Goal: Task Accomplishment & Management: Manage account settings

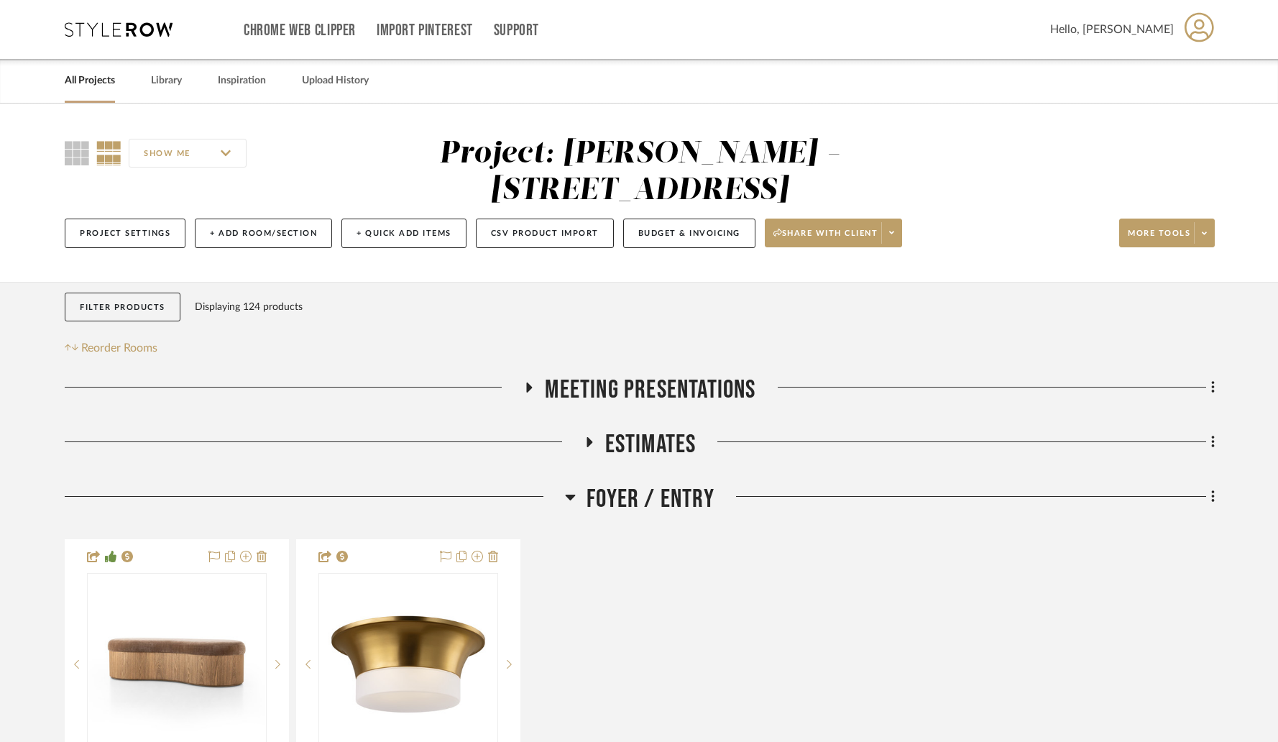
click at [101, 86] on link "All Projects" at bounding box center [90, 80] width 50 height 19
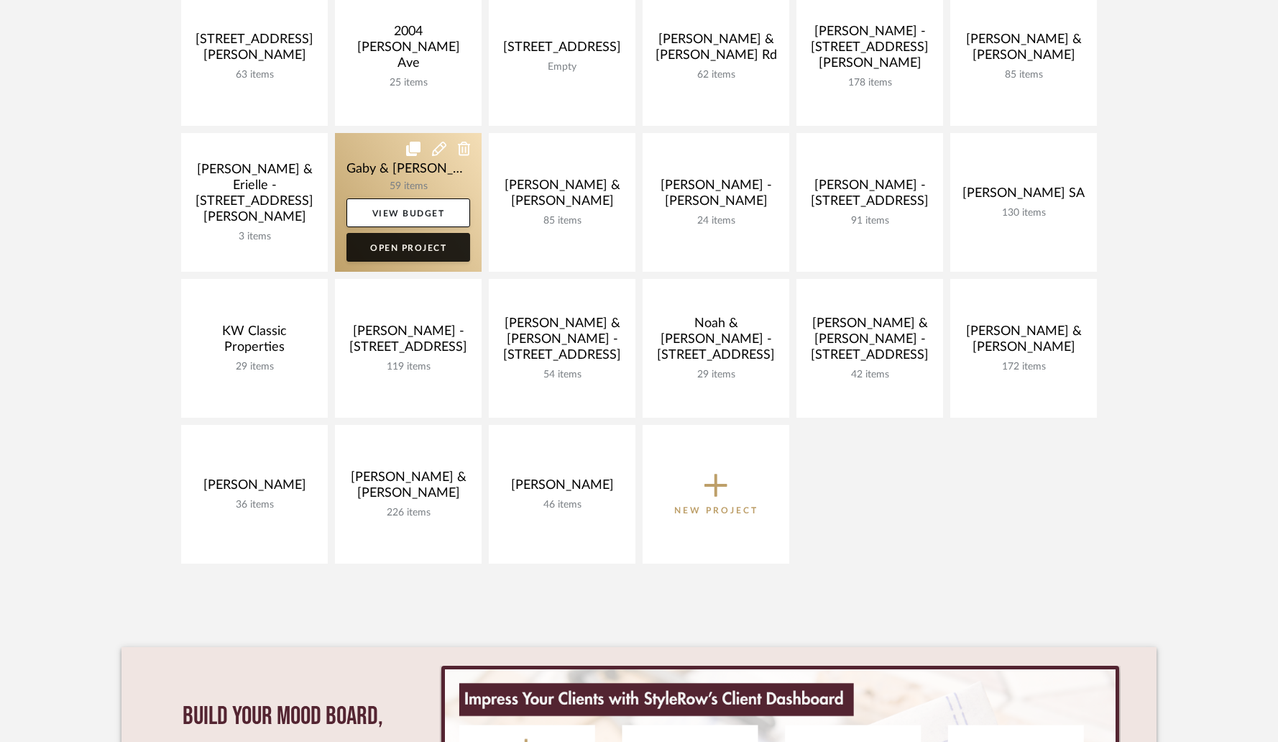
scroll to position [244, 0]
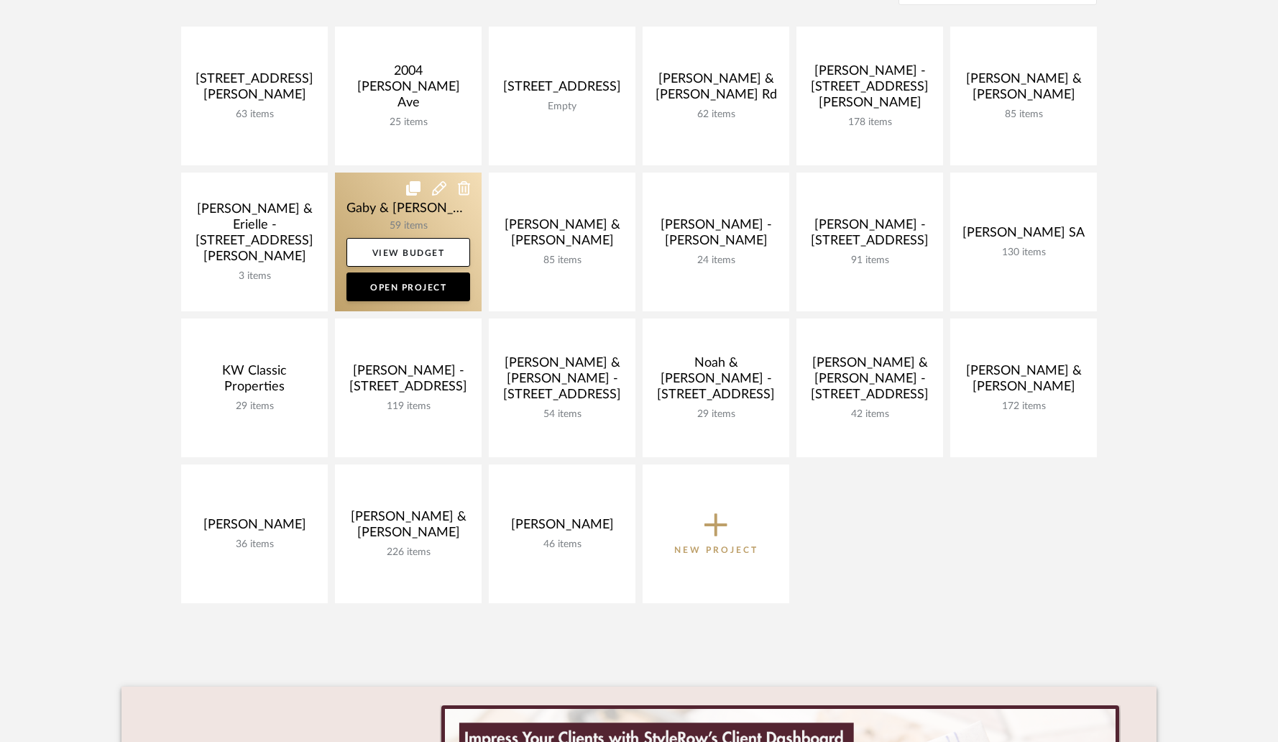
click at [408, 220] on link at bounding box center [408, 242] width 147 height 139
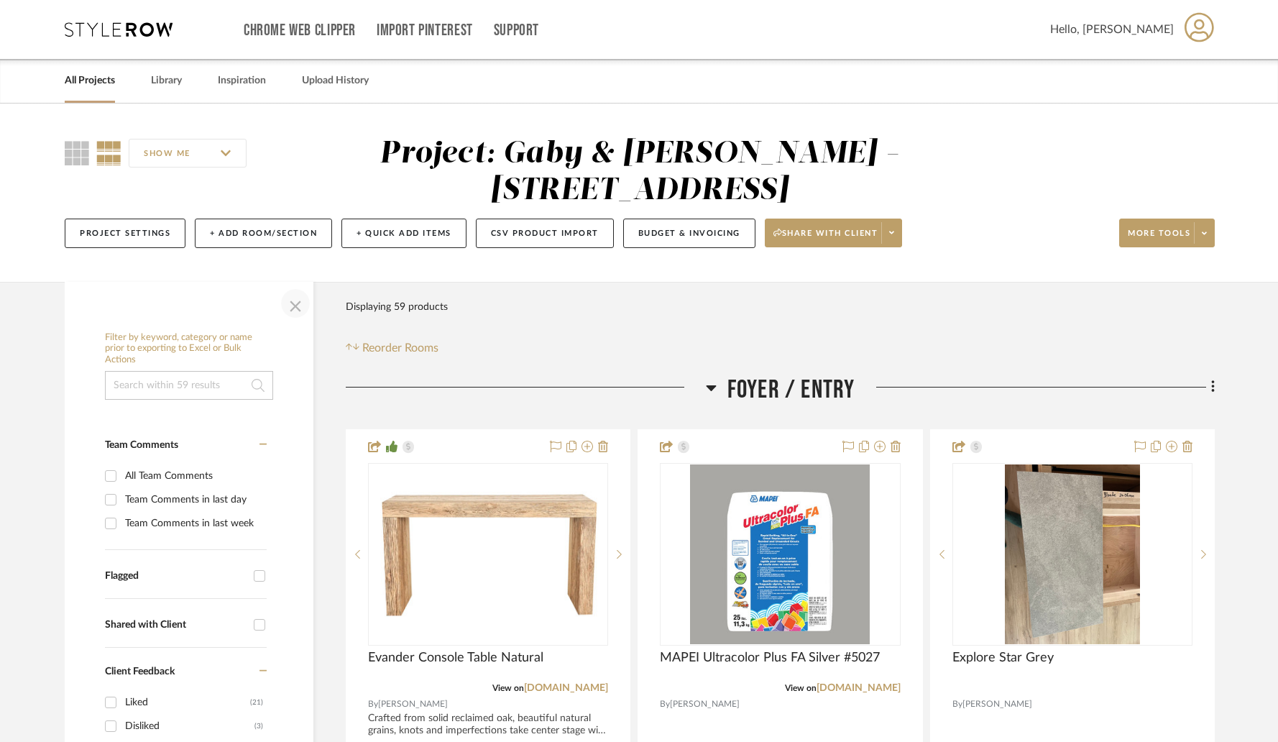
click at [290, 306] on span "button" at bounding box center [295, 303] width 35 height 35
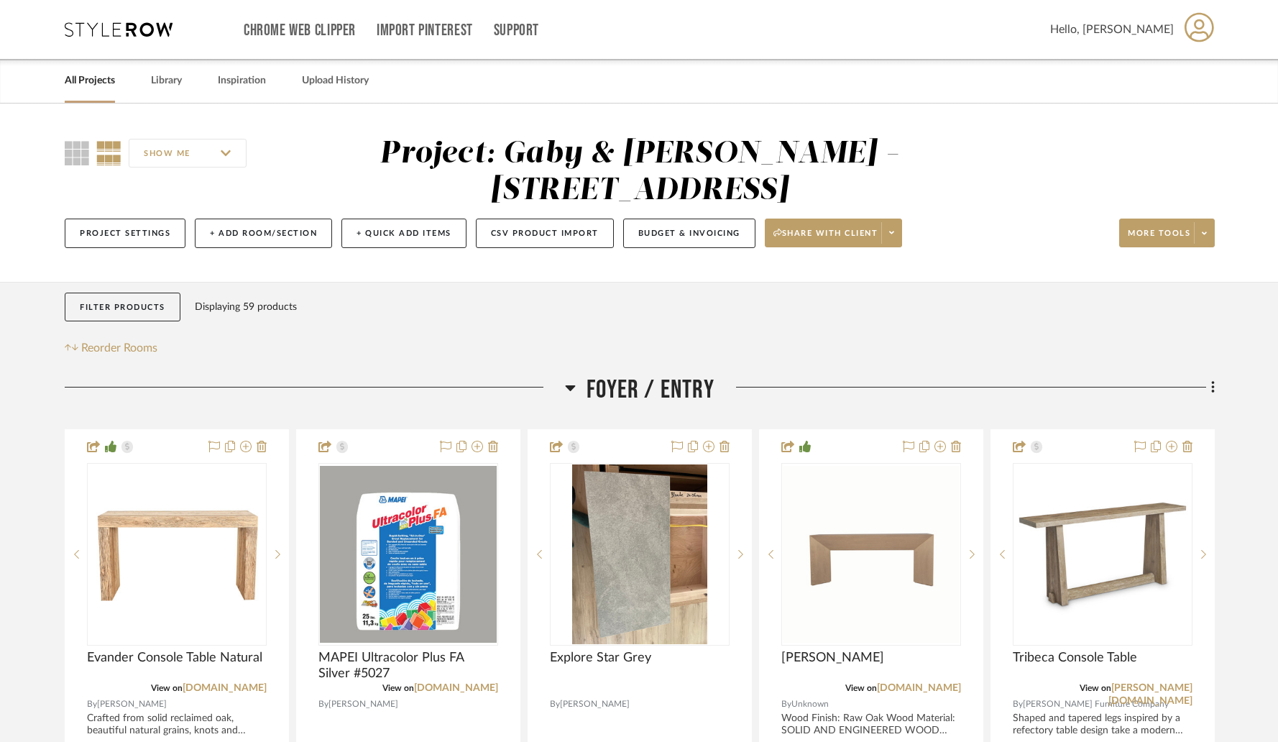
click at [77, 81] on link "All Projects" at bounding box center [90, 80] width 50 height 19
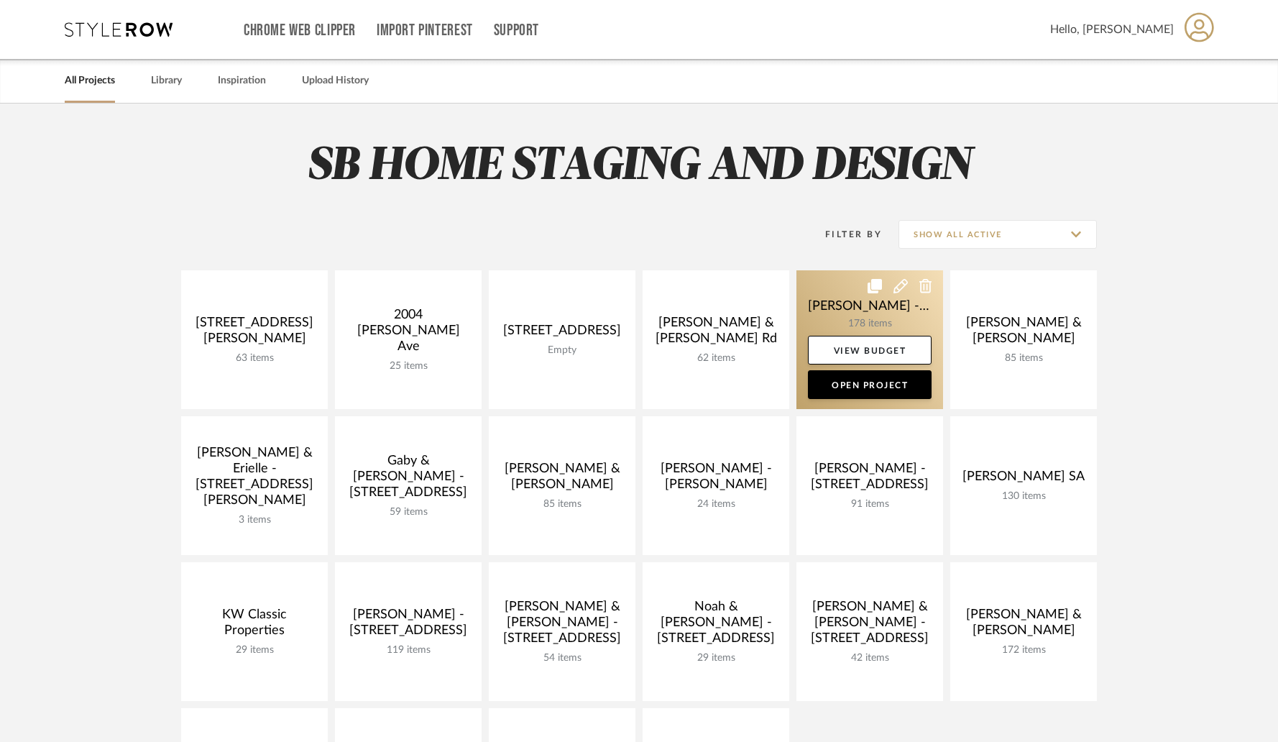
click at [853, 314] on link at bounding box center [870, 339] width 147 height 139
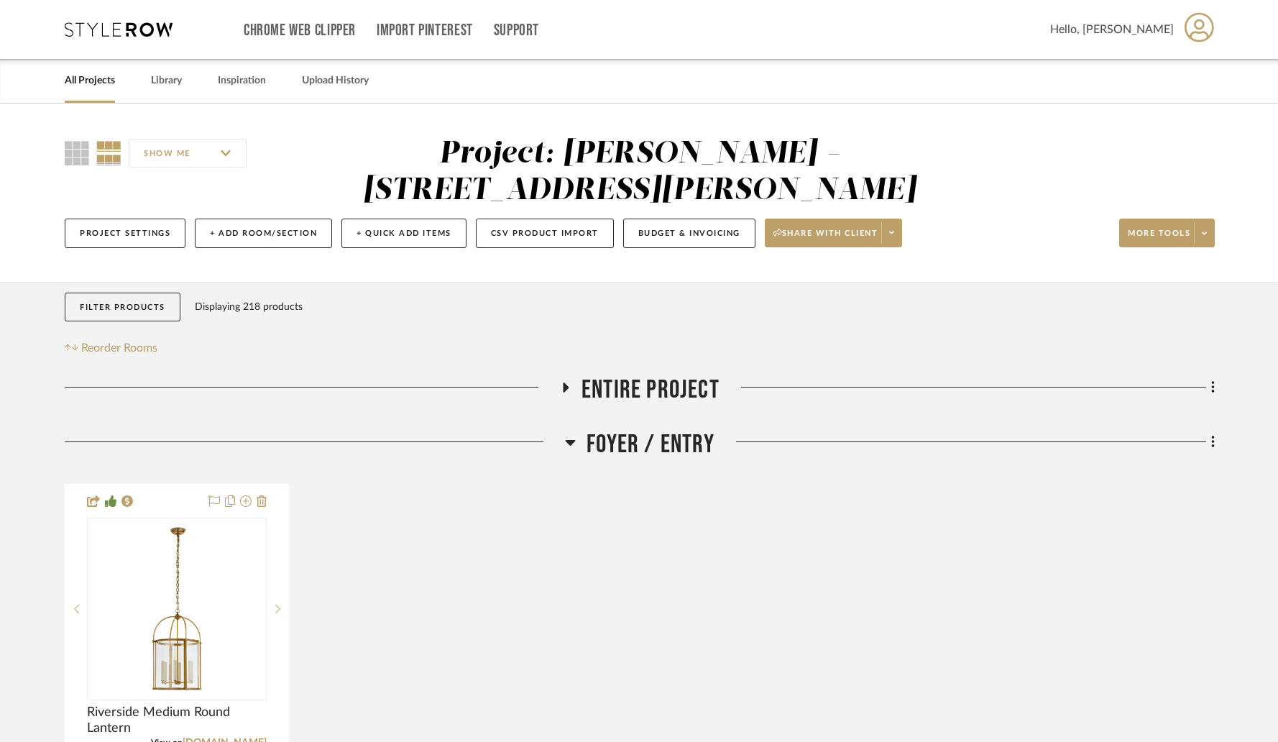
click at [569, 440] on icon at bounding box center [571, 443] width 10 height 6
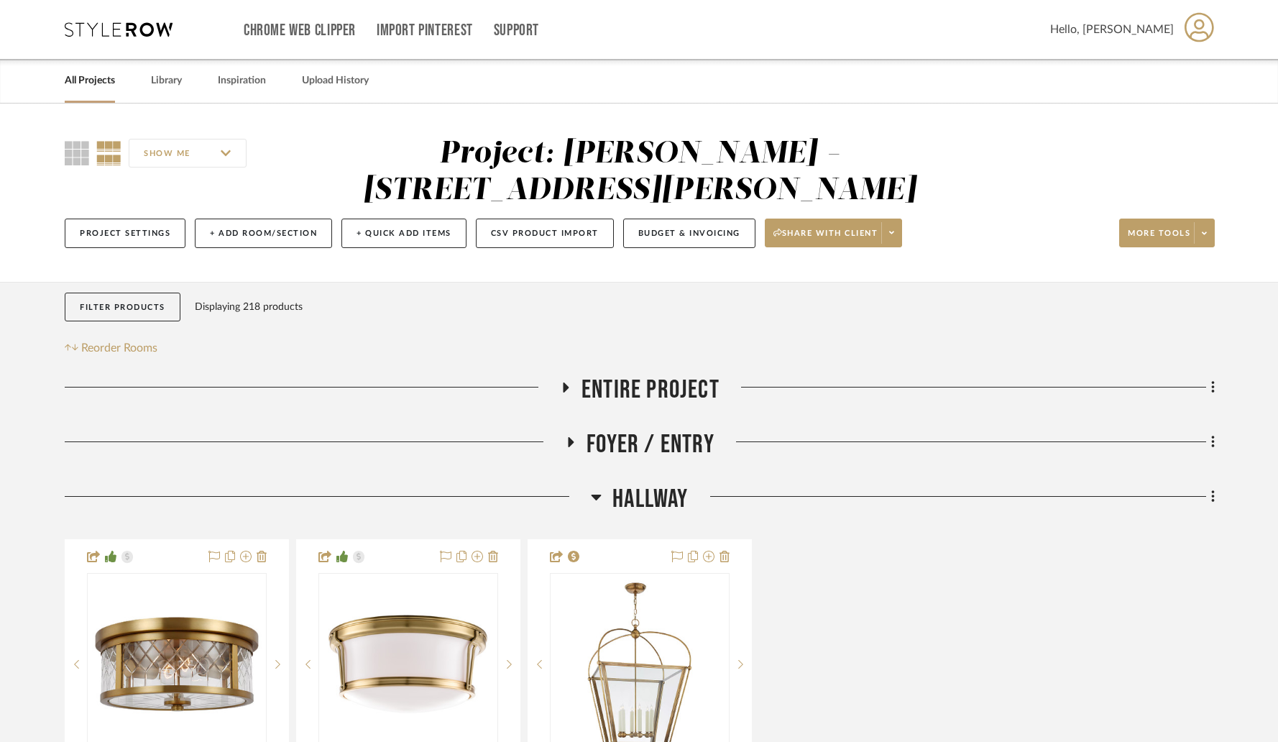
click at [597, 495] on icon at bounding box center [597, 498] width 10 height 6
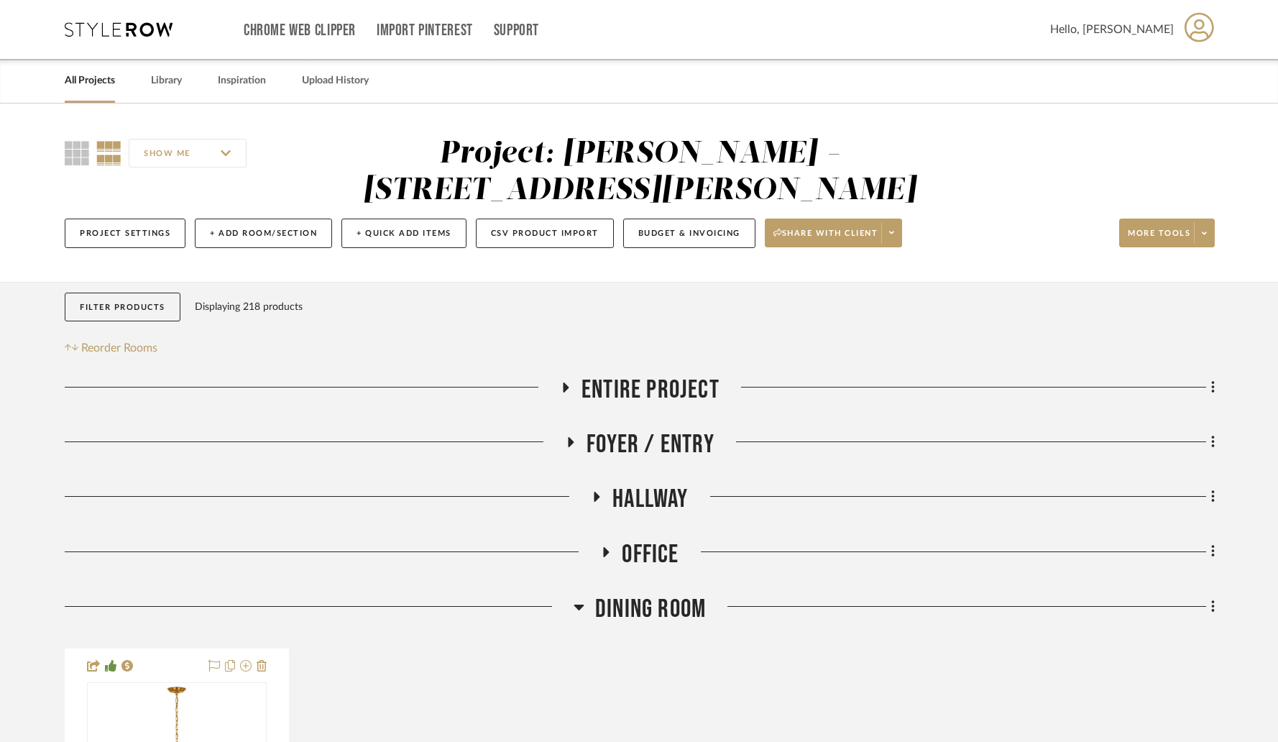
click at [585, 594] on h3 "Dining Room" at bounding box center [640, 609] width 132 height 31
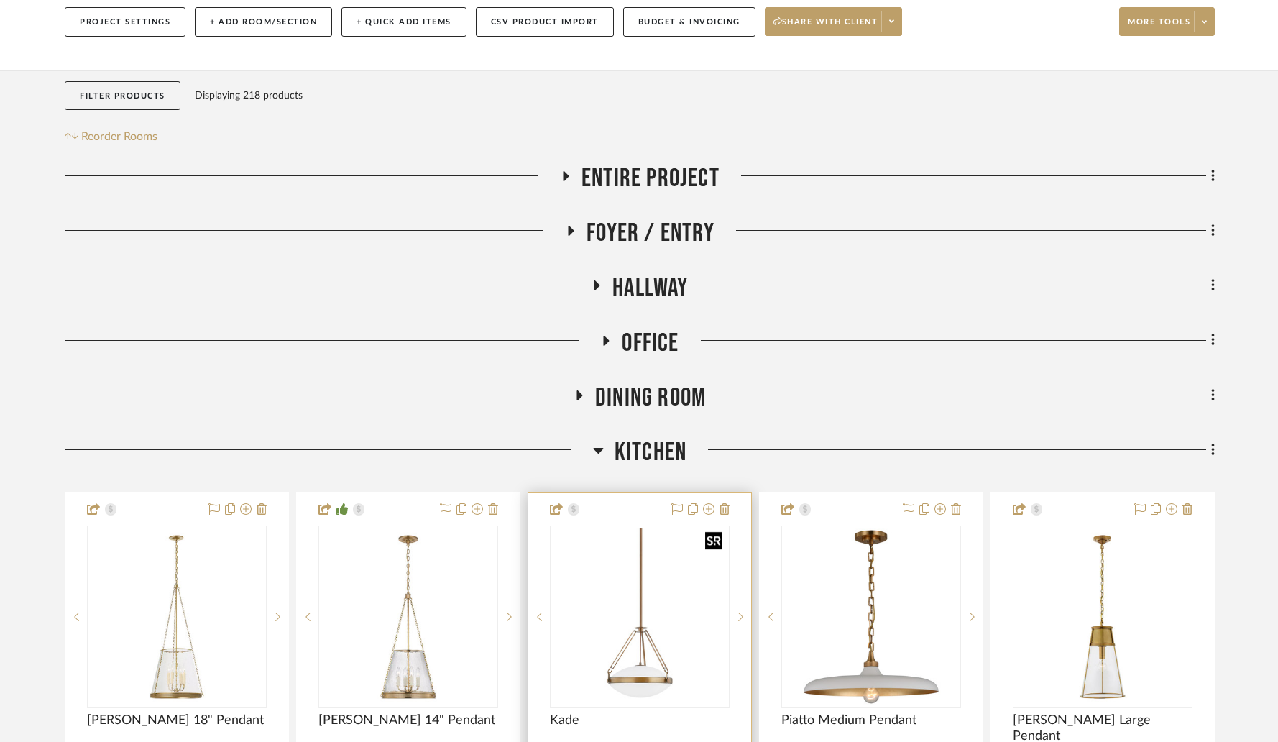
scroll to position [213, 0]
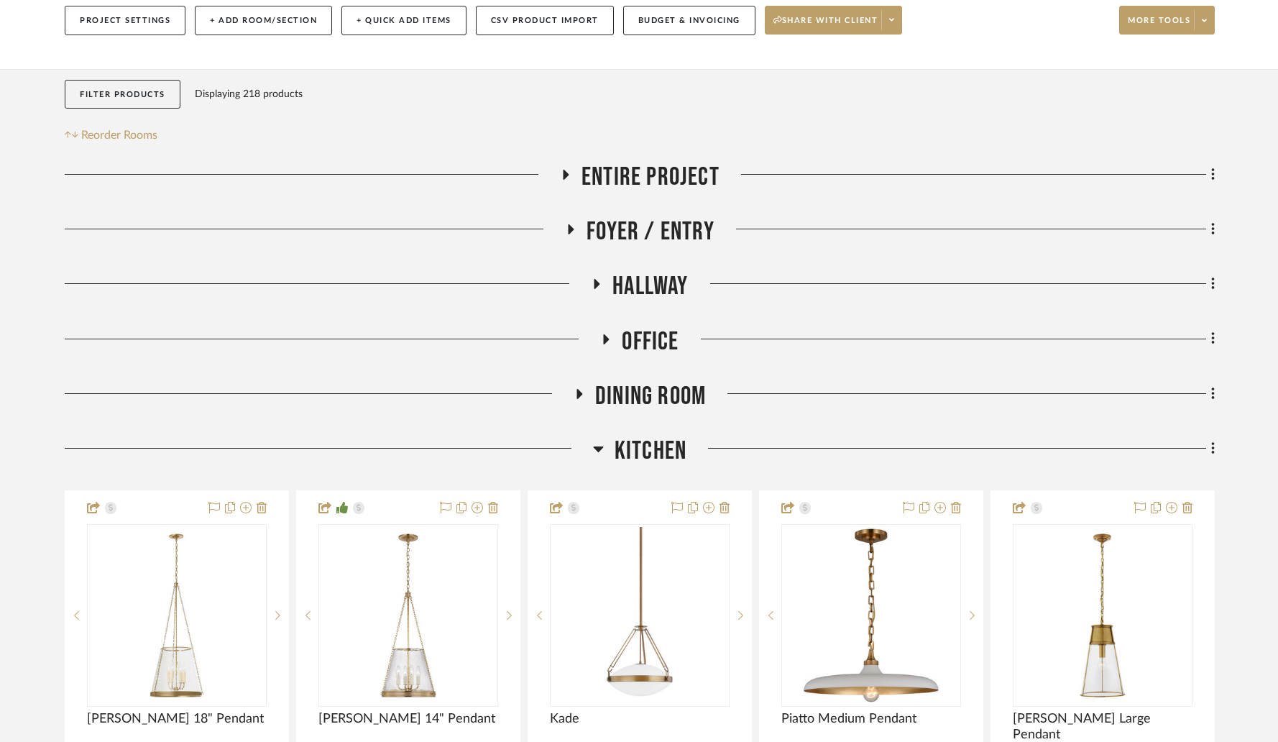
click at [601, 447] on icon at bounding box center [598, 450] width 10 height 6
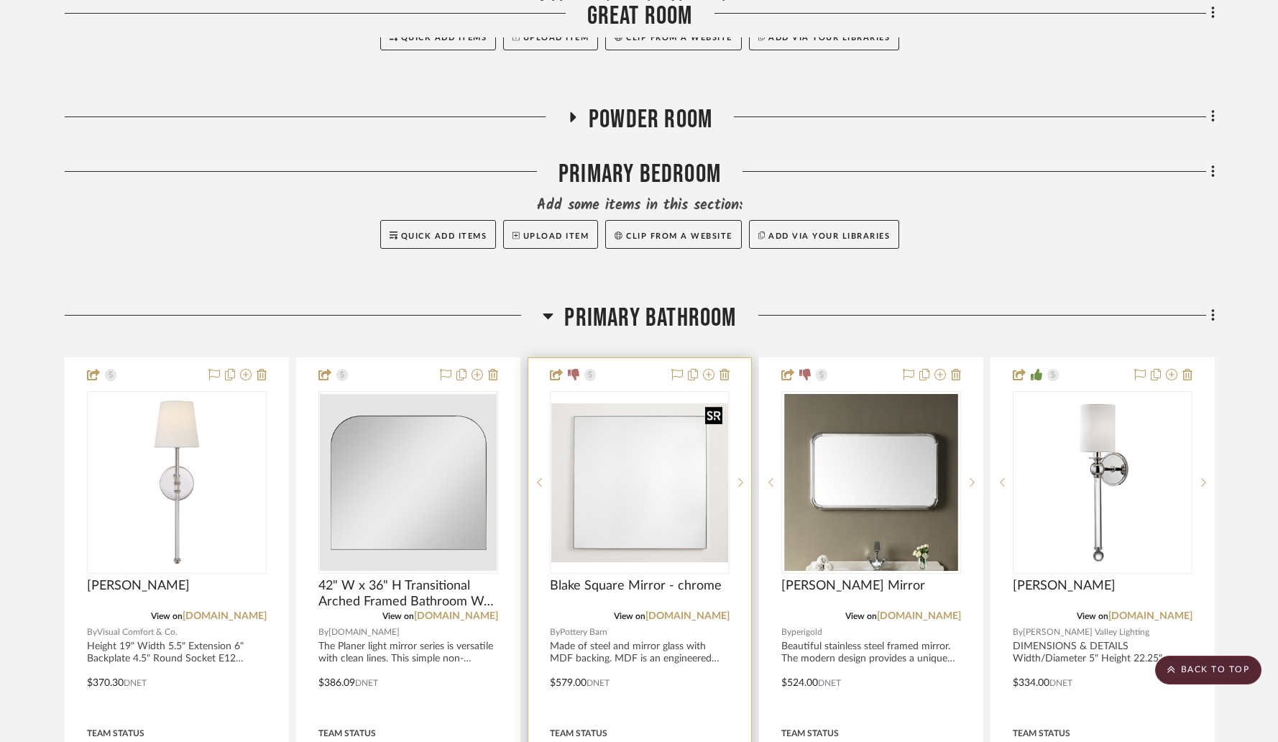
scroll to position [888, 0]
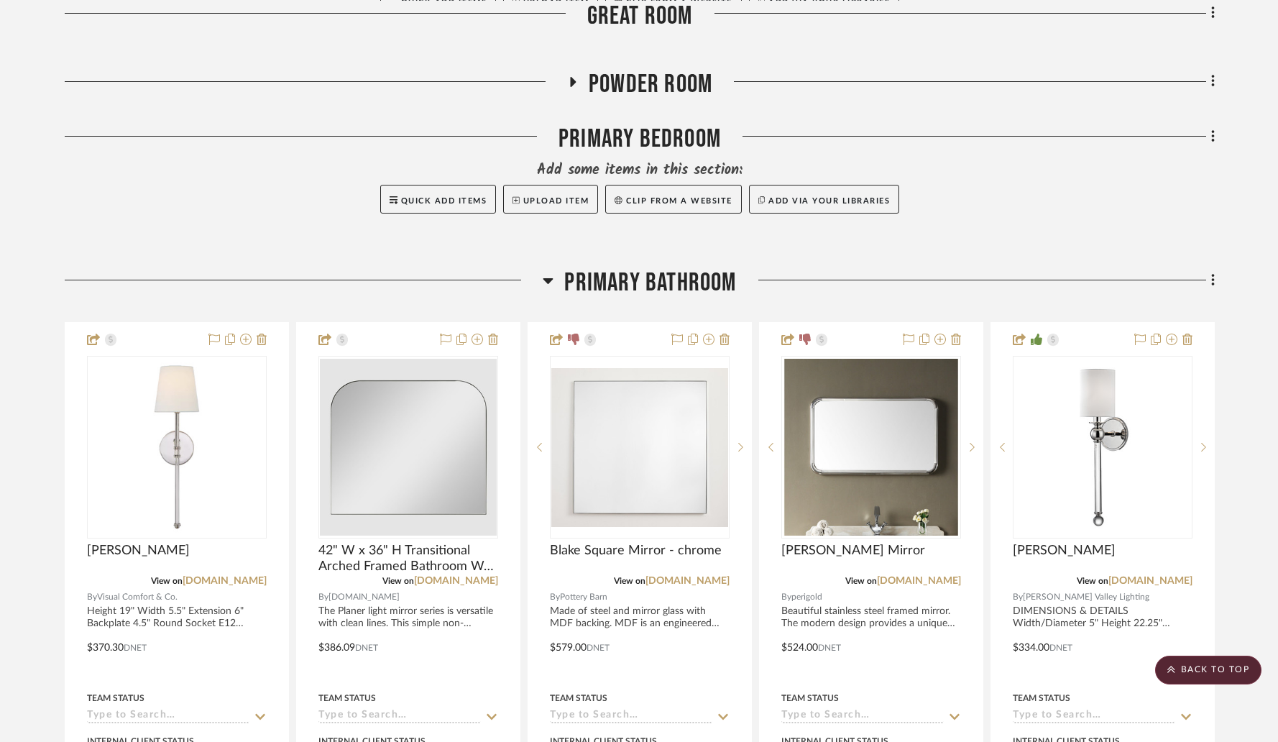
click at [551, 278] on icon at bounding box center [549, 281] width 10 height 6
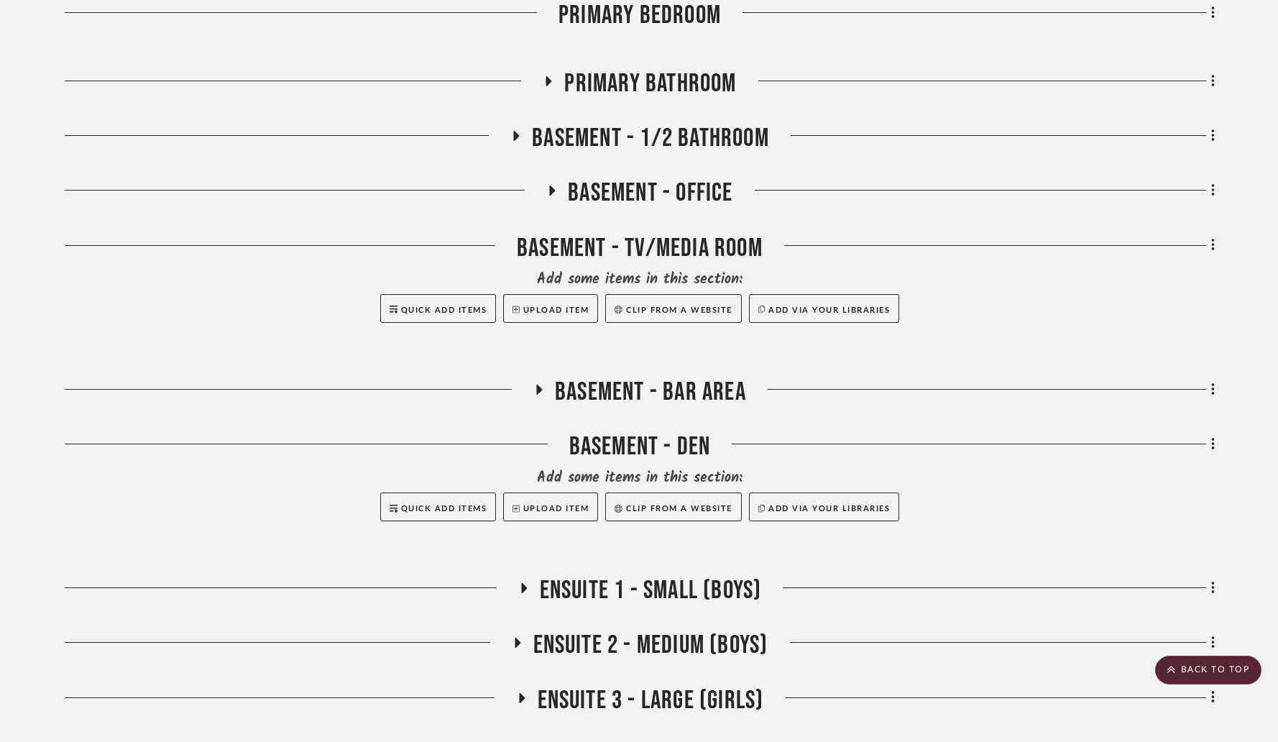
scroll to position [1144, 0]
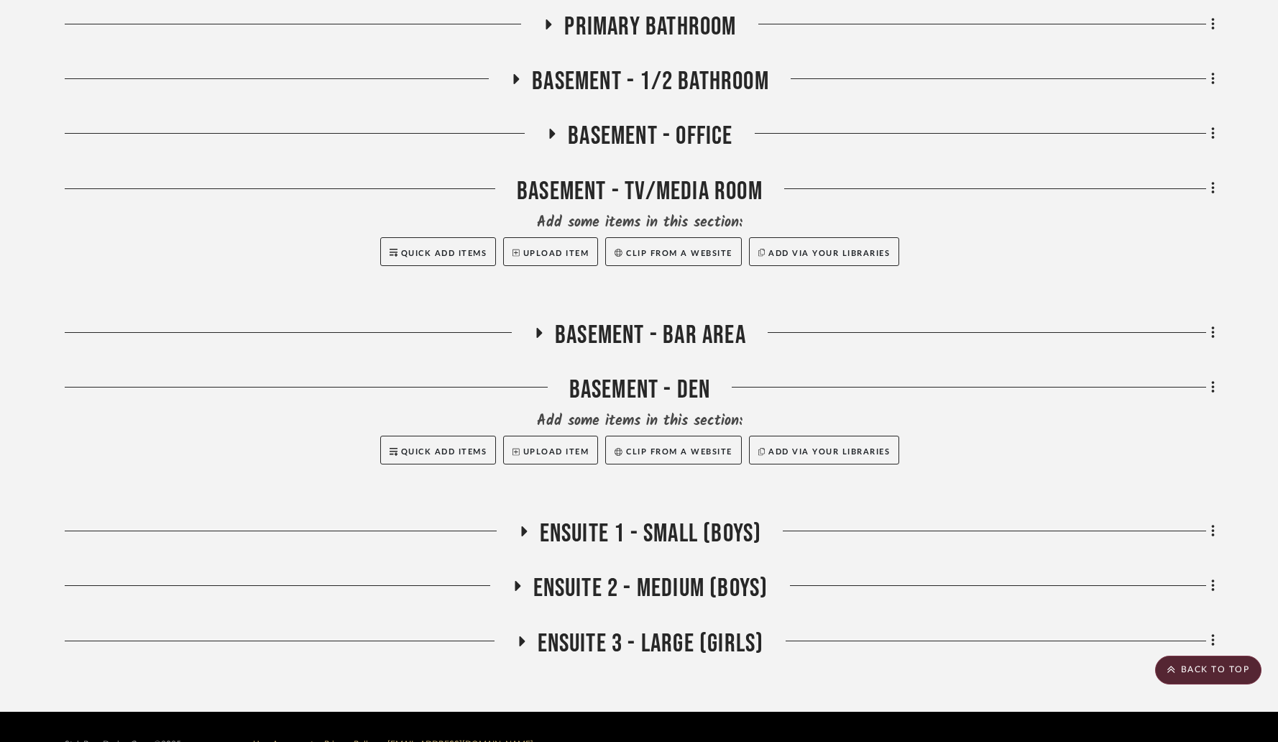
click at [523, 526] on icon at bounding box center [524, 531] width 6 height 10
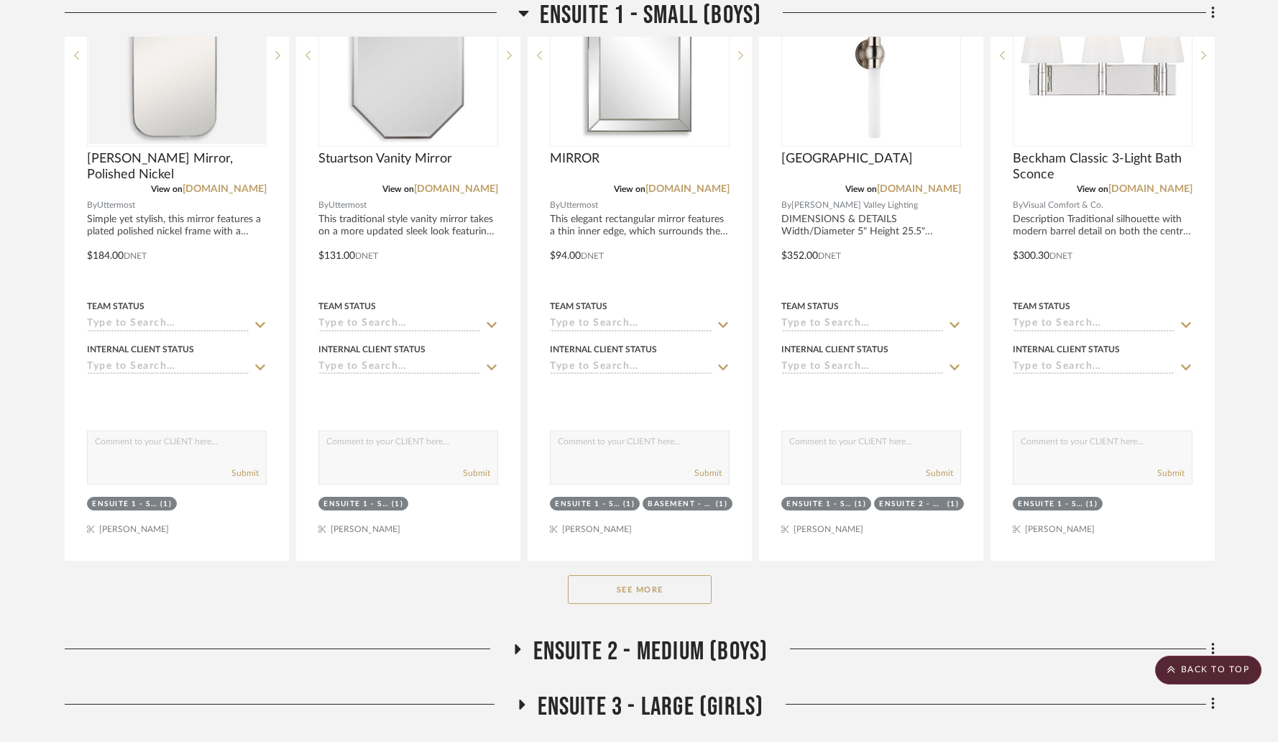
scroll to position [1808, 0]
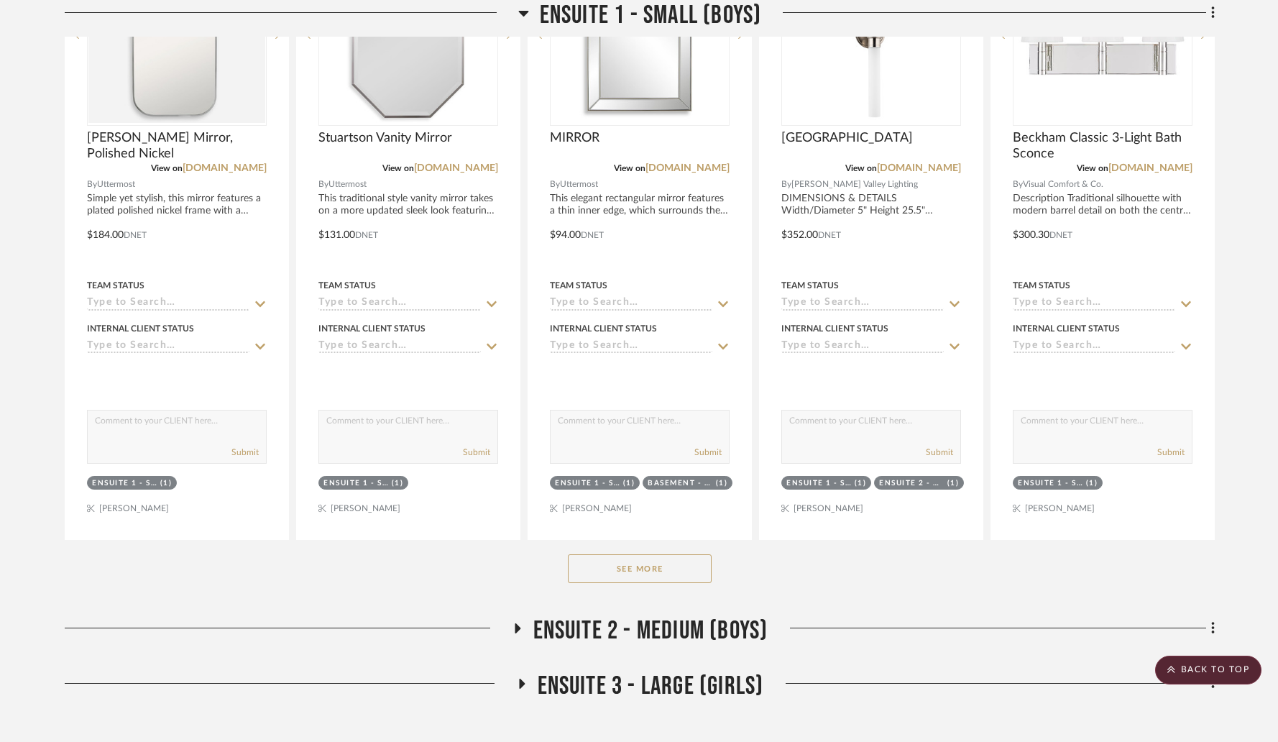
click at [624, 554] on button "See More" at bounding box center [640, 568] width 144 height 29
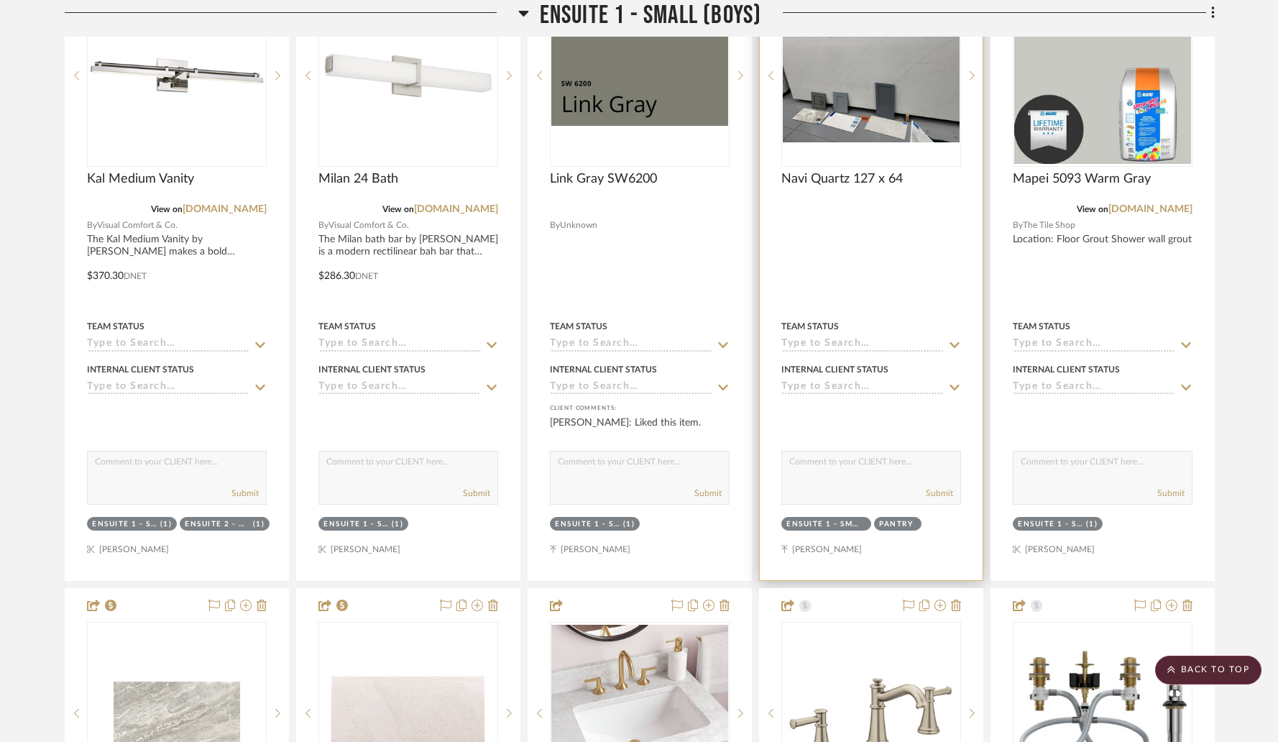
scroll to position [2325, 0]
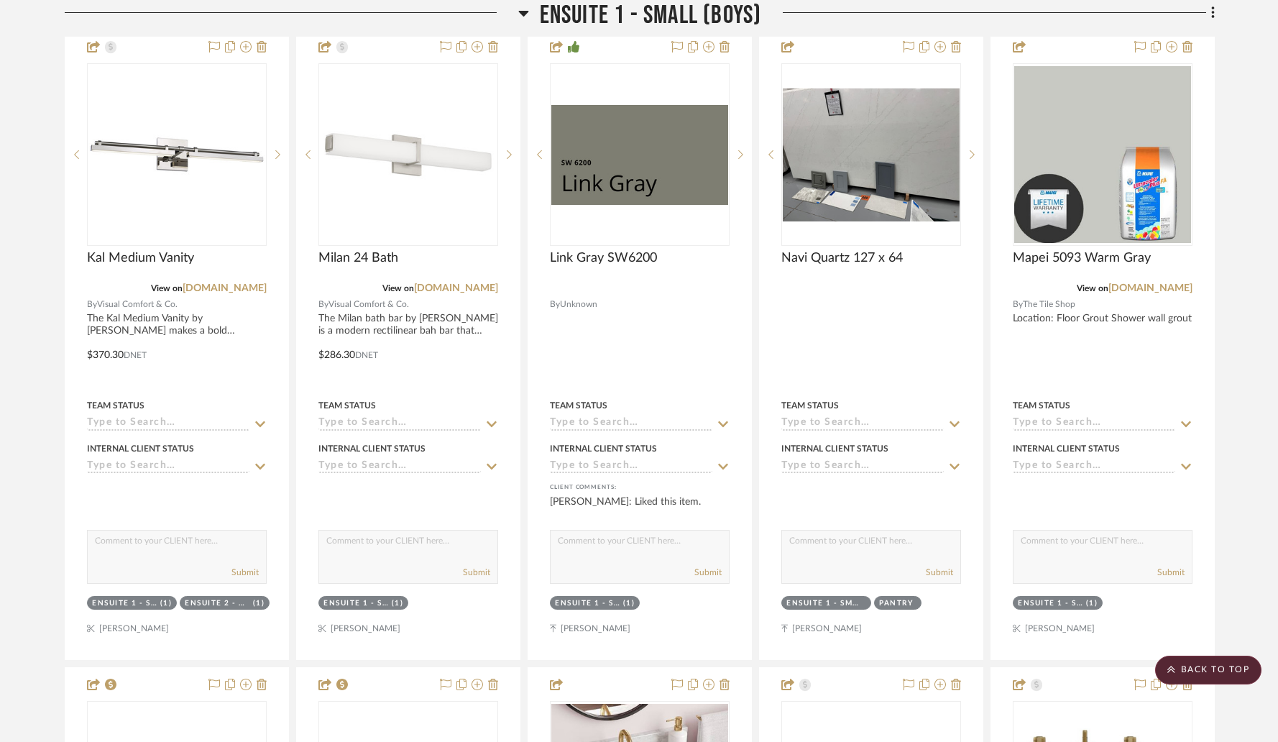
click at [520, 13] on icon at bounding box center [523, 14] width 10 height 6
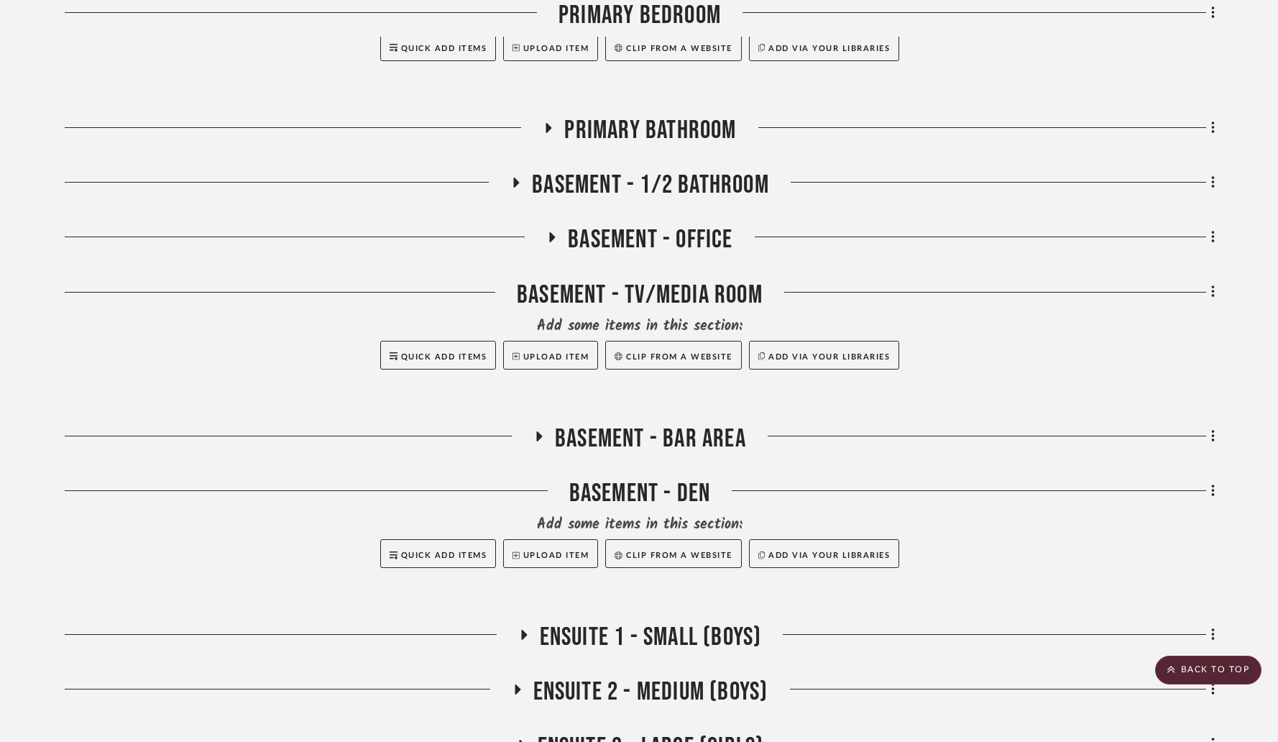
scroll to position [1144, 0]
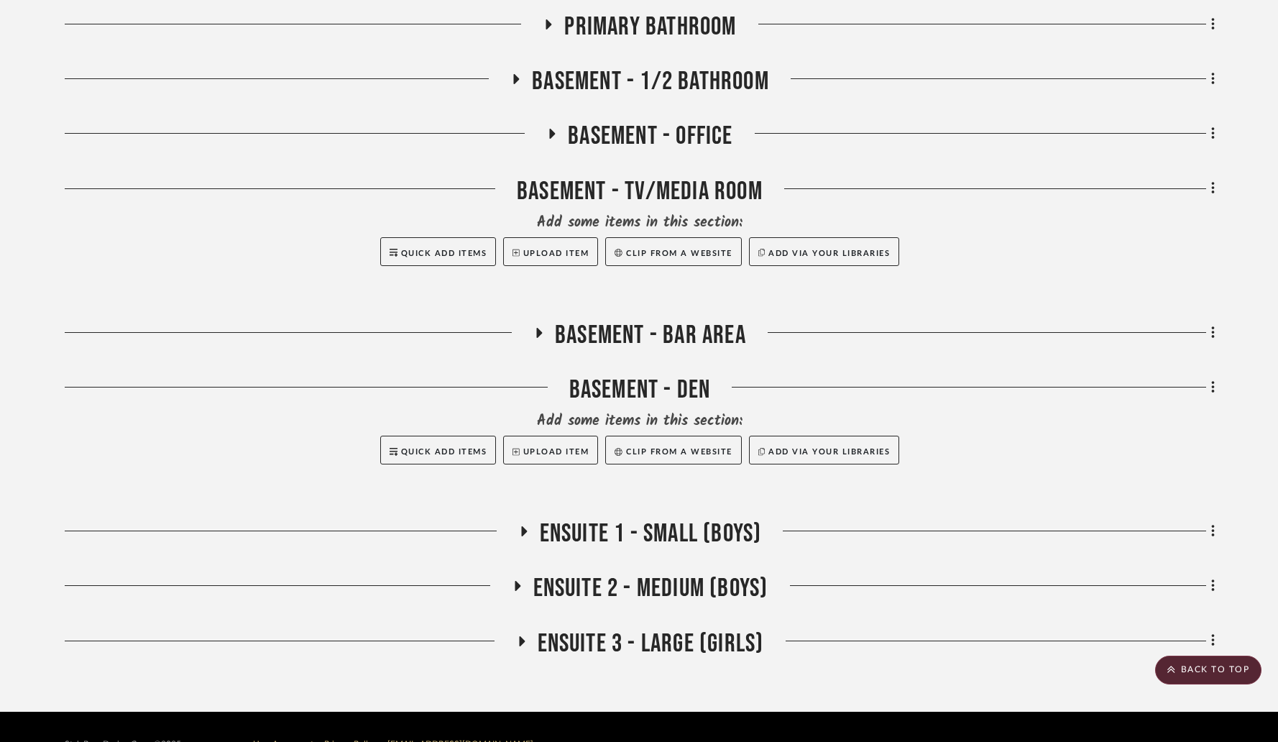
click at [521, 636] on icon at bounding box center [522, 641] width 6 height 10
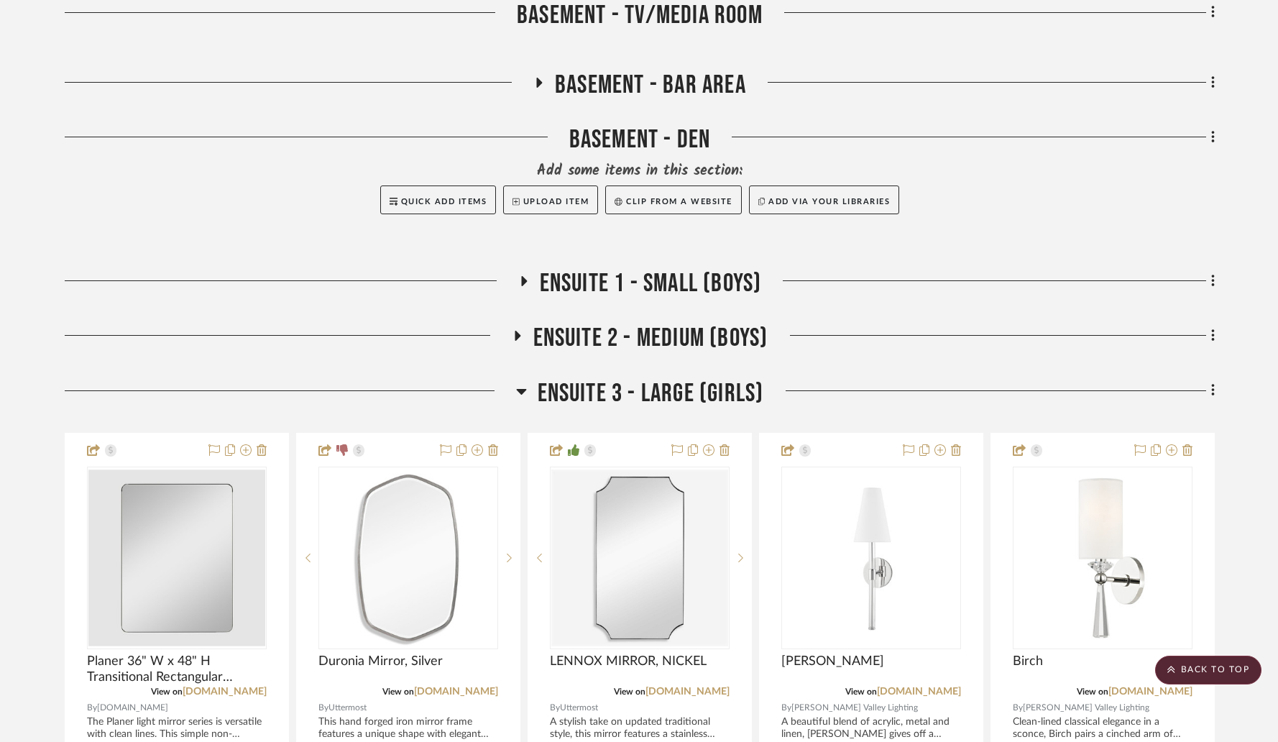
scroll to position [1401, 0]
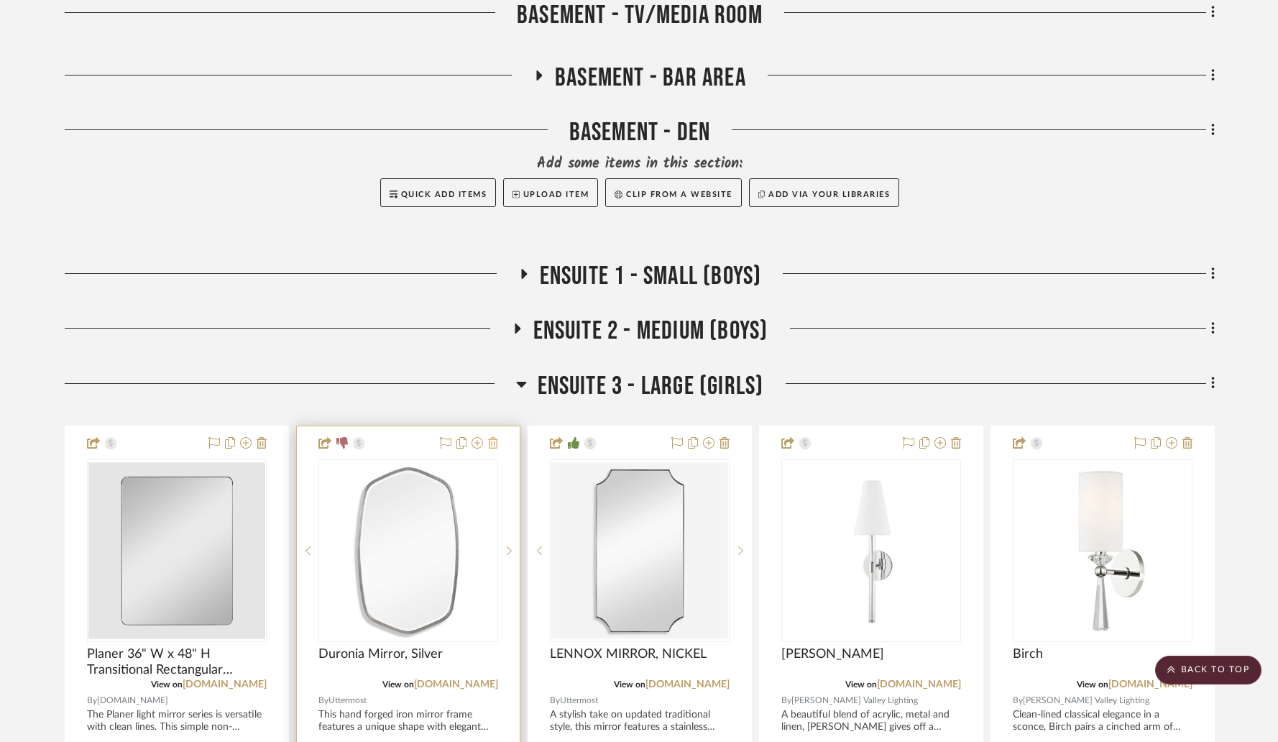
click at [491, 437] on icon at bounding box center [493, 443] width 10 height 12
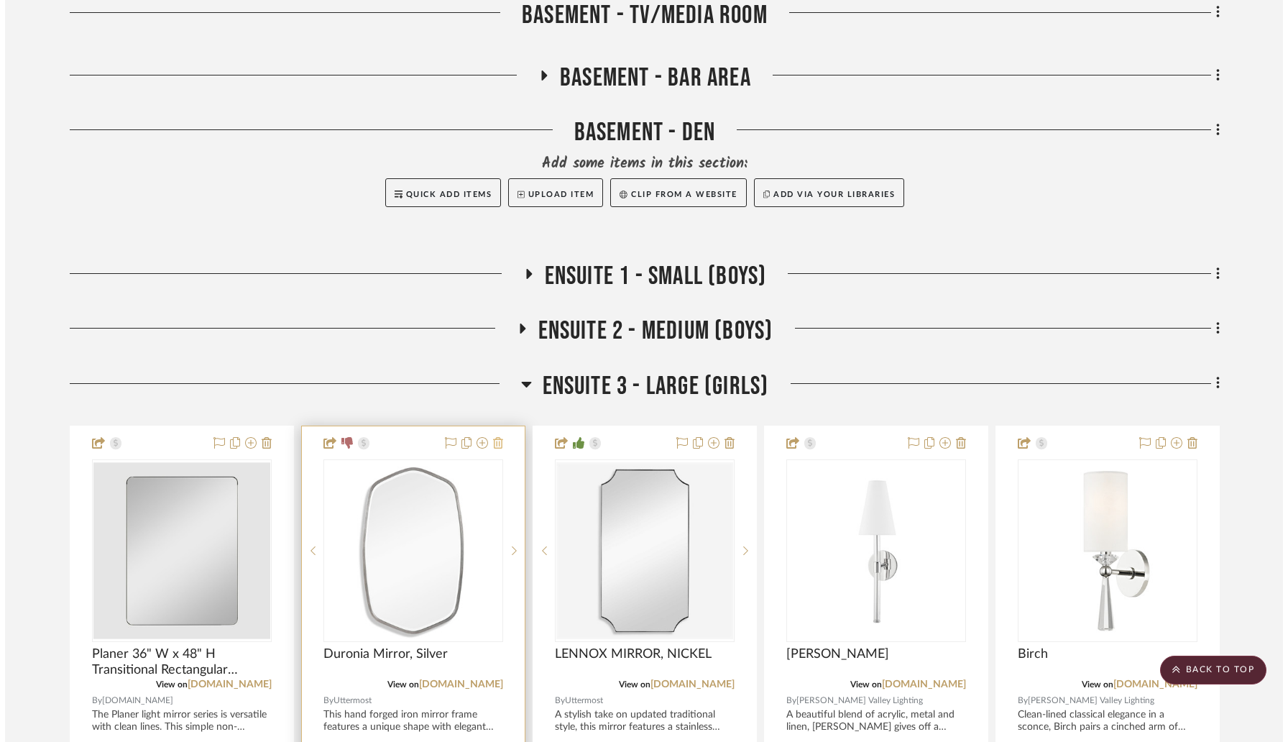
scroll to position [0, 0]
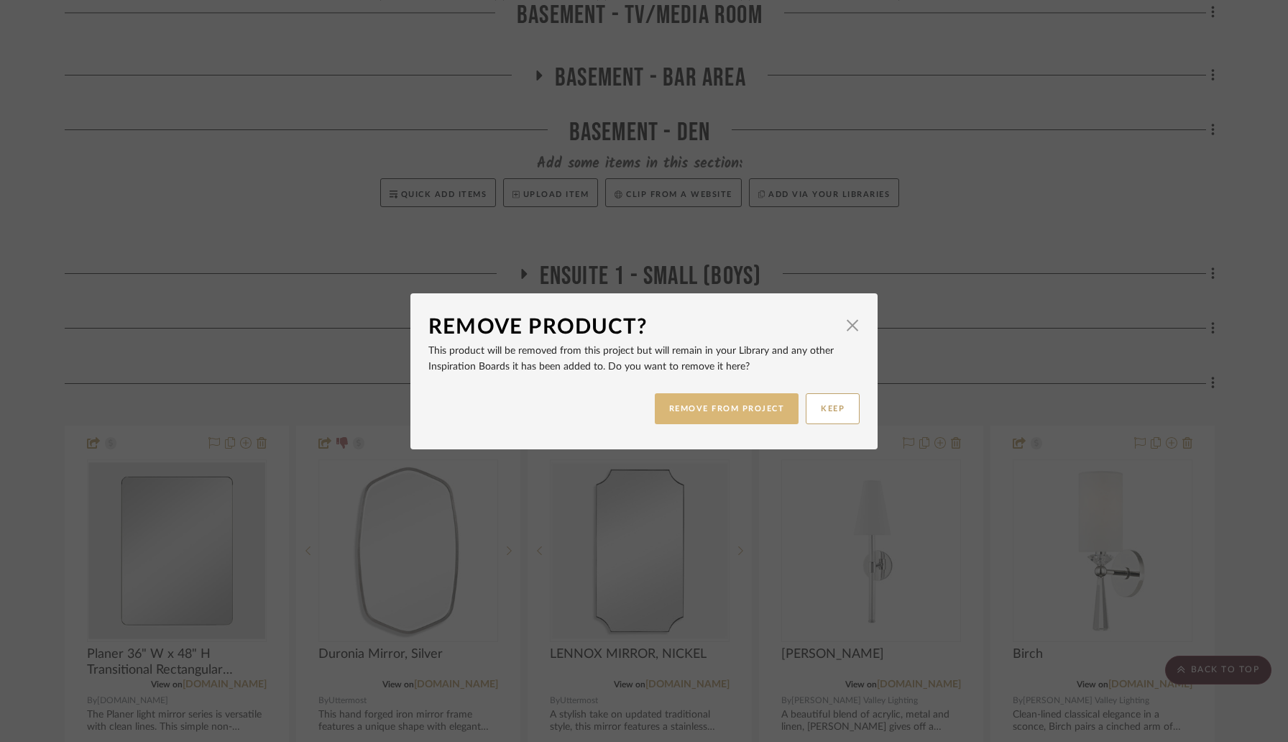
click at [685, 400] on button "REMOVE FROM PROJECT" at bounding box center [727, 408] width 145 height 31
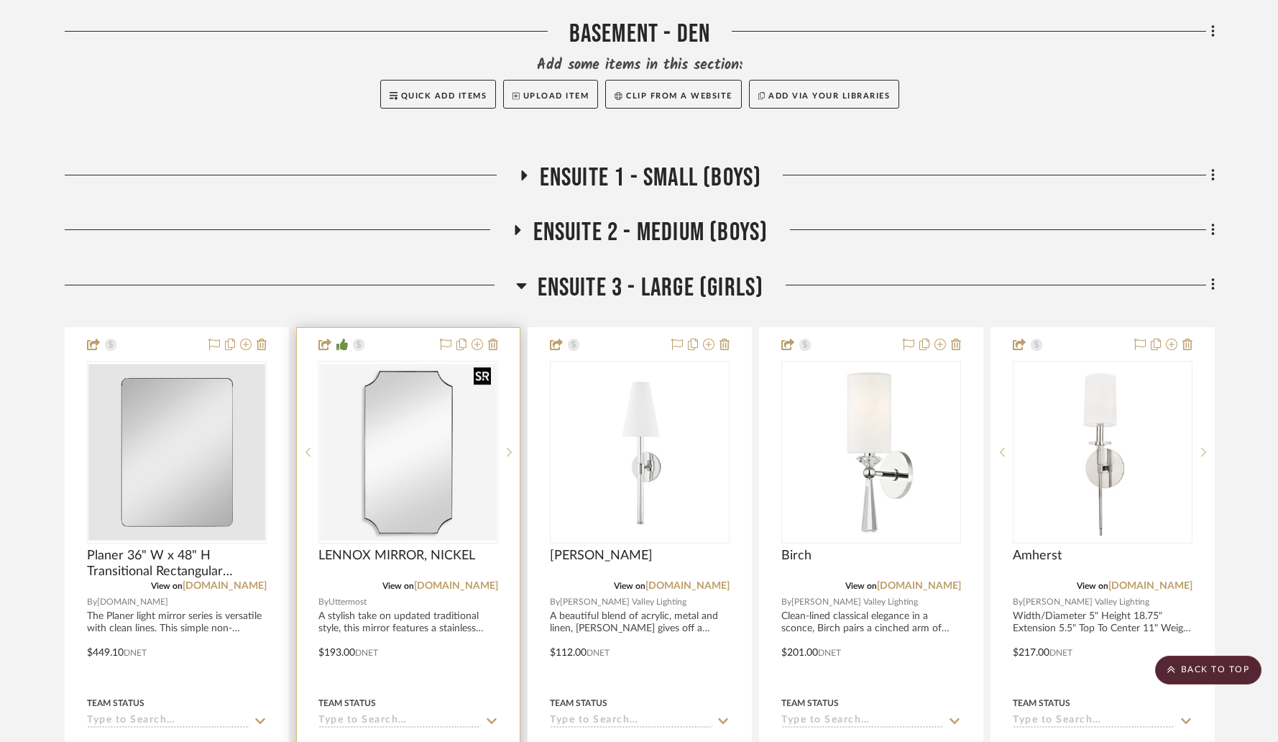
scroll to position [1831, 0]
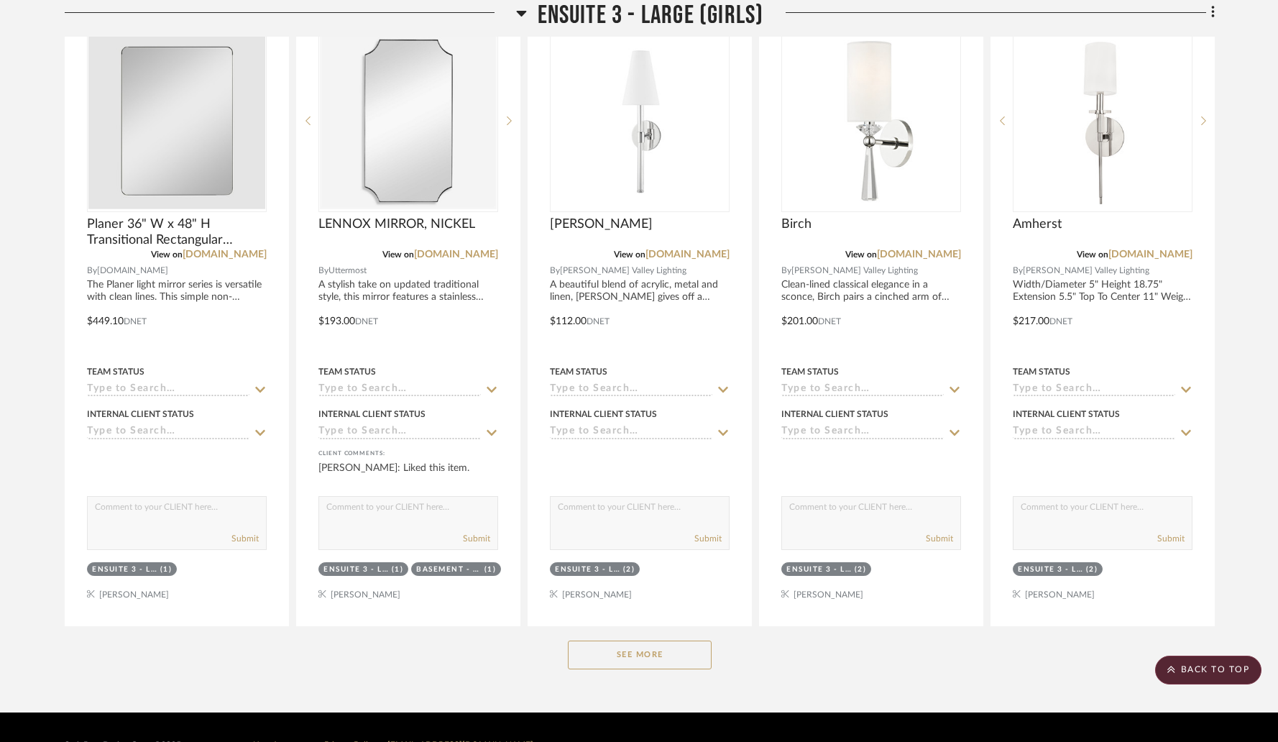
click at [649, 641] on button "See More" at bounding box center [640, 655] width 144 height 29
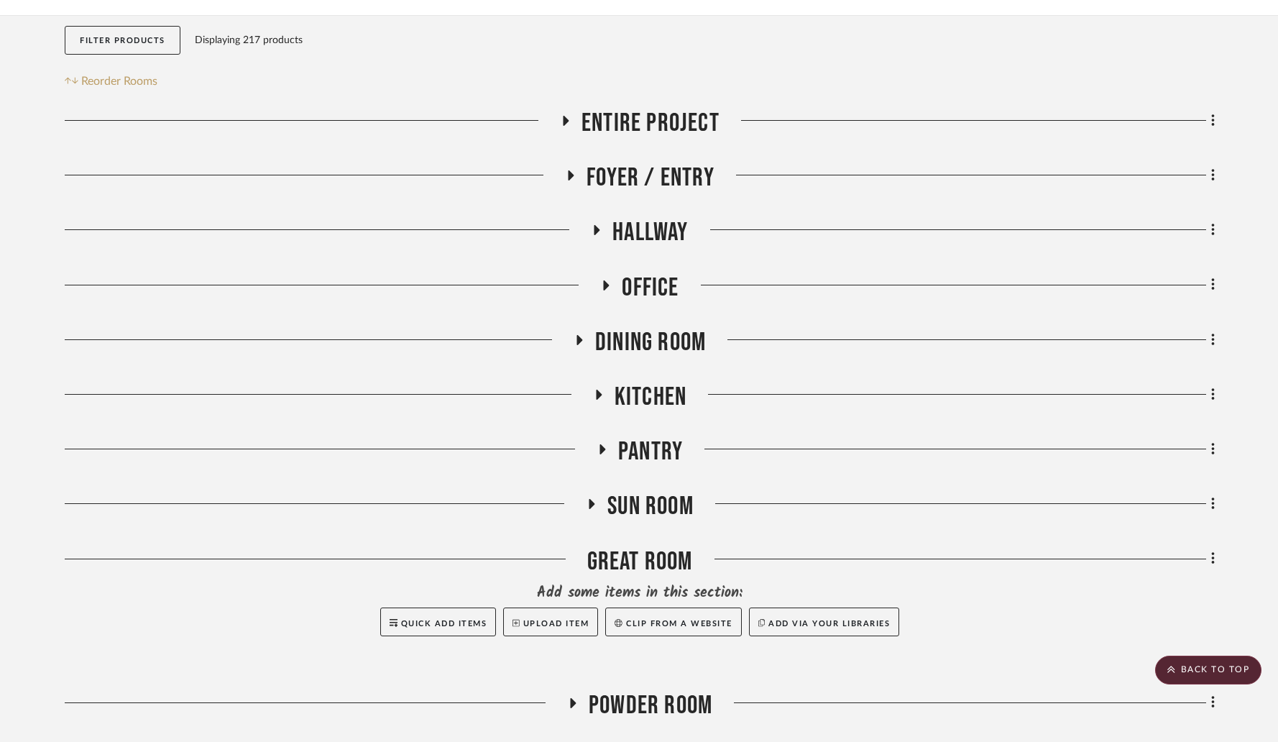
scroll to position [0, 0]
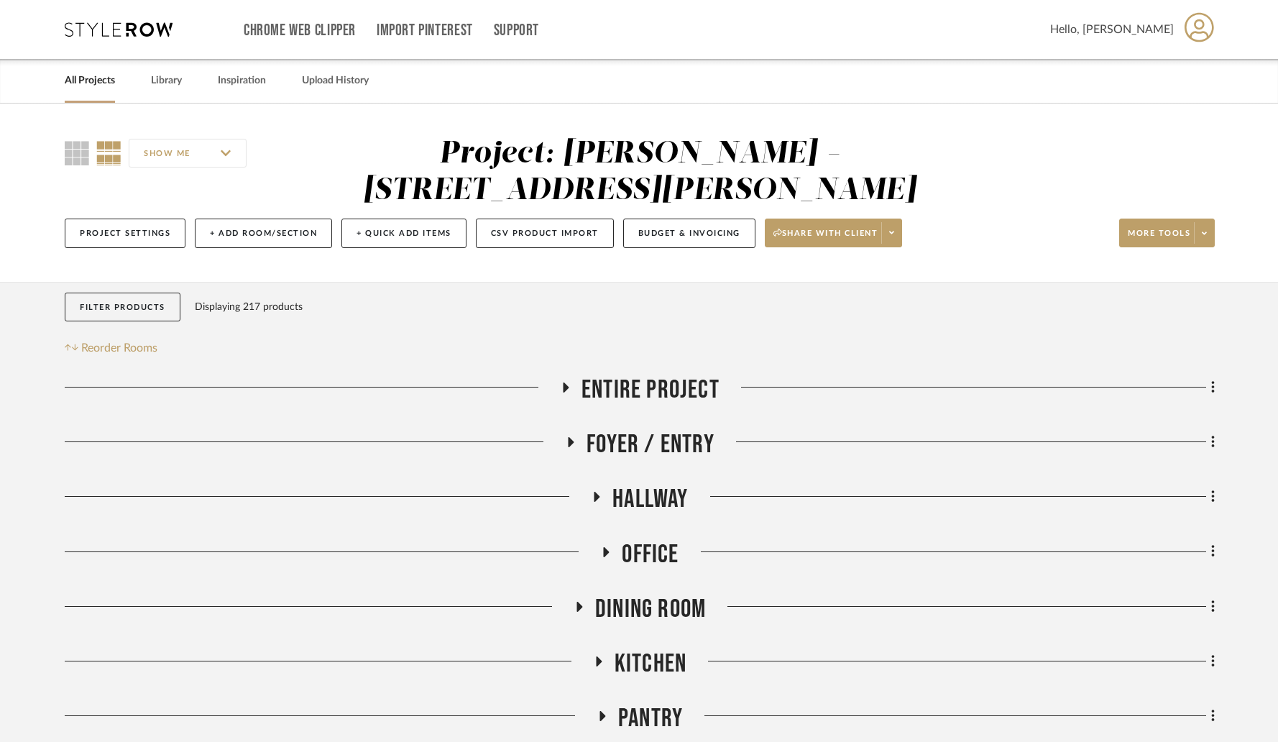
click at [84, 88] on link "All Projects" at bounding box center [90, 80] width 50 height 19
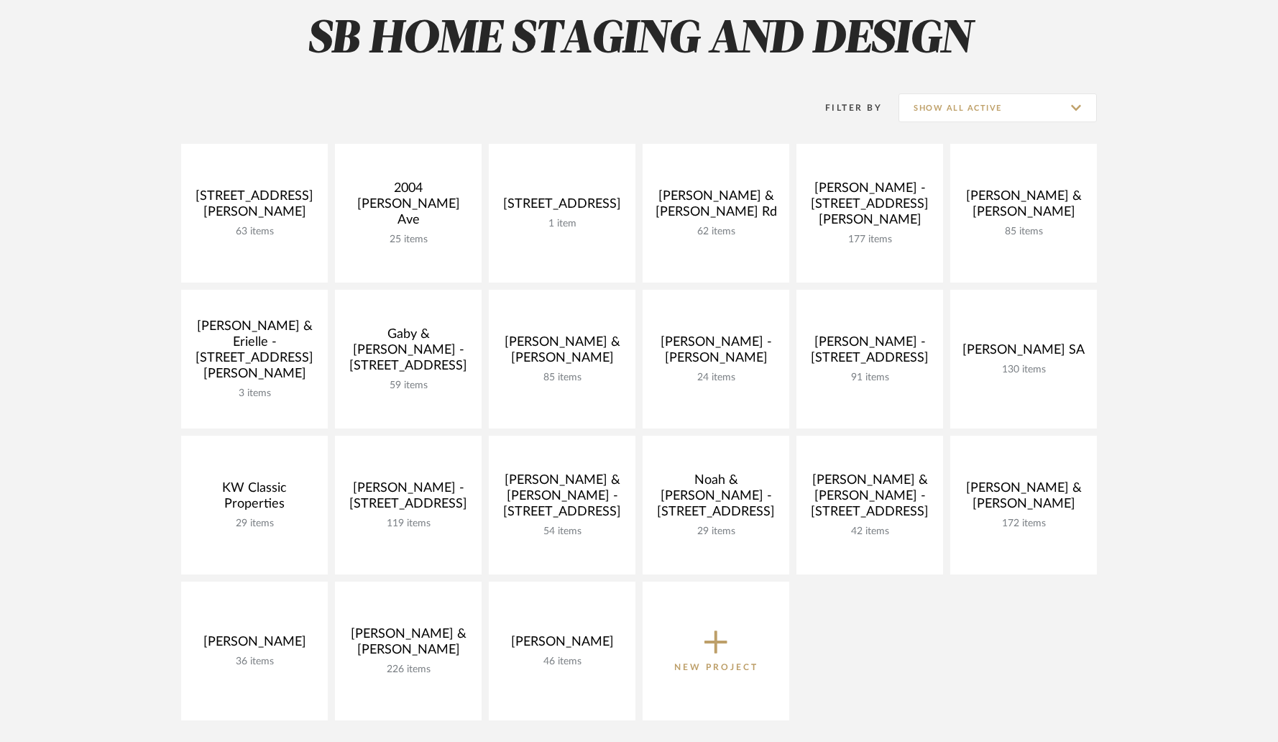
scroll to position [133, 0]
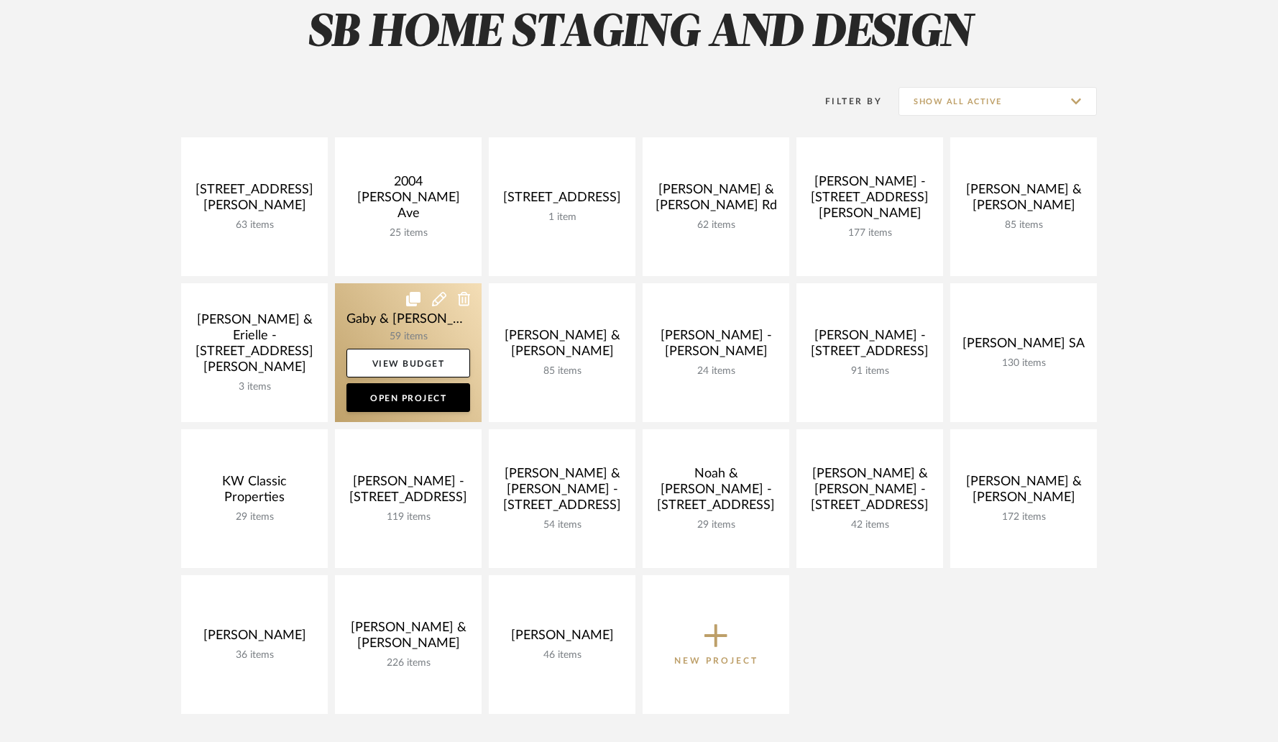
click at [386, 329] on link at bounding box center [408, 352] width 147 height 139
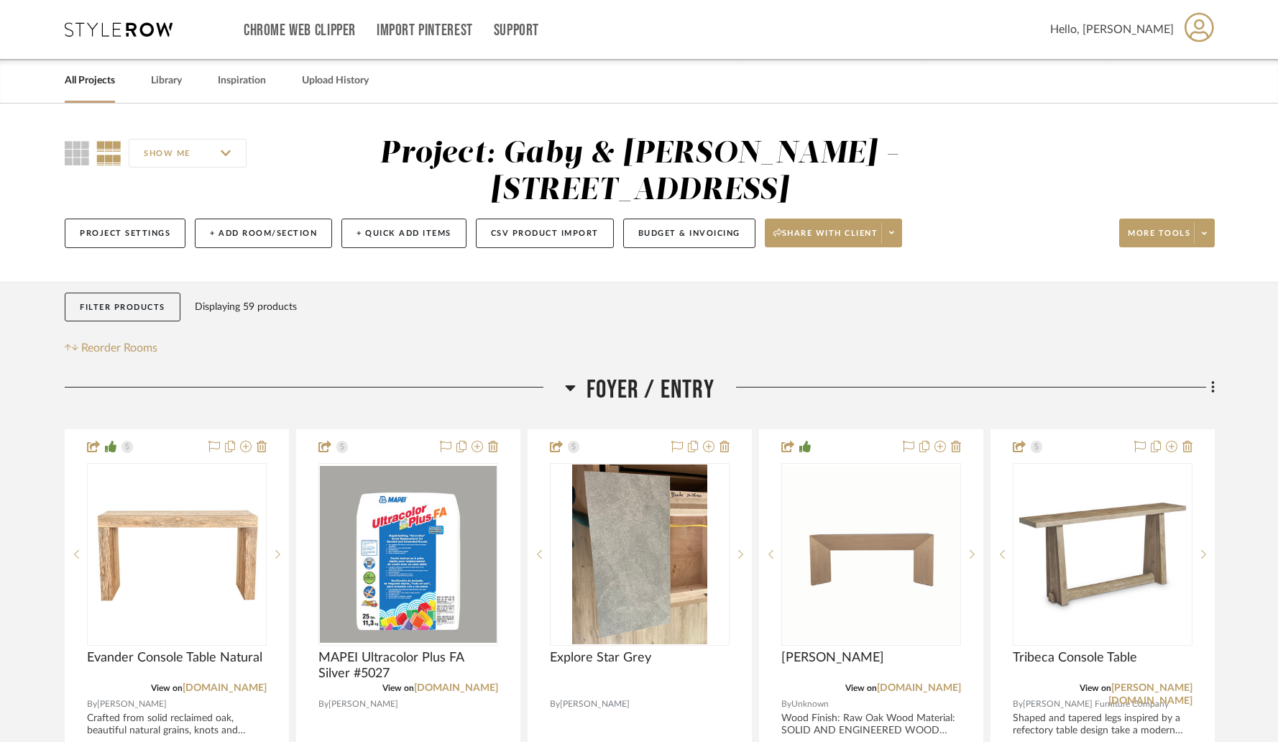
click at [573, 385] on icon at bounding box center [570, 387] width 11 height 17
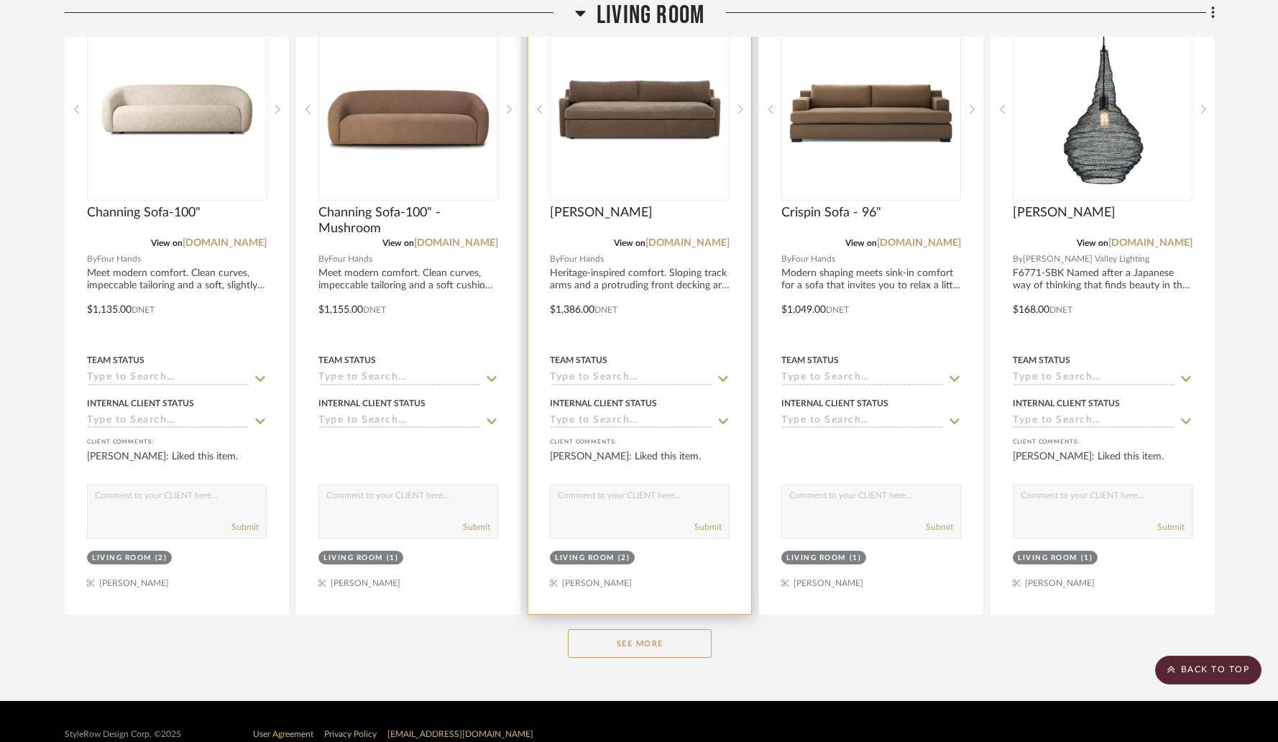
scroll to position [525, 0]
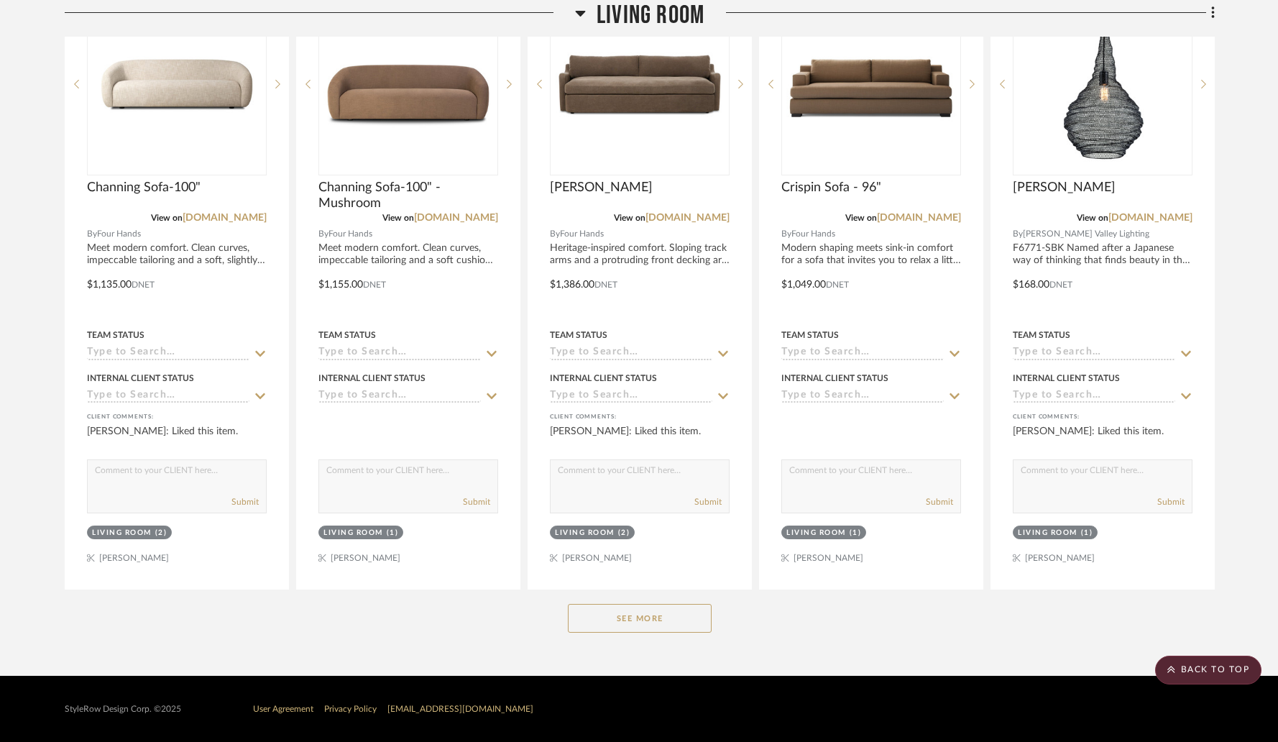
click at [651, 628] on button "See More" at bounding box center [640, 618] width 144 height 29
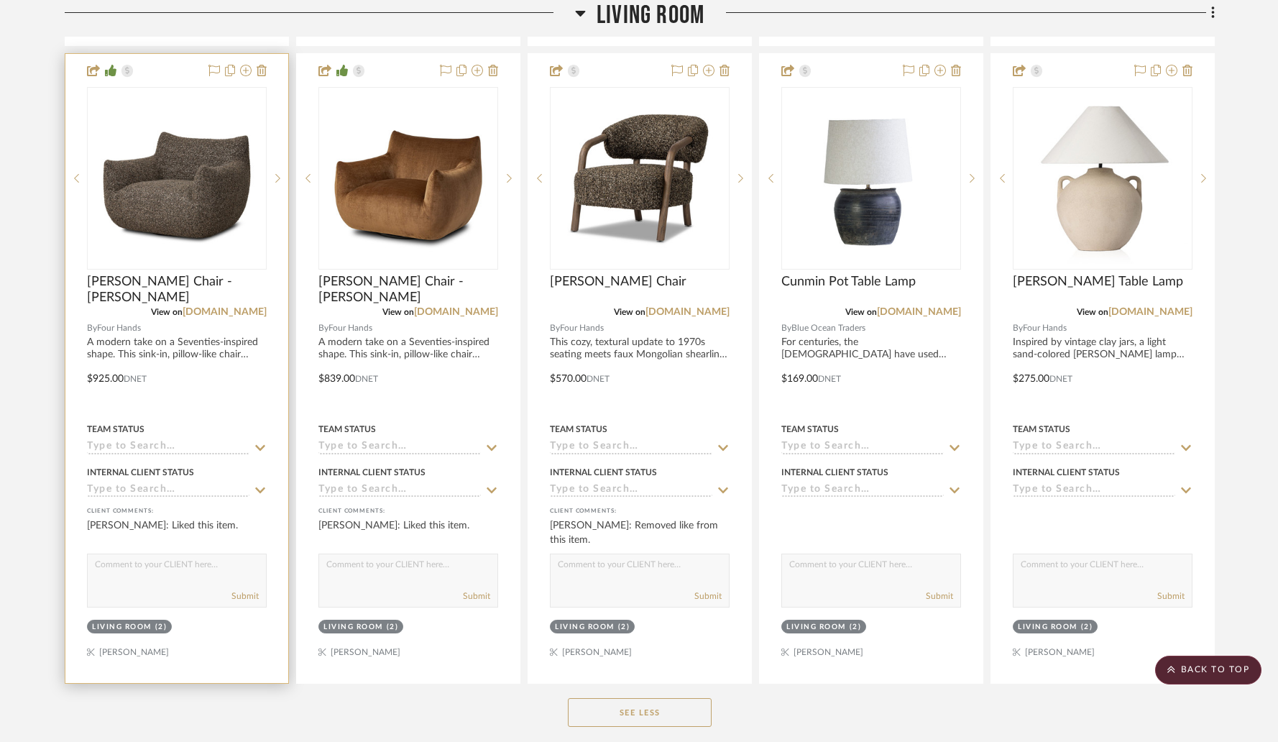
scroll to position [4259, 0]
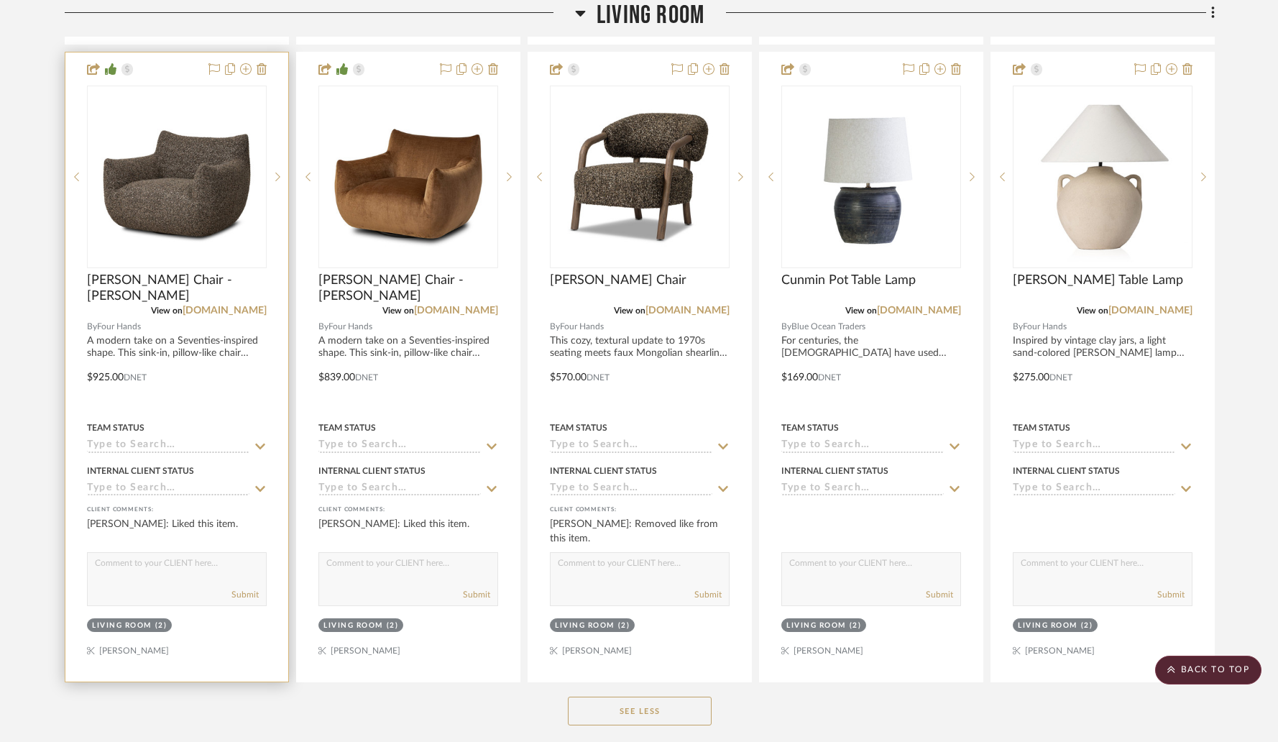
click at [135, 562] on textarea at bounding box center [177, 566] width 178 height 27
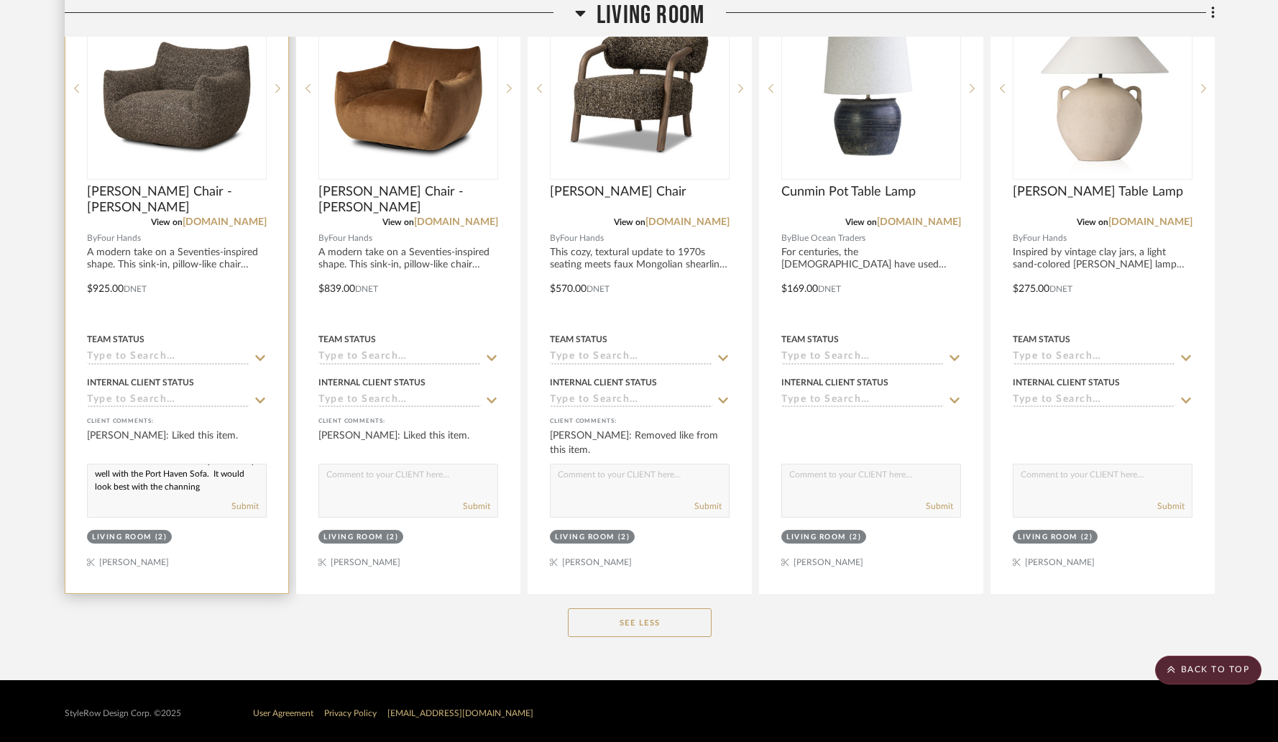
scroll to position [32, 0]
drag, startPoint x: 191, startPoint y: 485, endPoint x: 235, endPoint y: 485, distance: 43.9
click at [235, 485] on textarea "This armchair has a warmer brown/grey undertone which doesn't really match very…" at bounding box center [177, 477] width 178 height 27
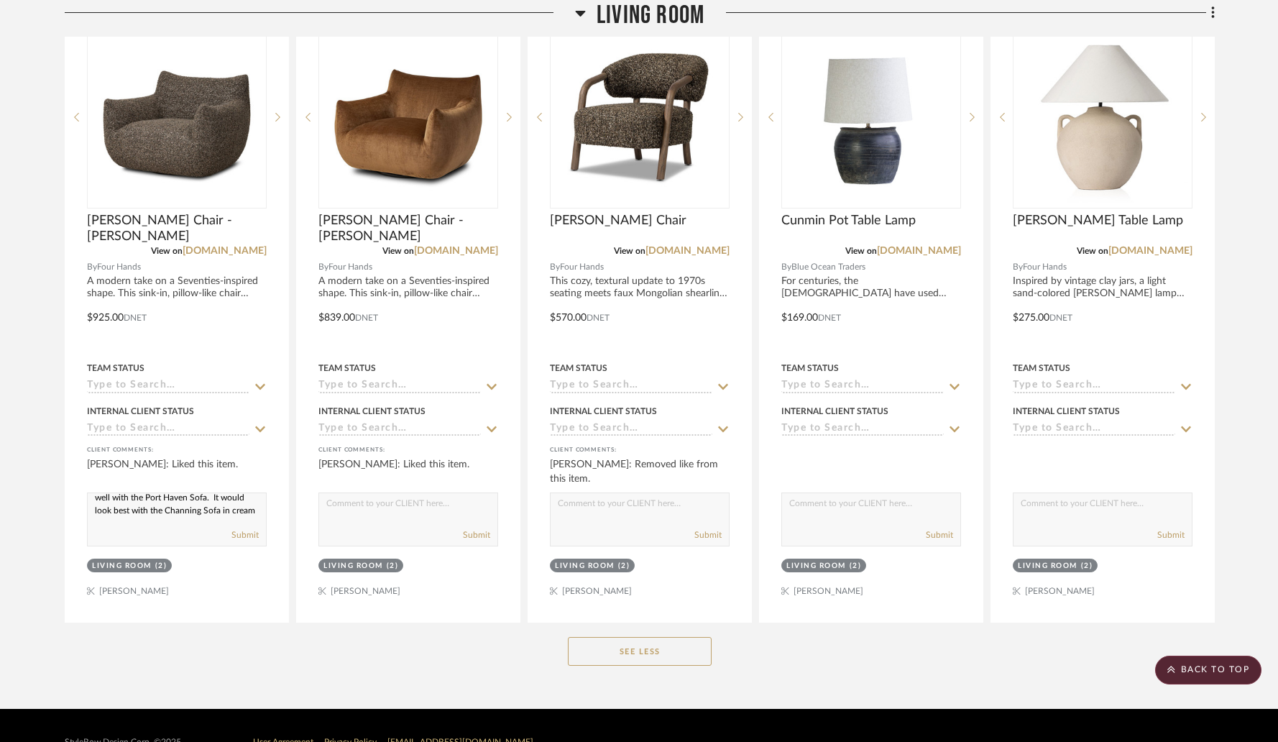
scroll to position [4347, 0]
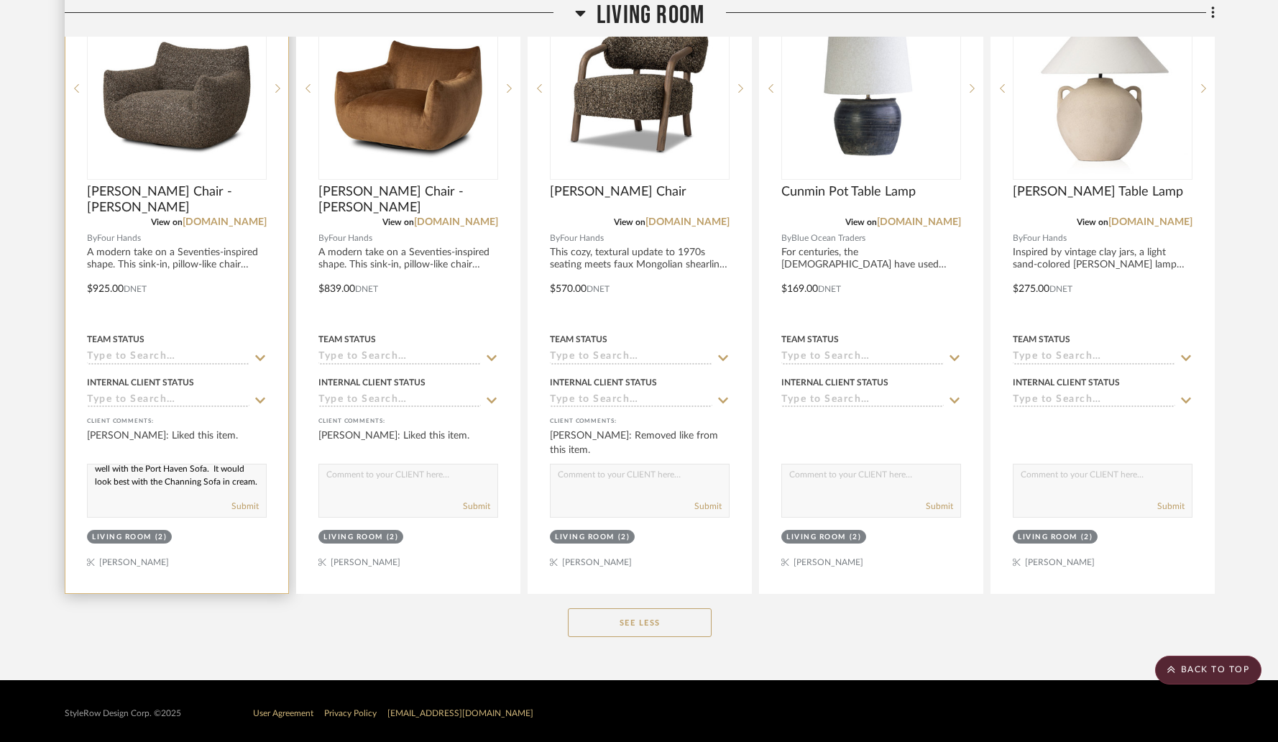
type textarea "This armchair has a warmer brown/grey undertone which doesn't really match very…"
click at [201, 122] on img "0" at bounding box center [176, 88] width 177 height 177
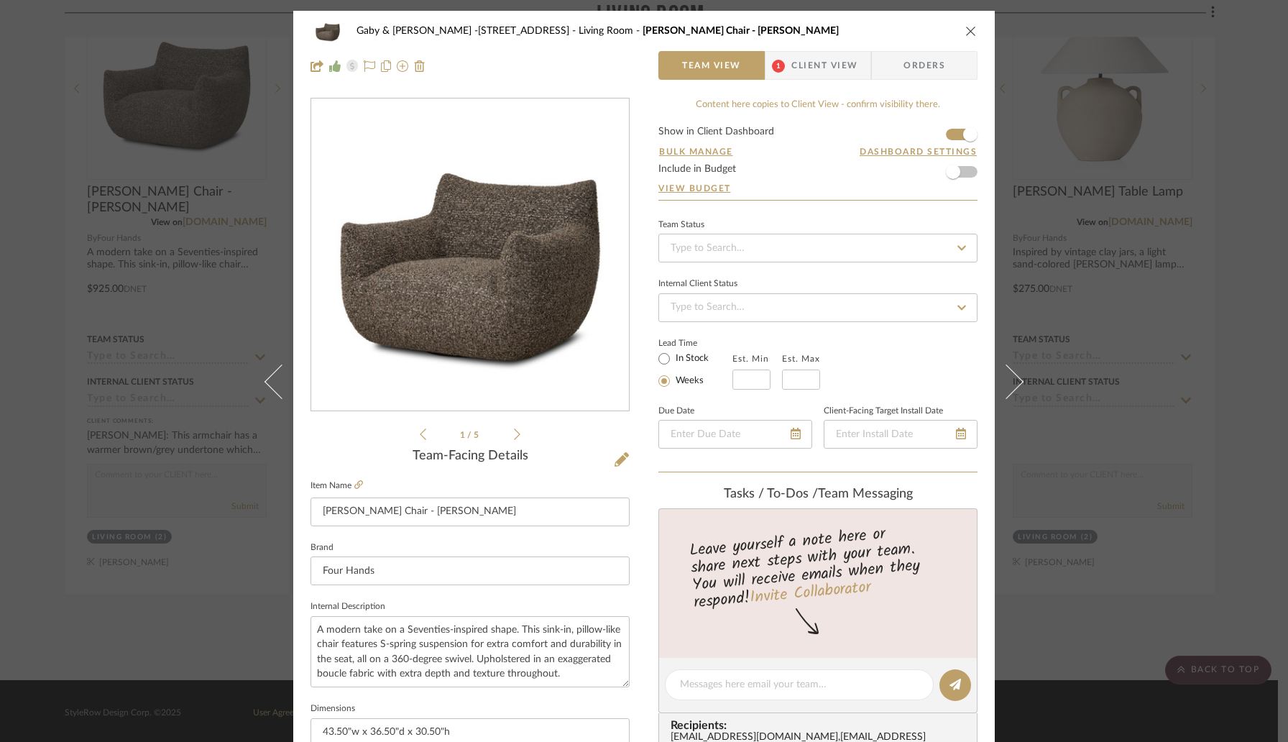
click at [516, 434] on div "1 / 5" at bounding box center [470, 270] width 319 height 345
click at [514, 436] on icon at bounding box center [517, 434] width 6 height 13
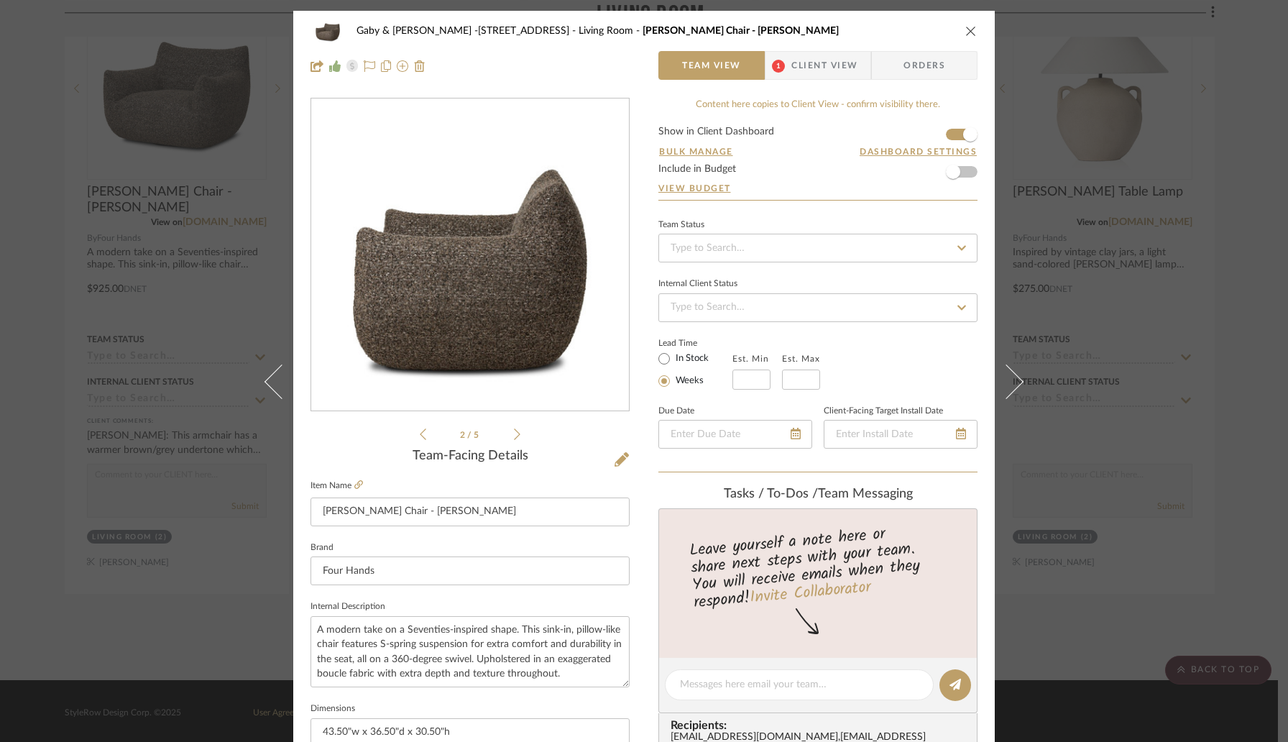
click at [514, 436] on icon at bounding box center [517, 434] width 6 height 13
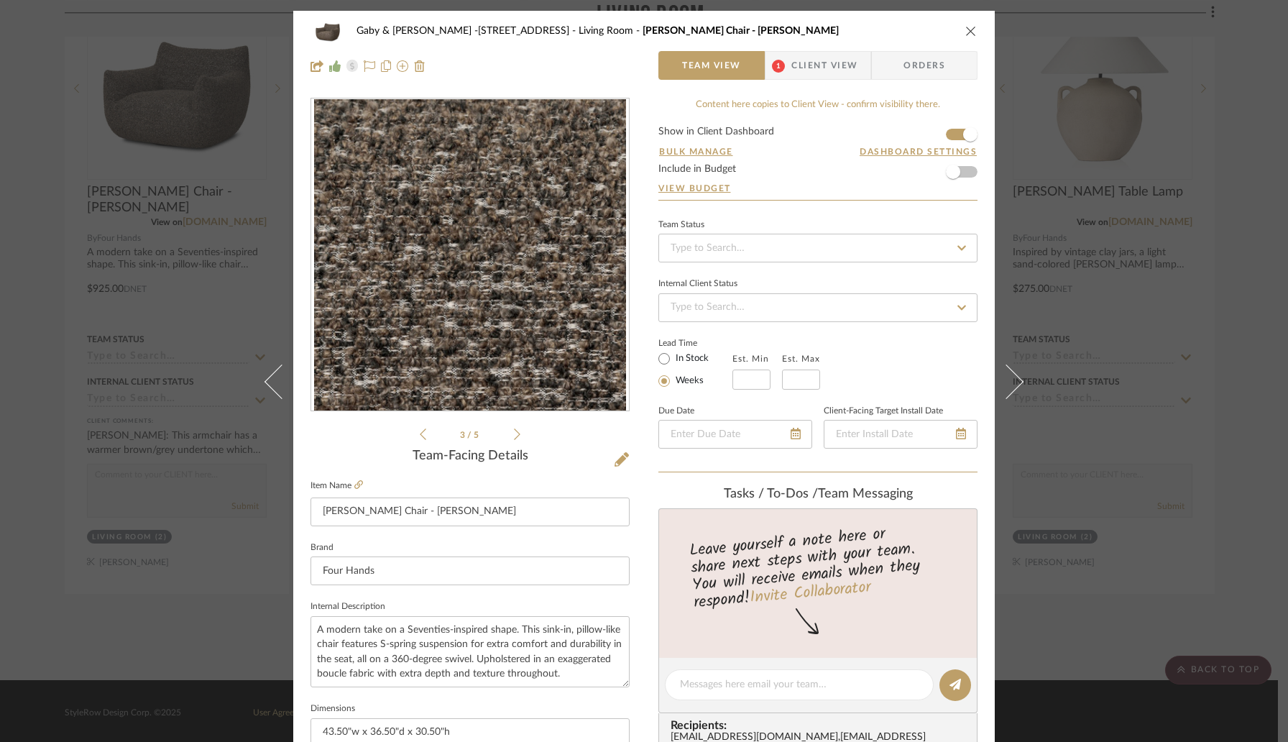
click at [514, 436] on icon at bounding box center [517, 434] width 6 height 13
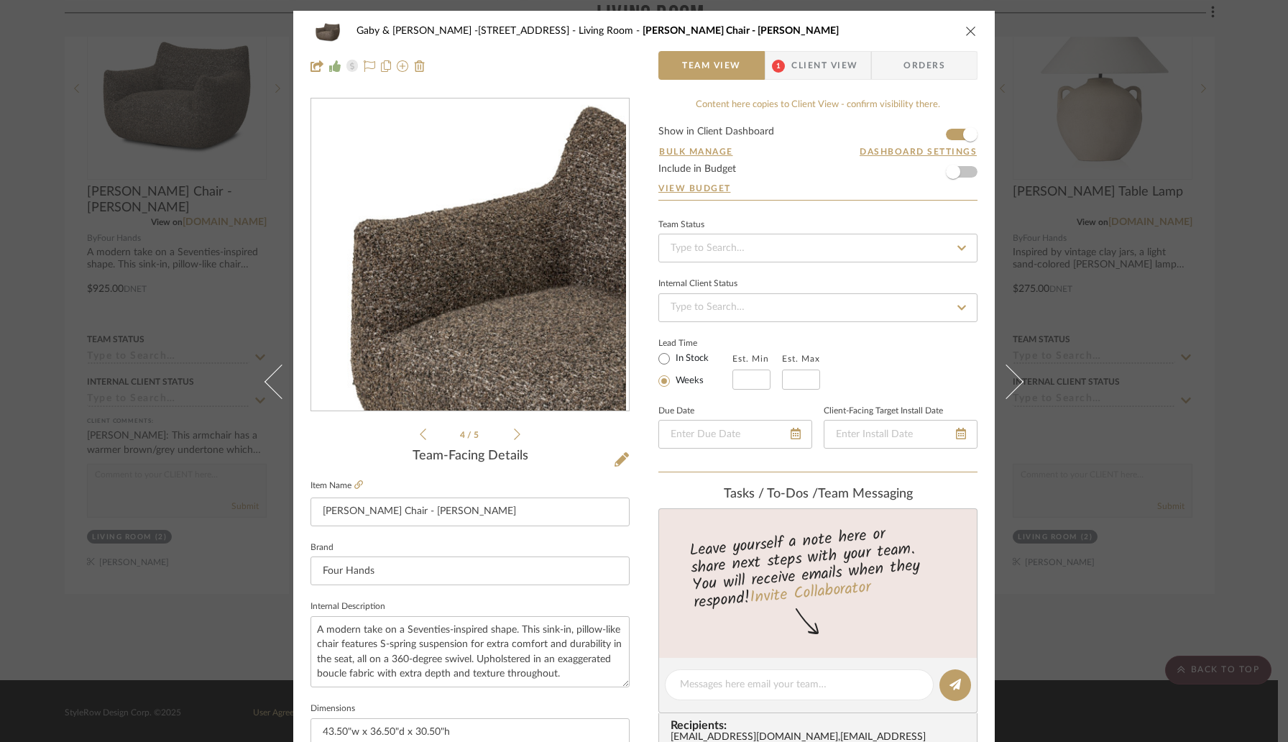
click at [420, 436] on icon at bounding box center [423, 434] width 6 height 13
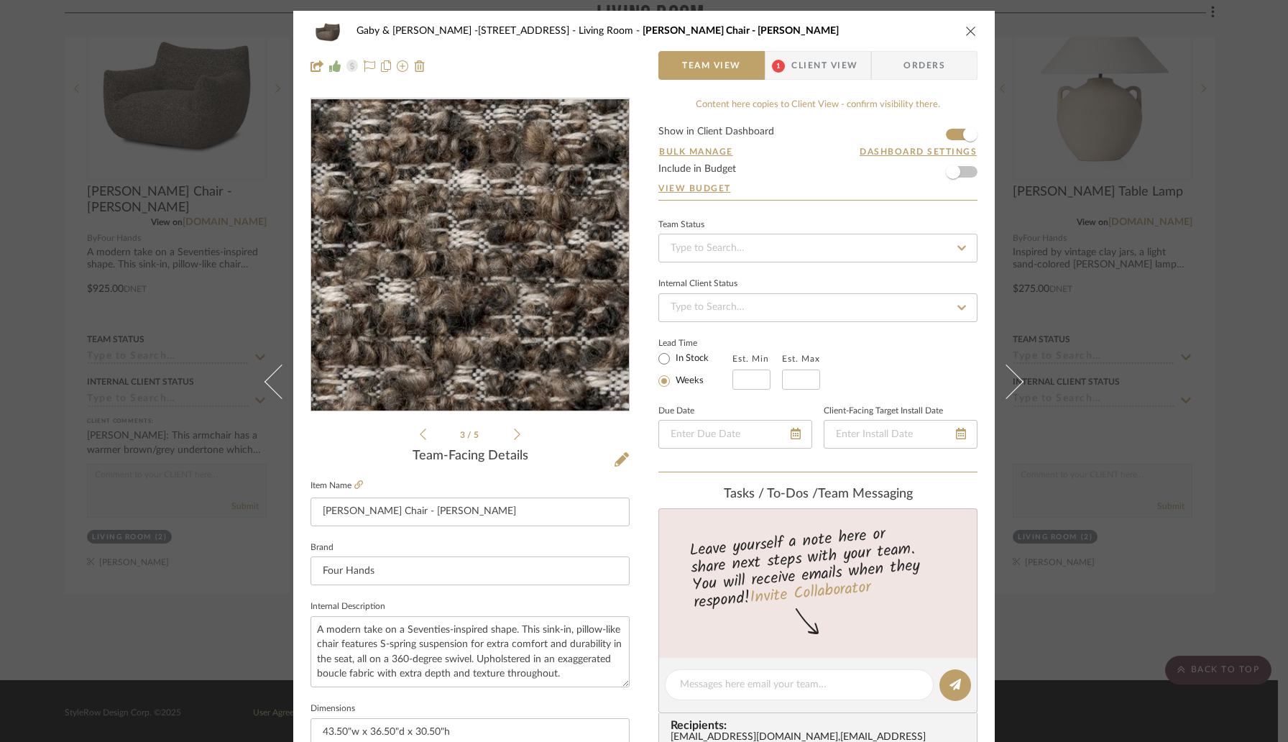
click at [447, 329] on img "2" at bounding box center [470, 255] width 312 height 312
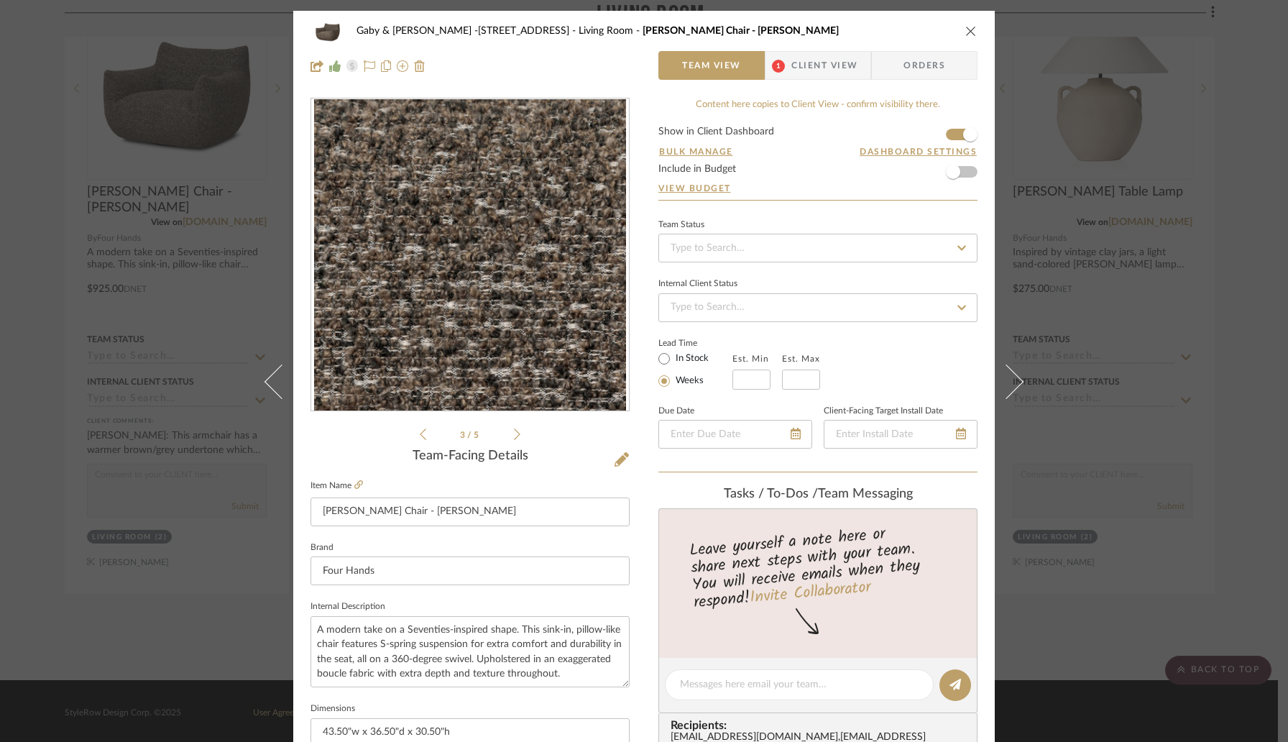
click at [969, 31] on icon "close" at bounding box center [972, 31] width 12 height 12
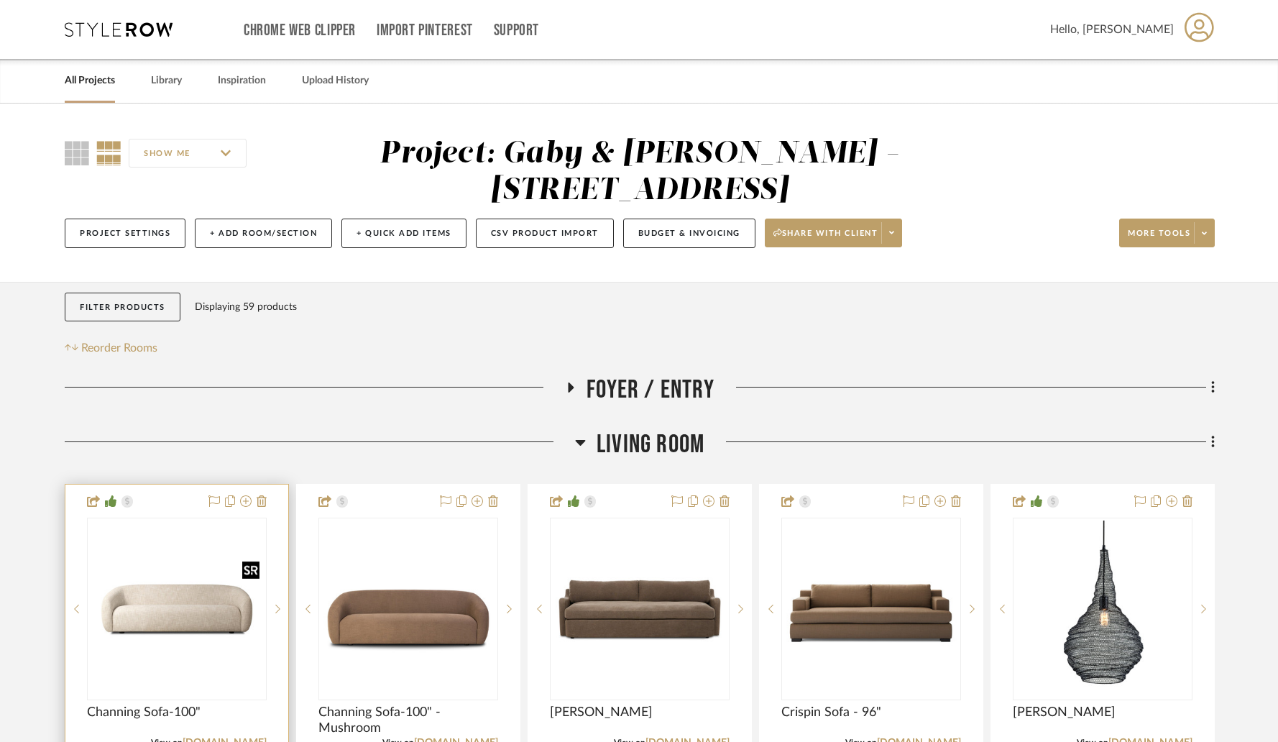
click at [197, 615] on img "0" at bounding box center [176, 609] width 177 height 177
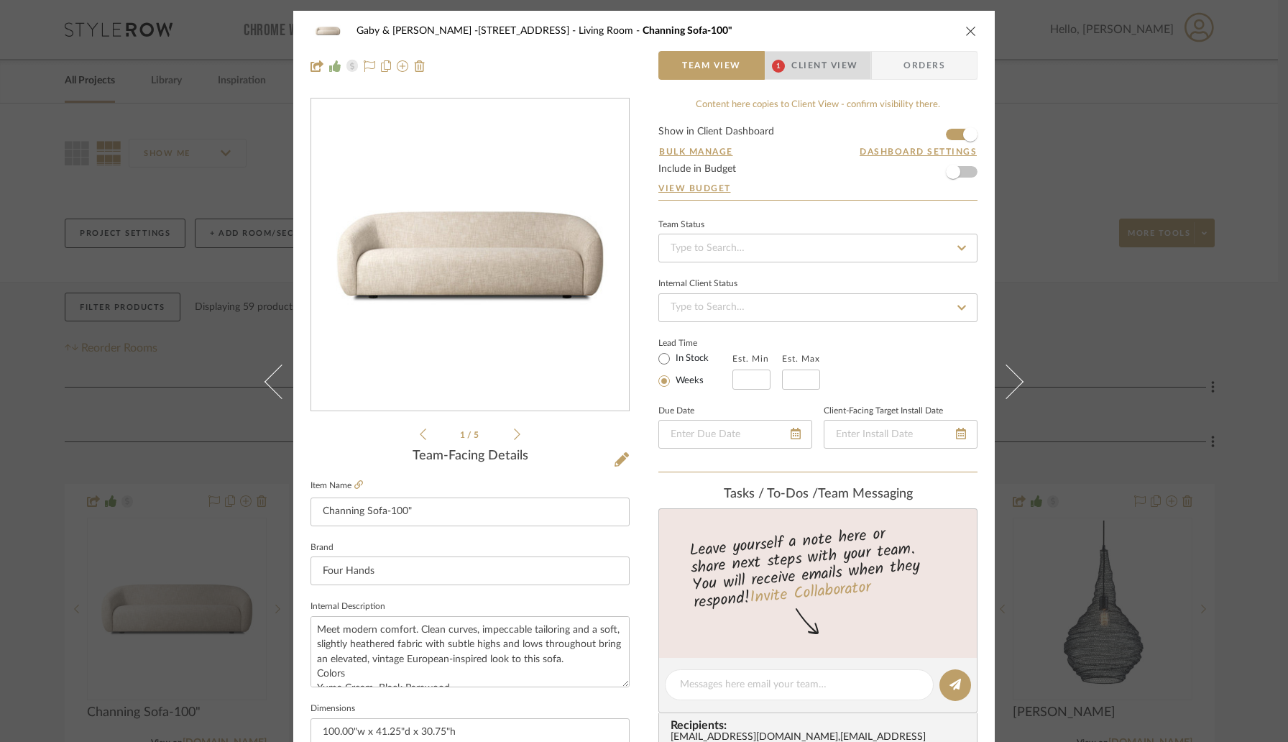
click at [797, 68] on span "Client View" at bounding box center [825, 65] width 66 height 29
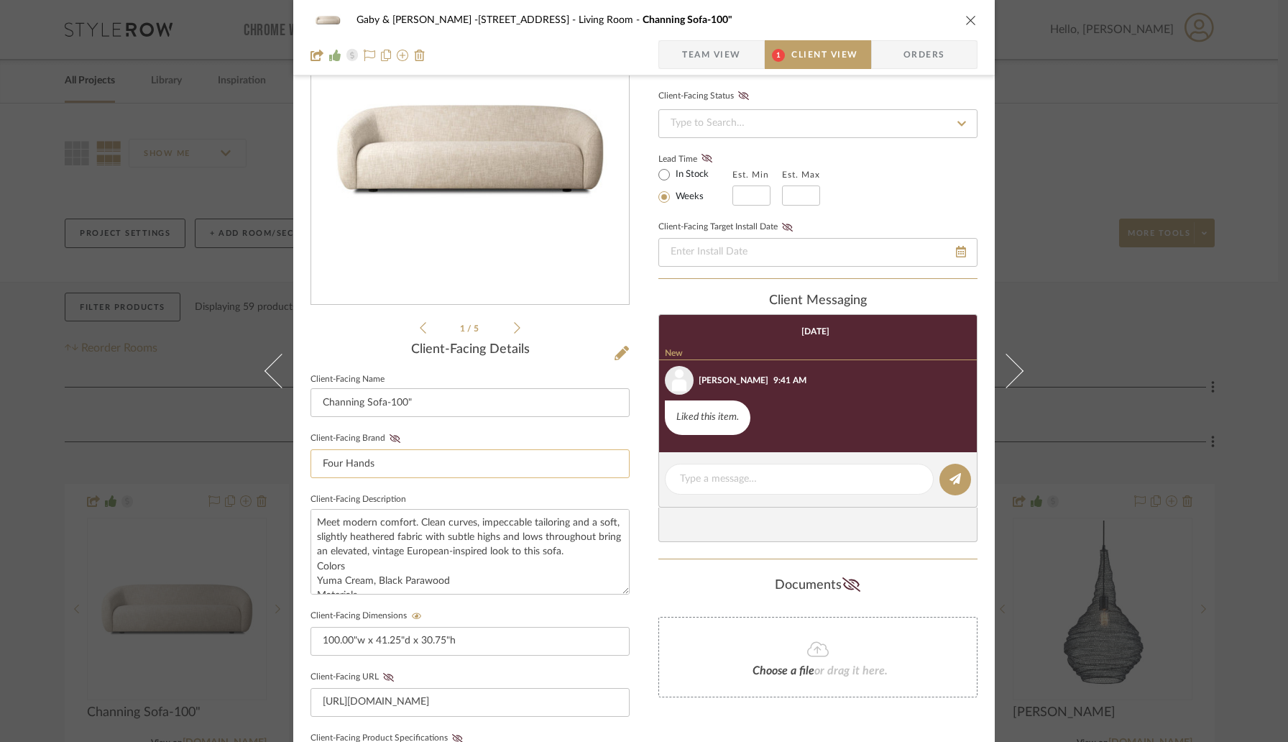
scroll to position [148, 0]
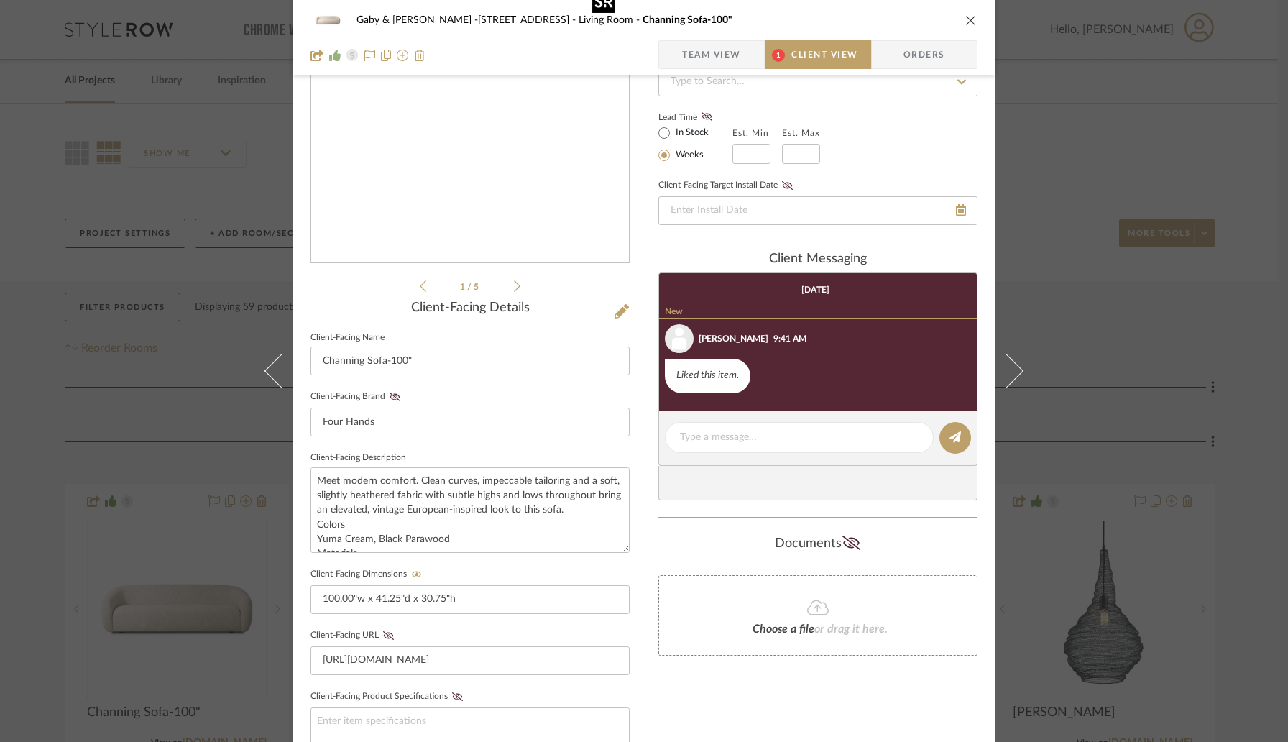
click at [506, 204] on img "0" at bounding box center [470, 107] width 312 height 312
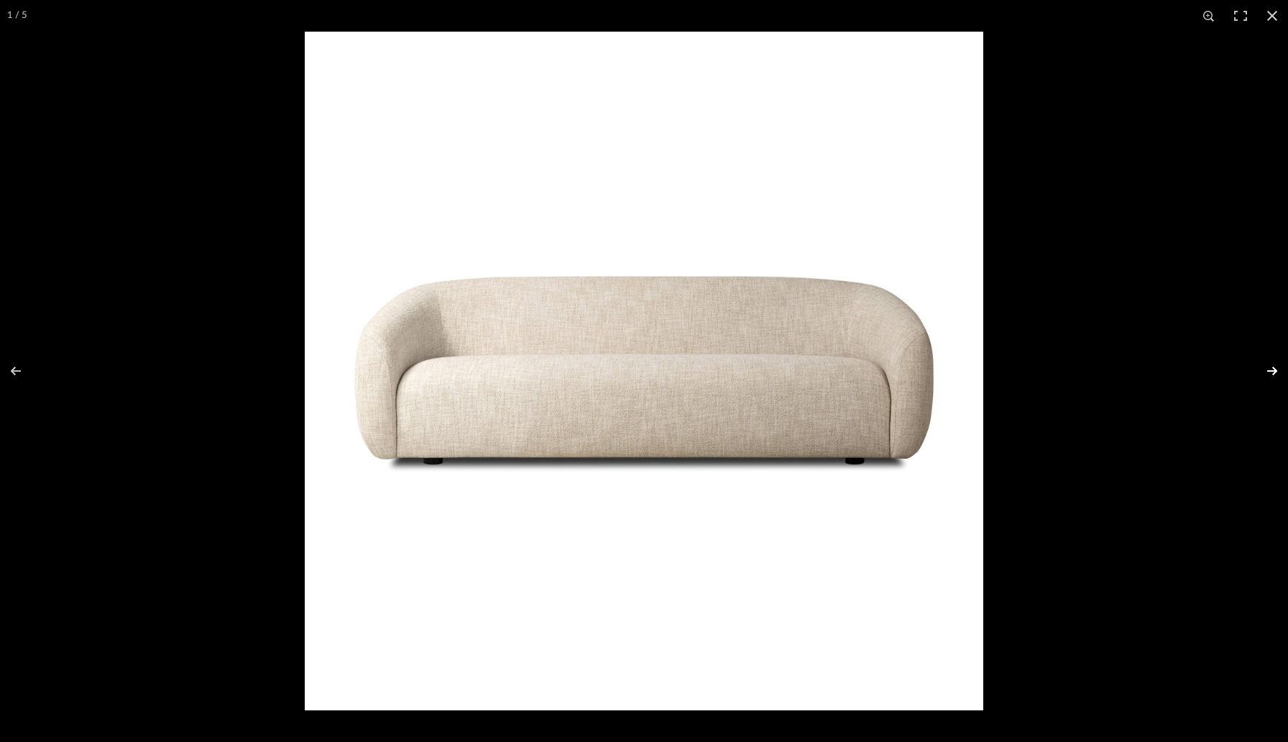
click at [1272, 368] on button at bounding box center [1263, 371] width 50 height 72
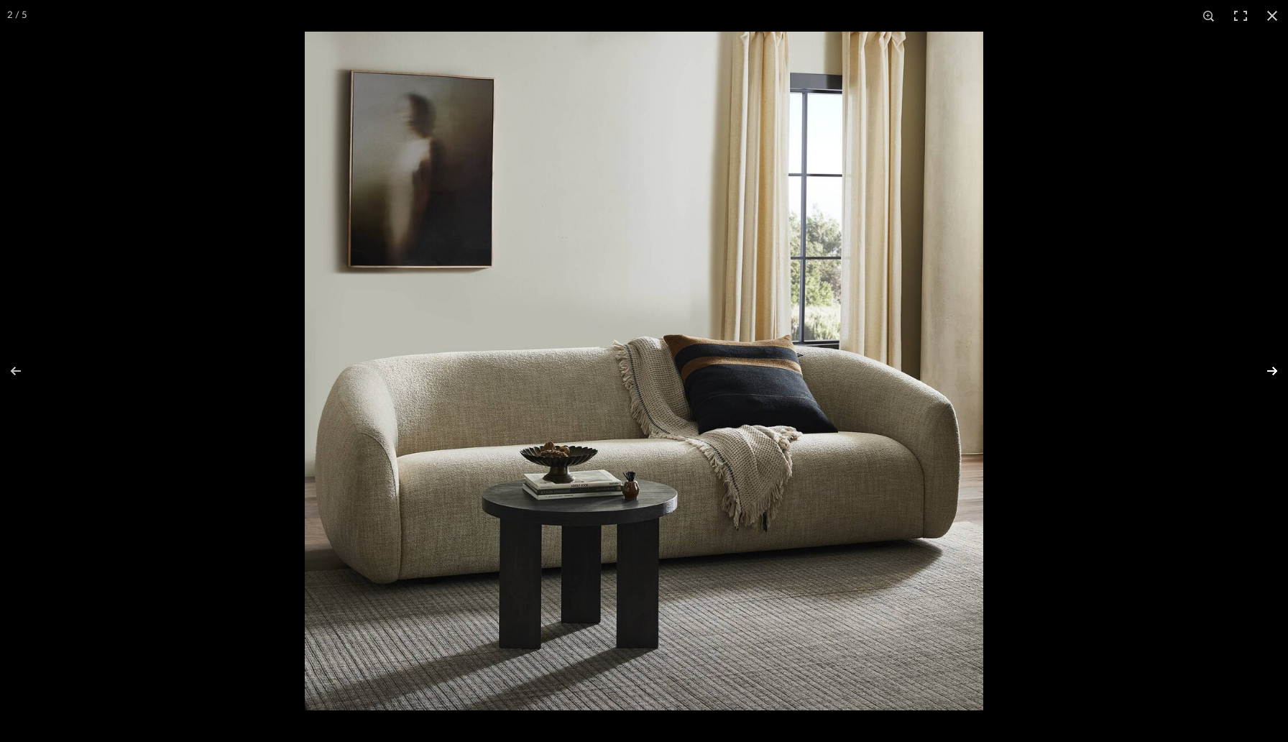
click at [1272, 368] on button at bounding box center [1263, 371] width 50 height 72
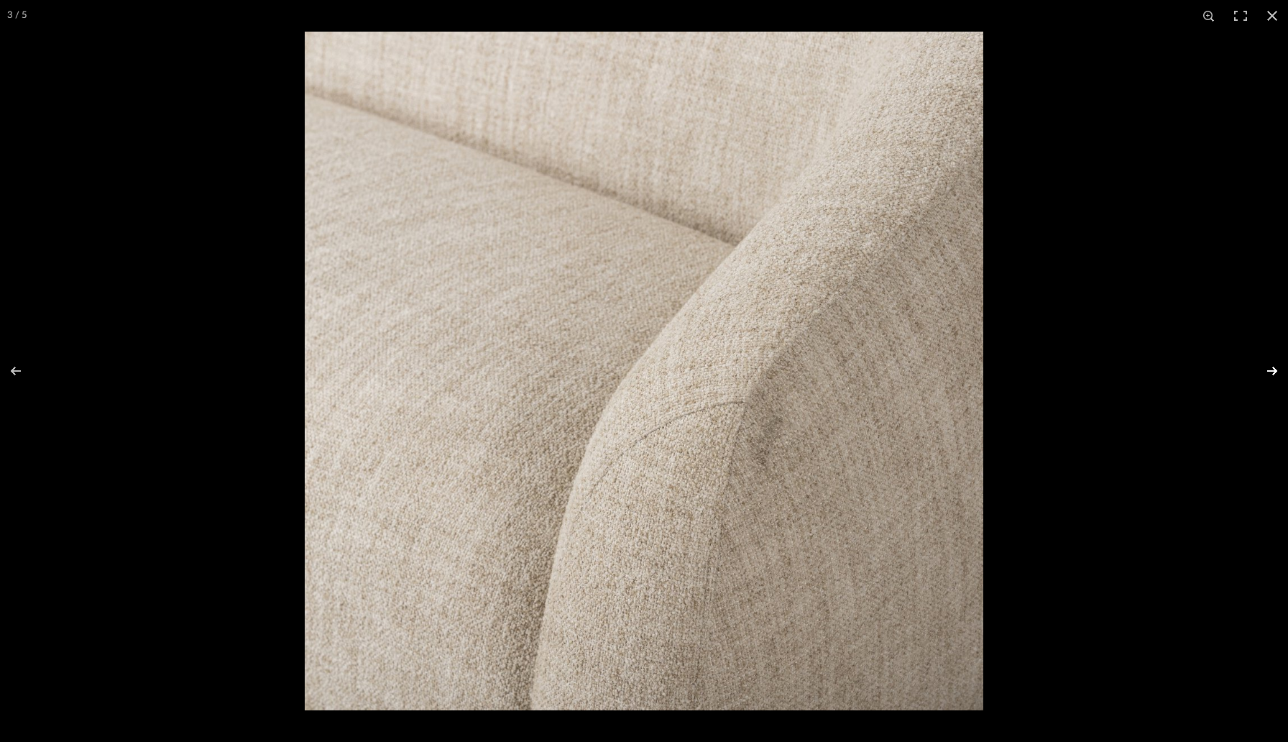
click at [1272, 368] on button at bounding box center [1263, 371] width 50 height 72
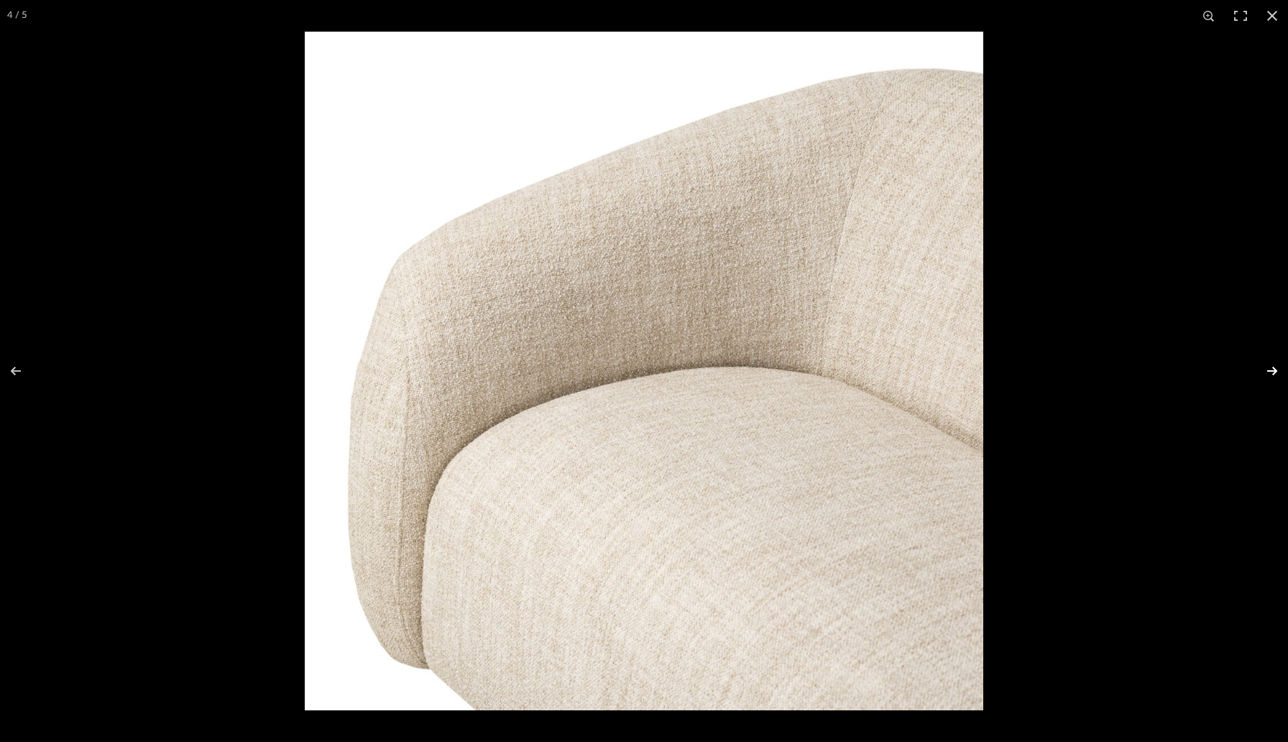
click at [1272, 368] on button at bounding box center [1263, 371] width 50 height 72
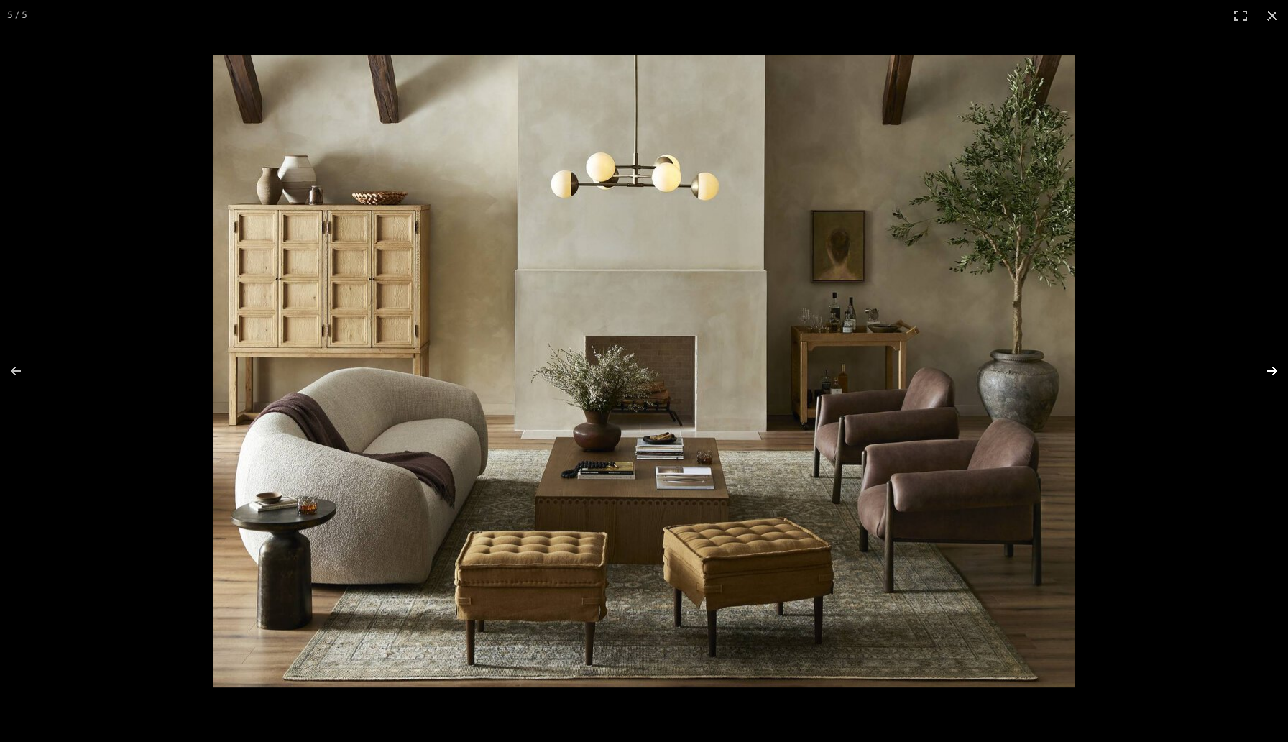
click at [1272, 368] on button at bounding box center [1263, 371] width 50 height 72
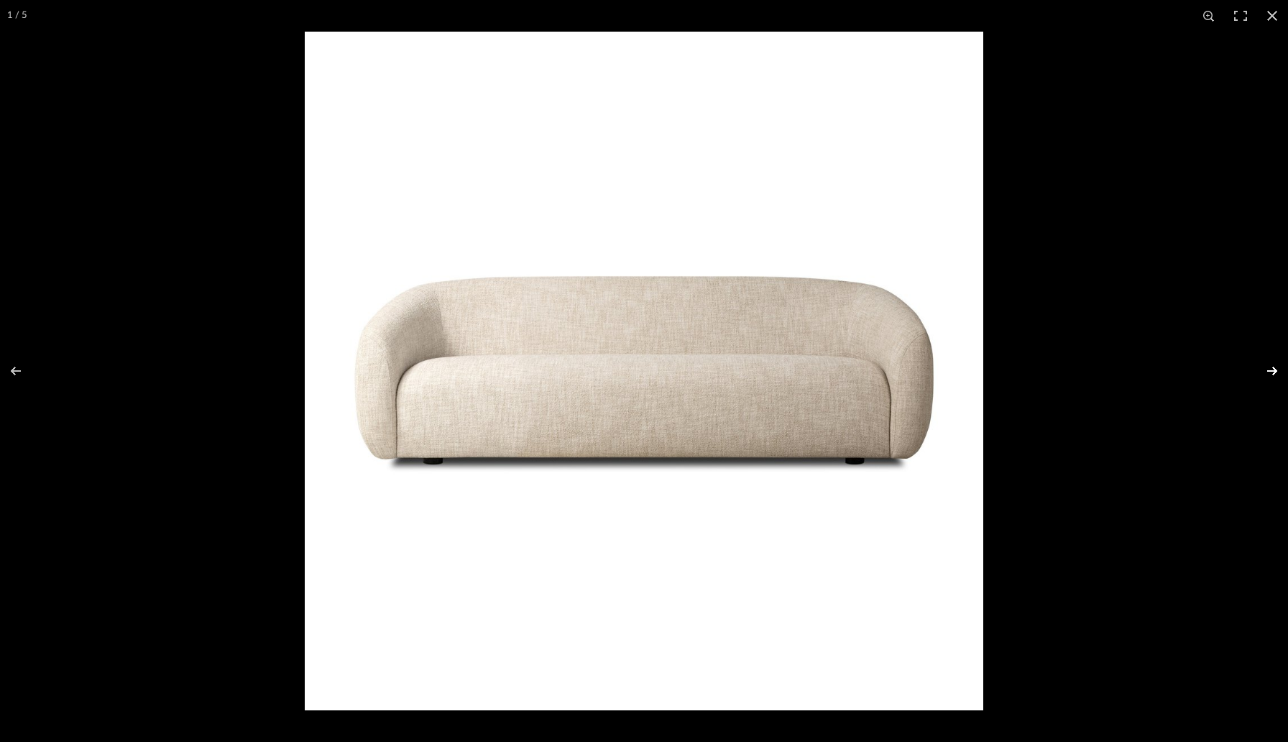
click at [1272, 368] on button at bounding box center [1263, 371] width 50 height 72
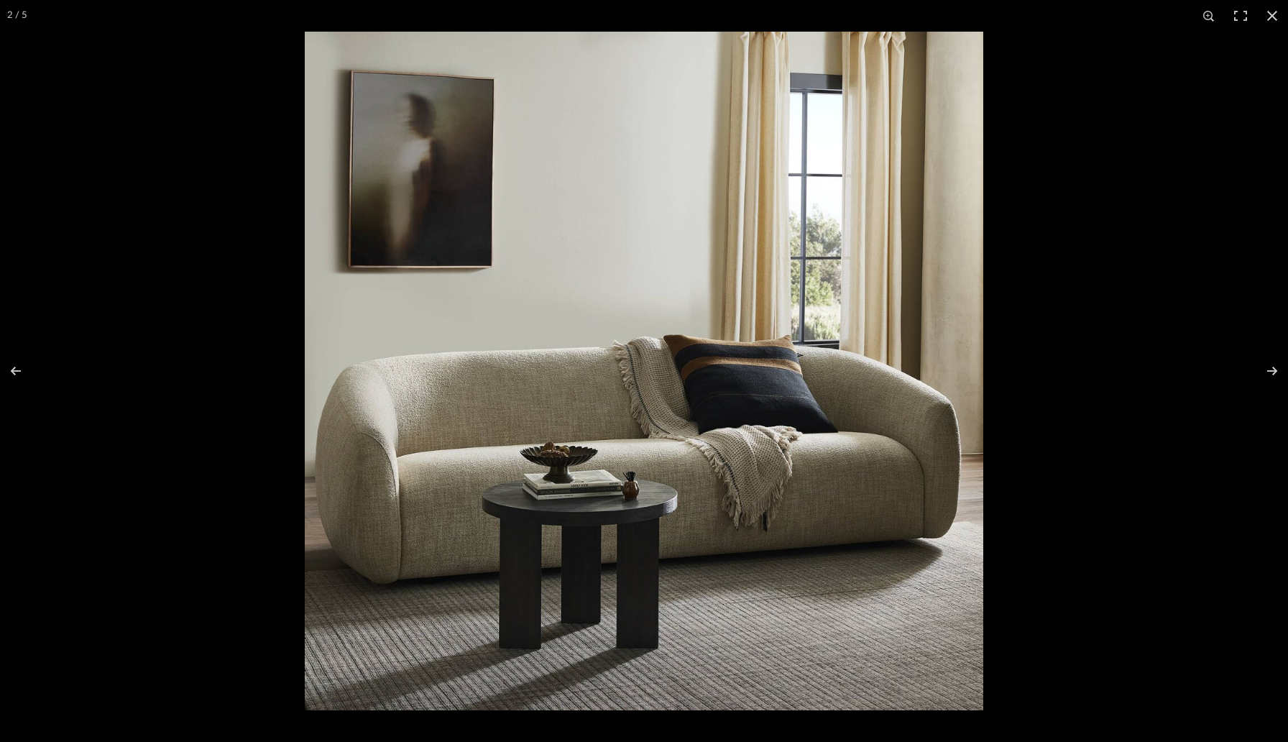
click at [1277, 12] on button at bounding box center [1273, 16] width 32 height 32
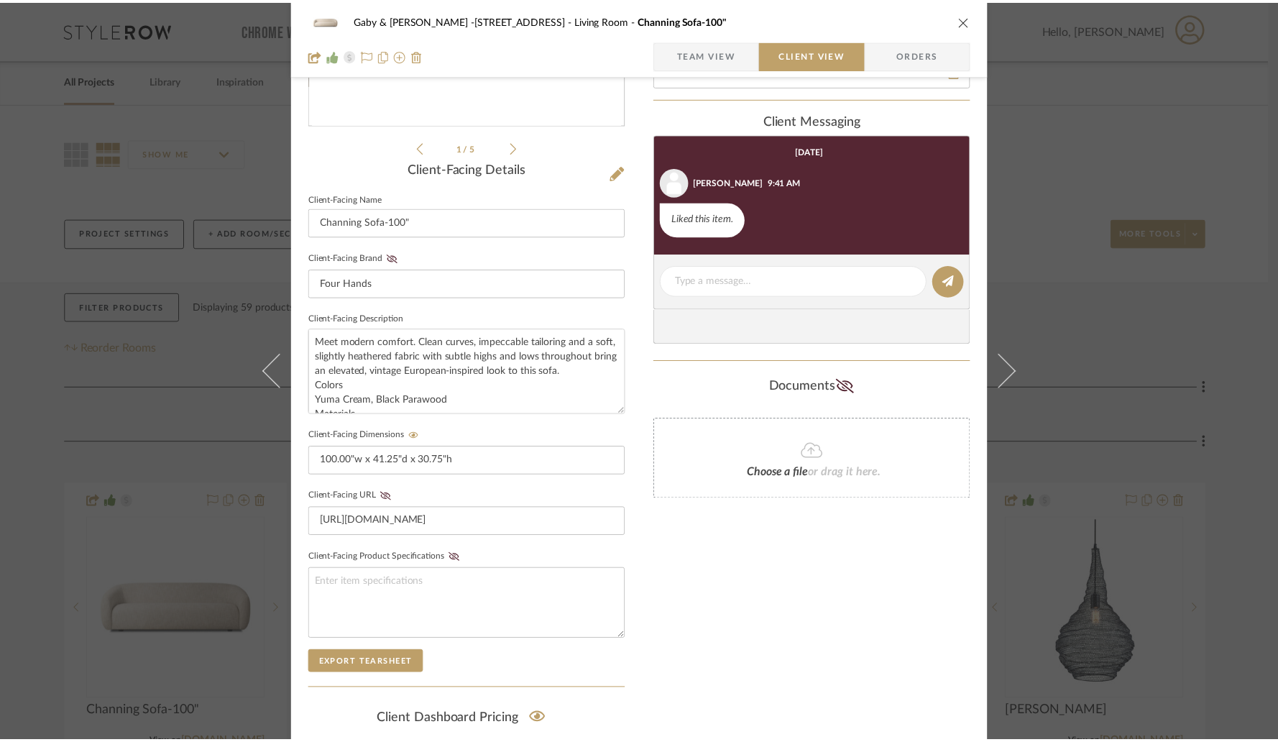
scroll to position [465, 0]
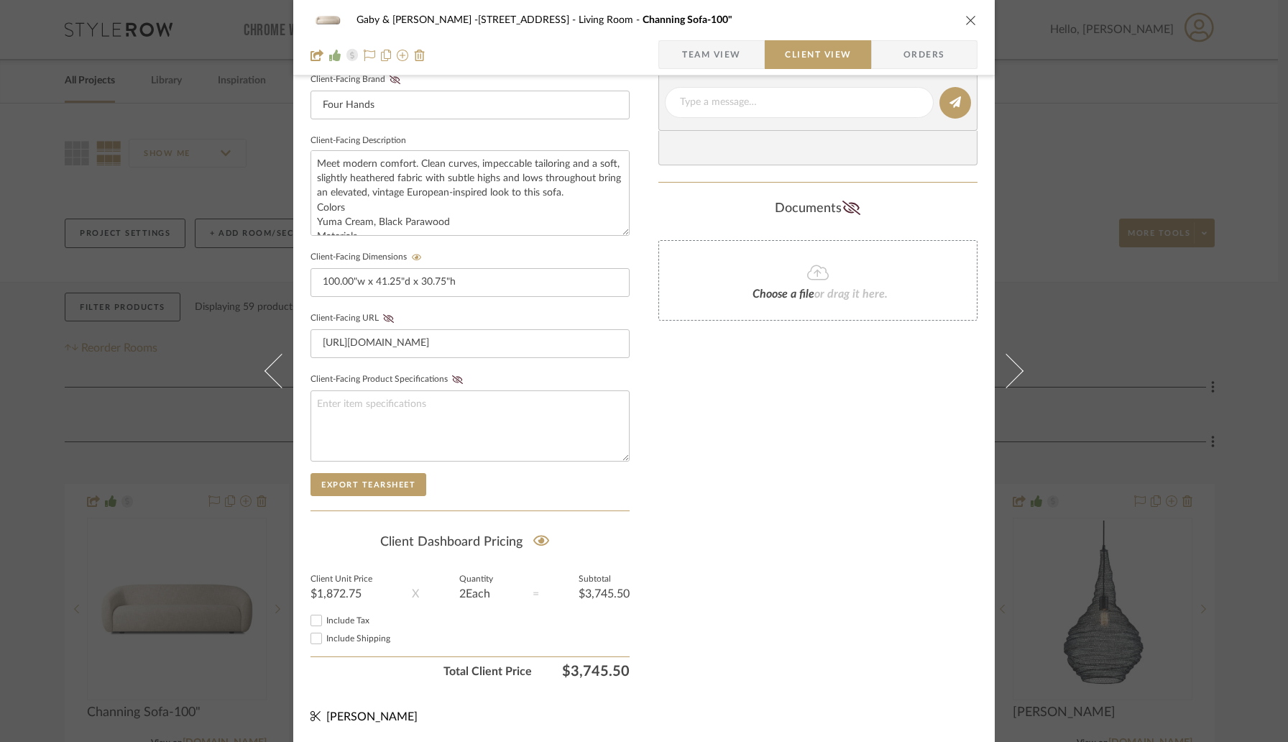
click at [971, 22] on icon "close" at bounding box center [972, 20] width 12 height 12
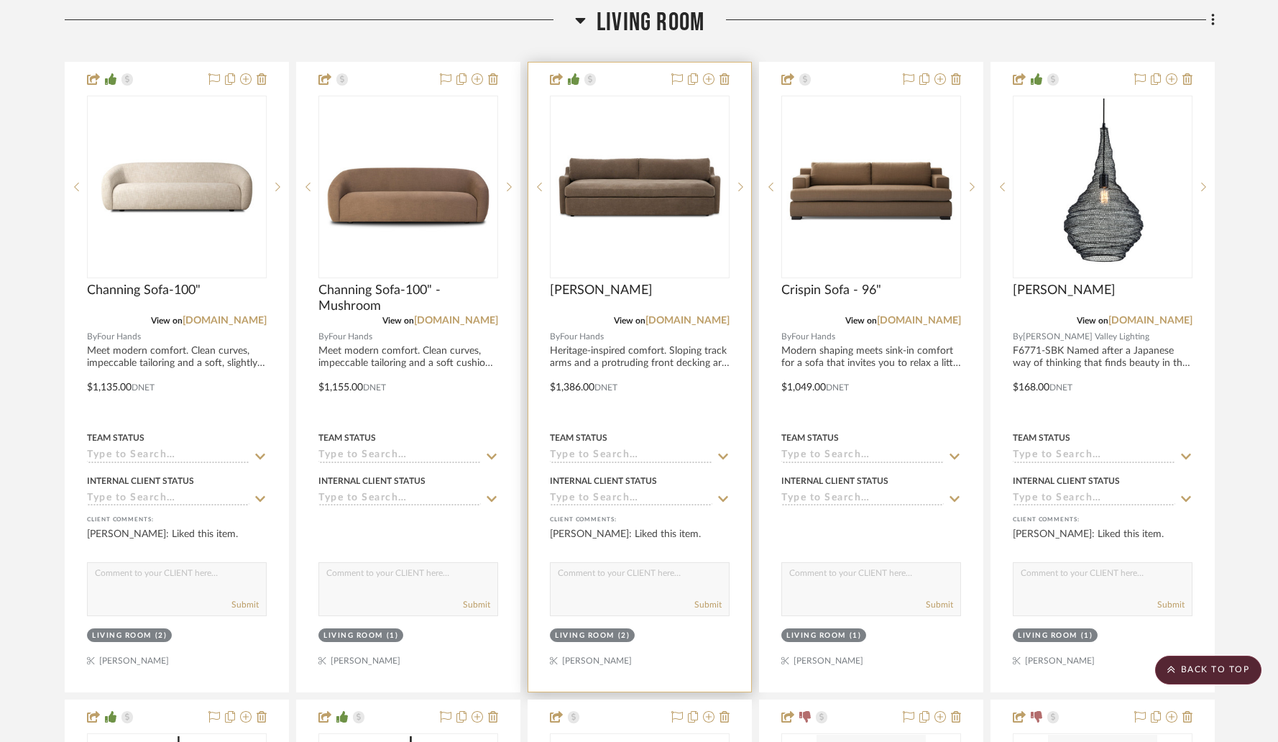
scroll to position [442, 0]
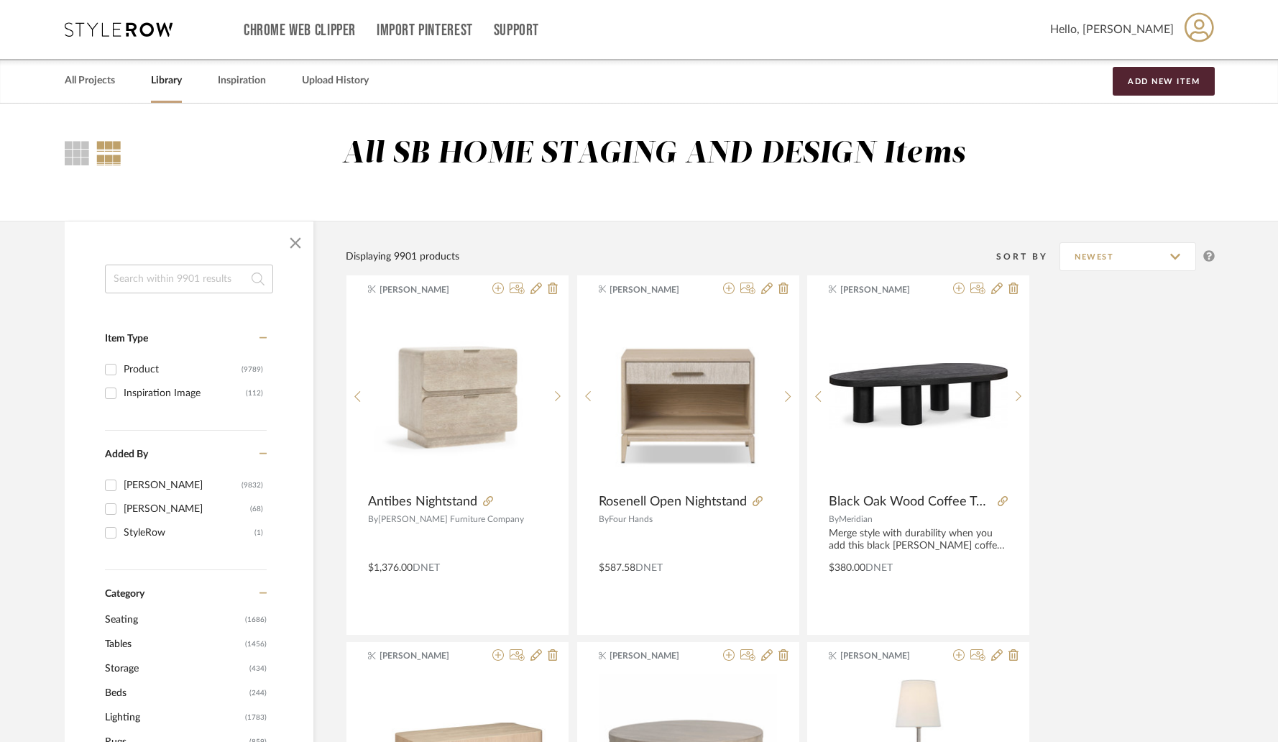
drag, startPoint x: 179, startPoint y: 79, endPoint x: 155, endPoint y: 150, distance: 75.3
click at [179, 79] on link "Library" at bounding box center [166, 80] width 31 height 19
click at [160, 285] on input at bounding box center [189, 279] width 168 height 29
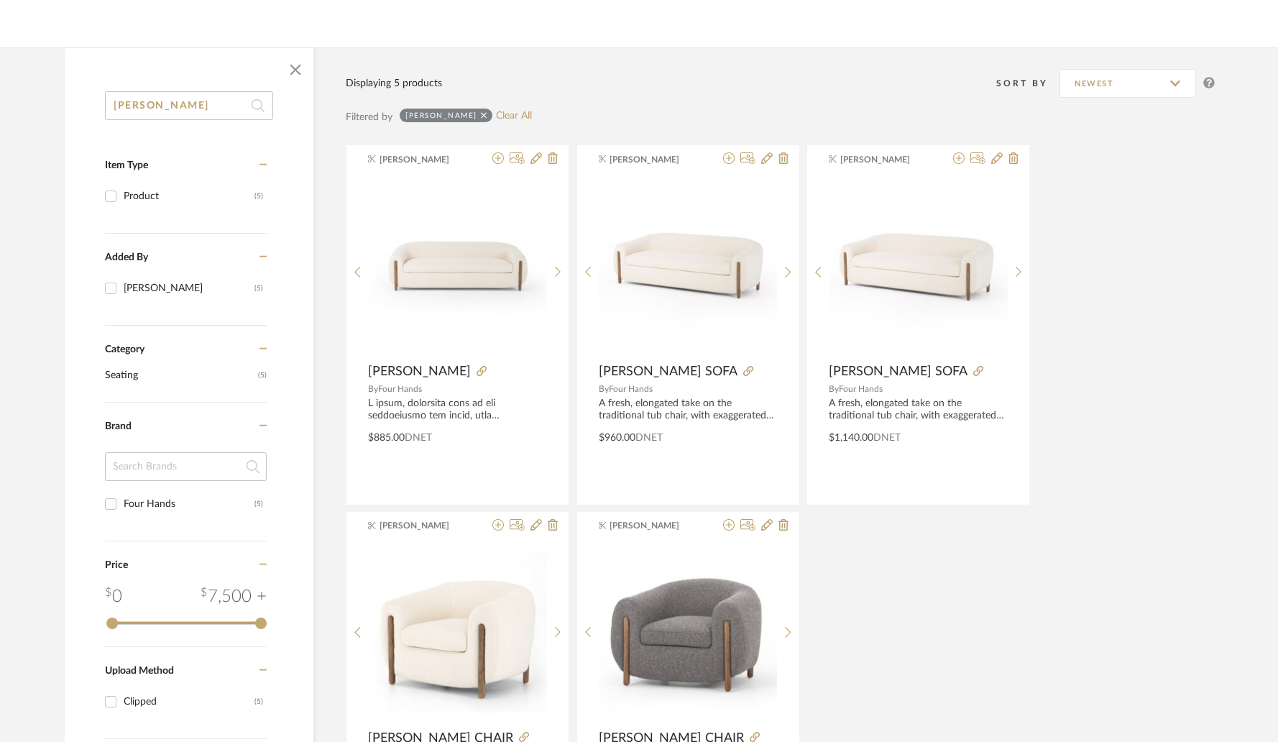
scroll to position [215, 0]
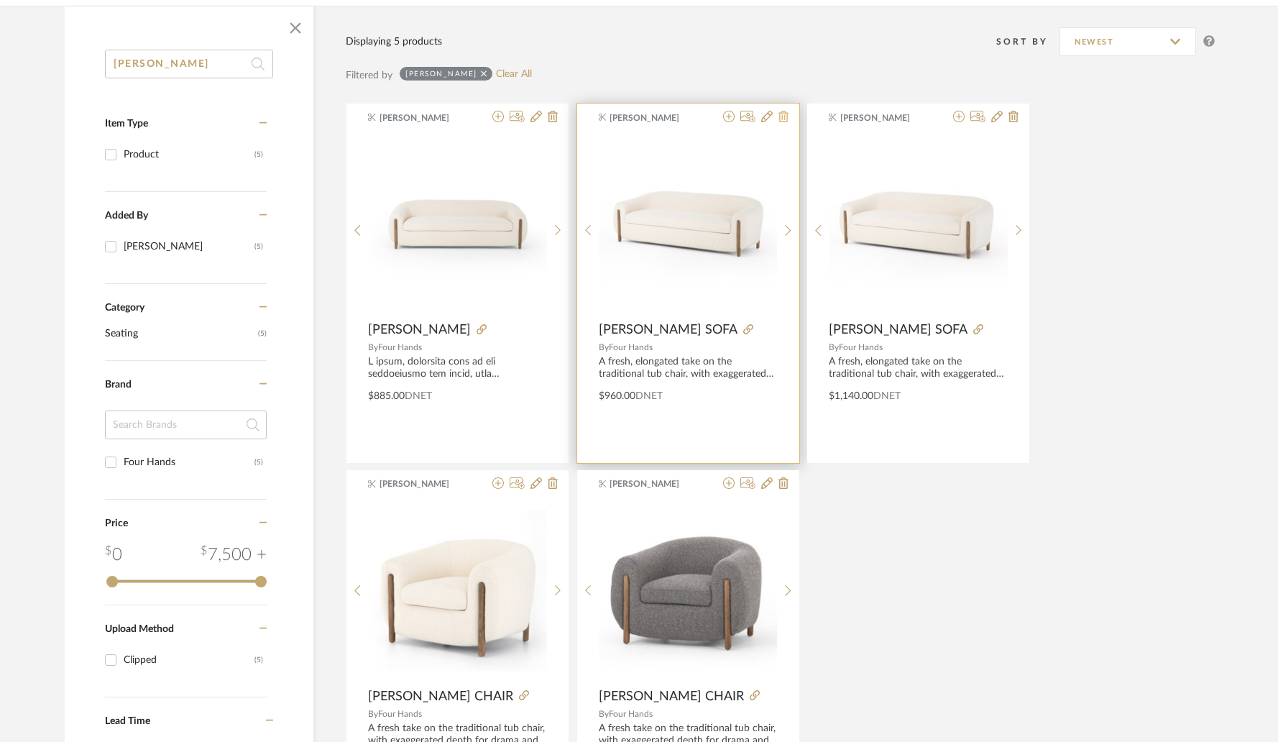
type input "lyla"
click at [781, 122] on icon at bounding box center [784, 117] width 10 height 12
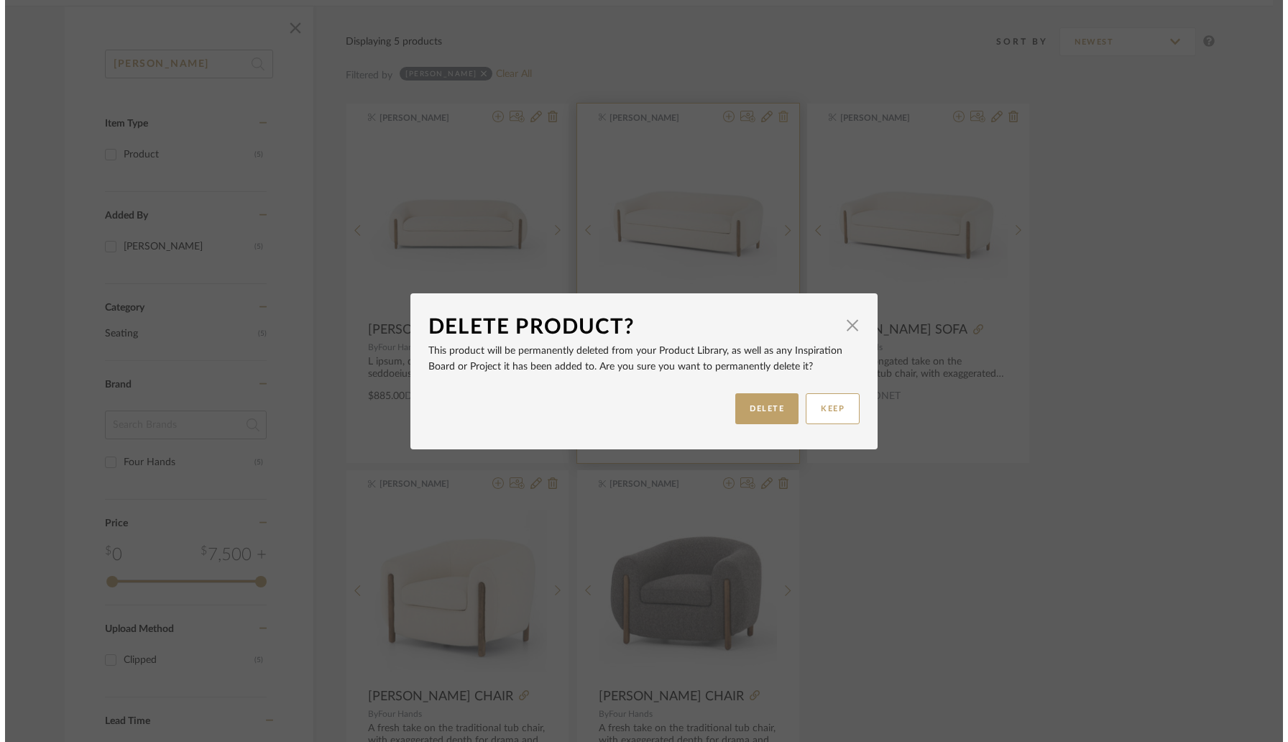
scroll to position [0, 0]
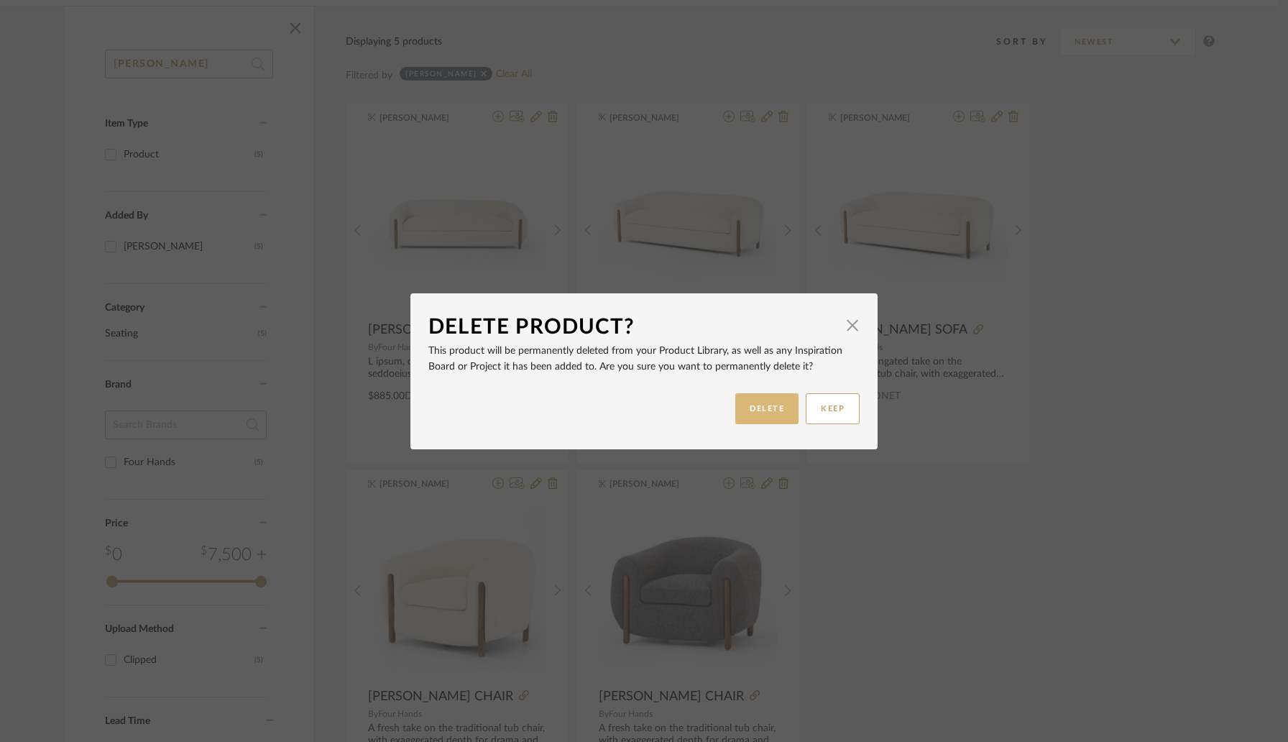
click at [760, 409] on button "DELETE" at bounding box center [767, 408] width 63 height 31
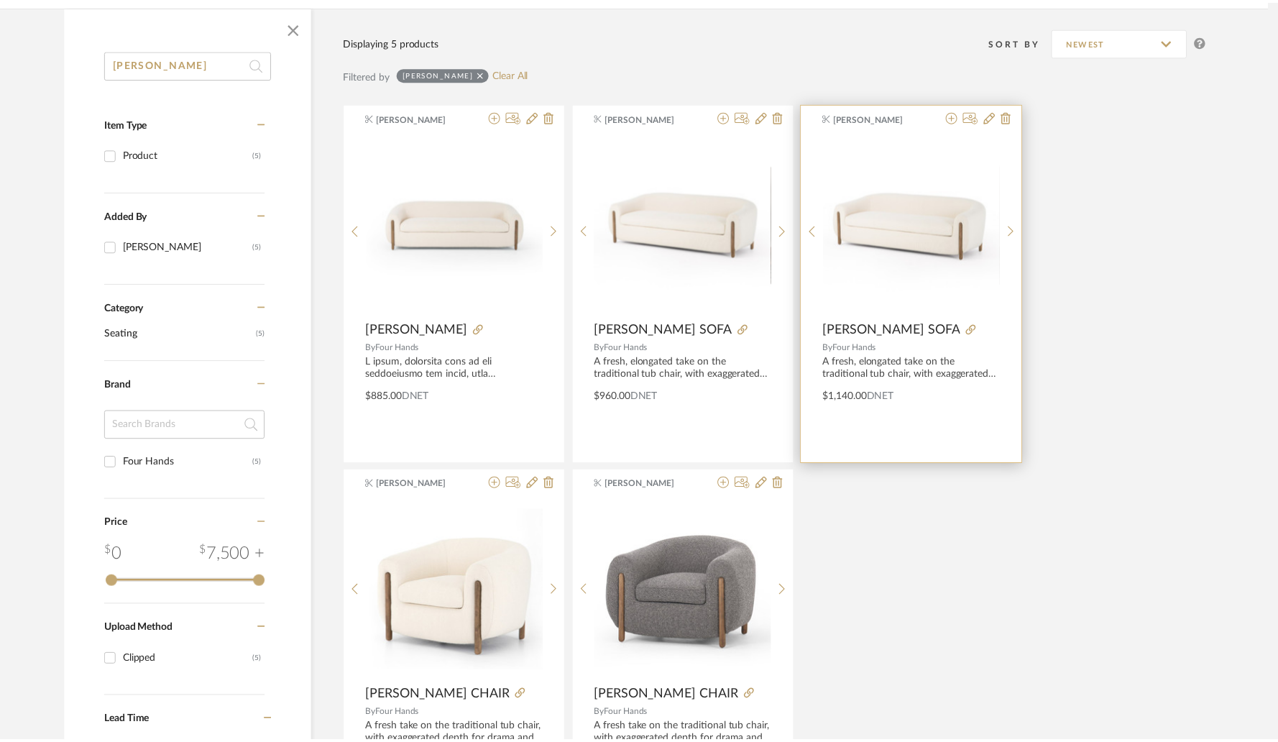
scroll to position [215, 0]
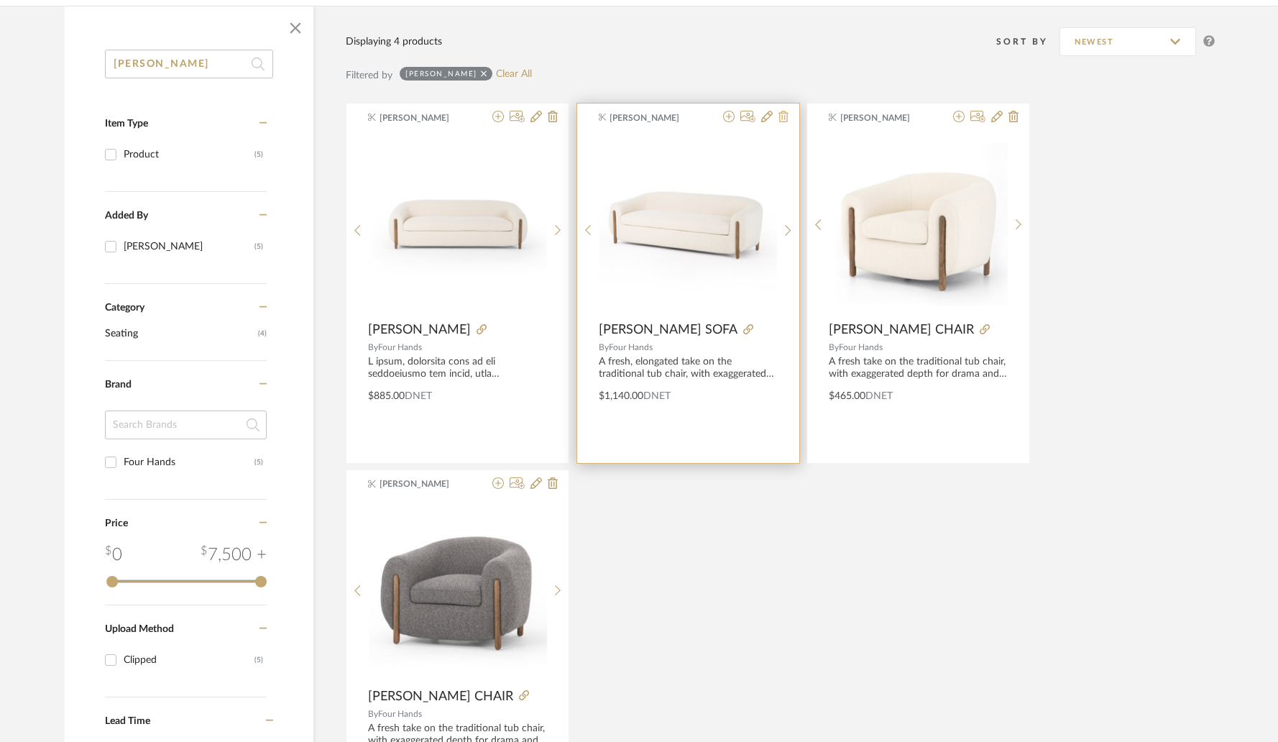
click at [787, 120] on icon at bounding box center [784, 117] width 10 height 12
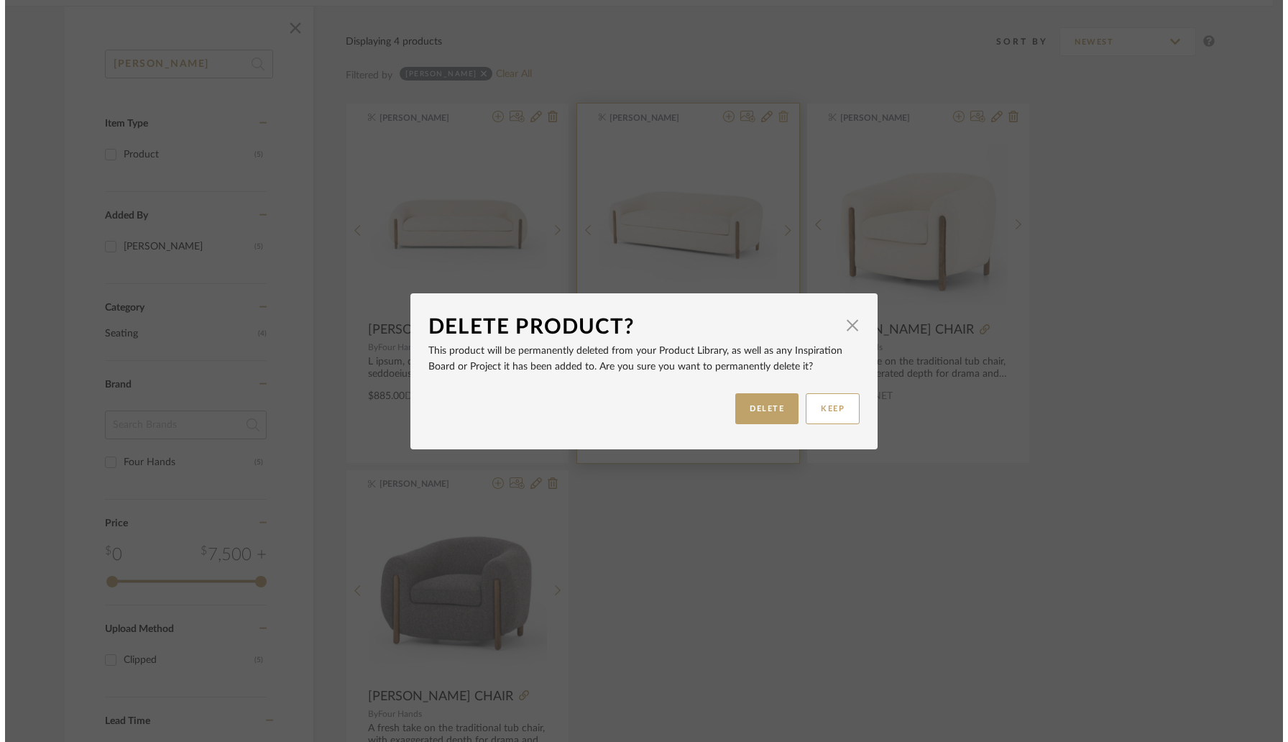
scroll to position [0, 0]
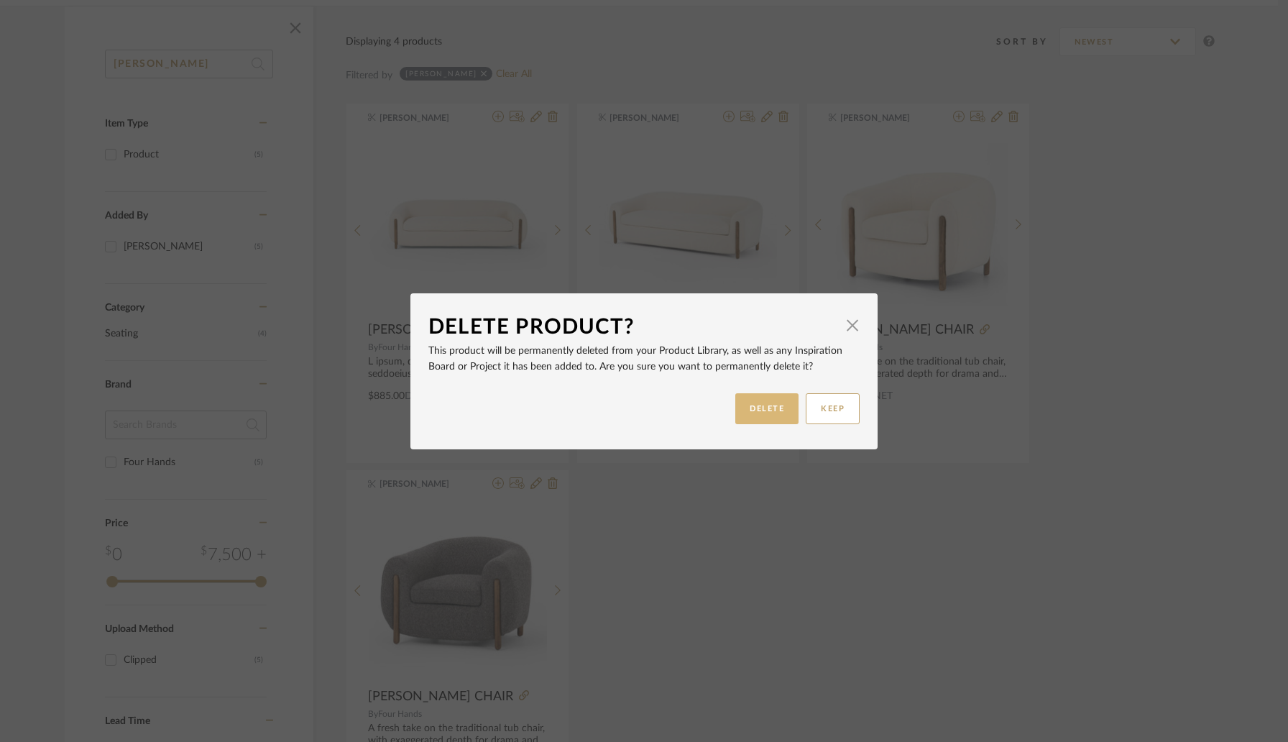
click at [752, 412] on button "DELETE" at bounding box center [767, 408] width 63 height 31
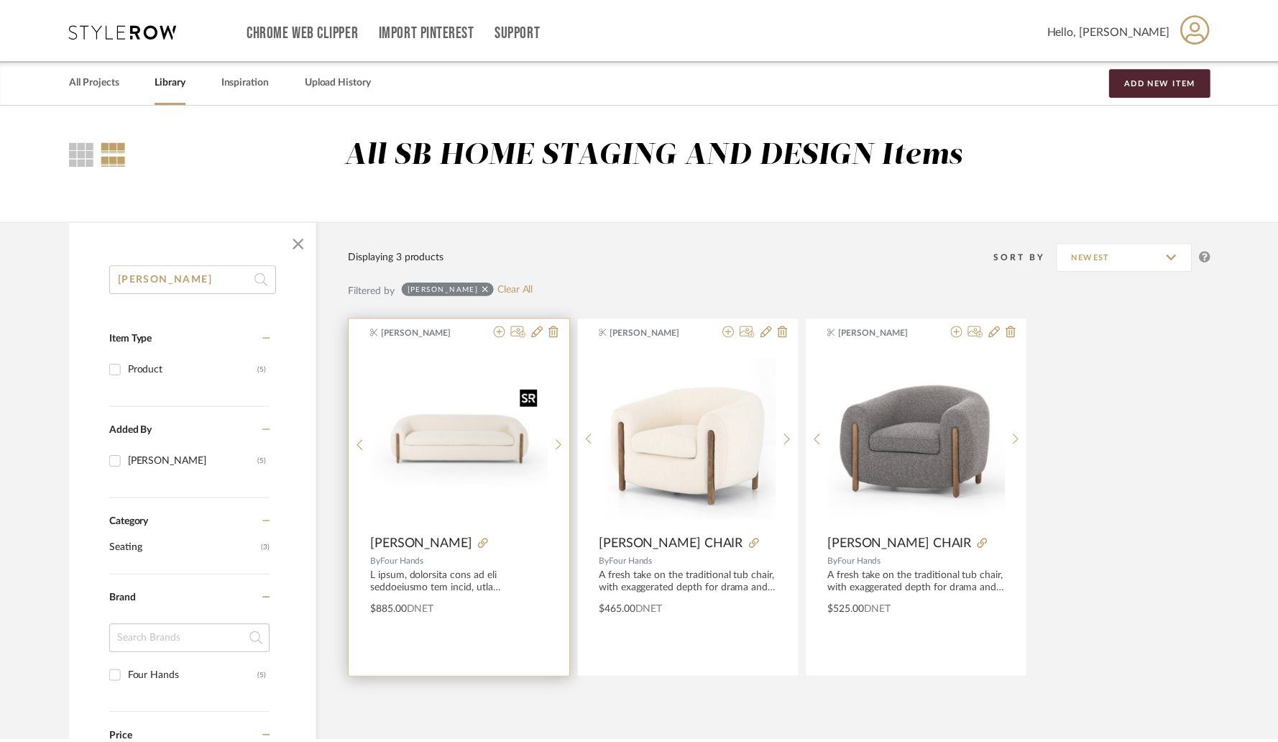
scroll to position [215, 0]
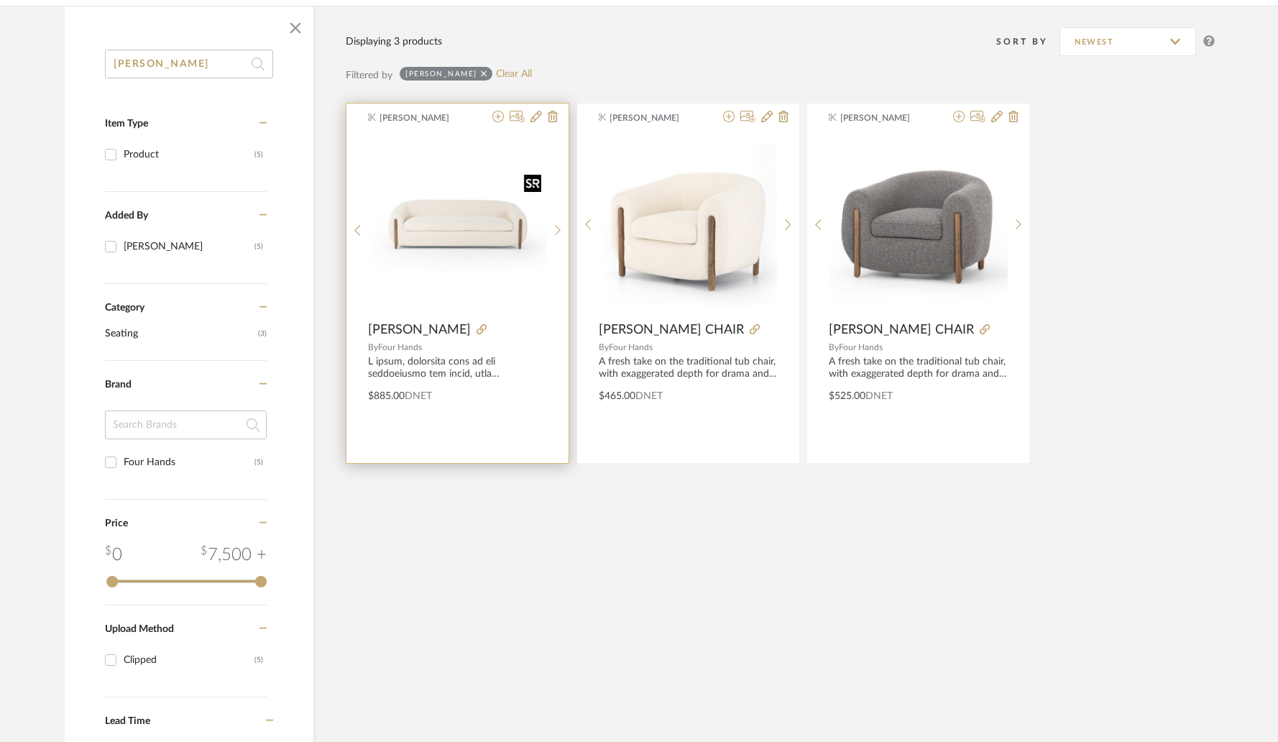
click at [482, 216] on img "0" at bounding box center [458, 224] width 178 height 178
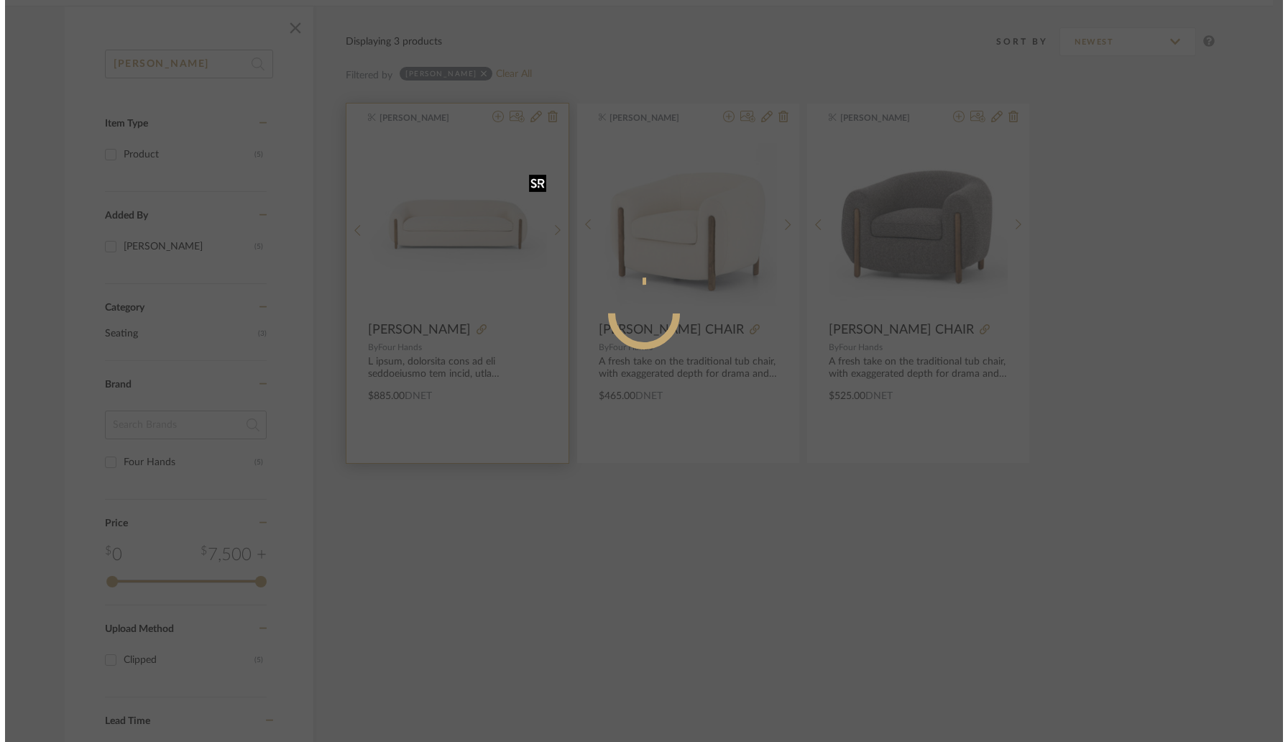
scroll to position [0, 0]
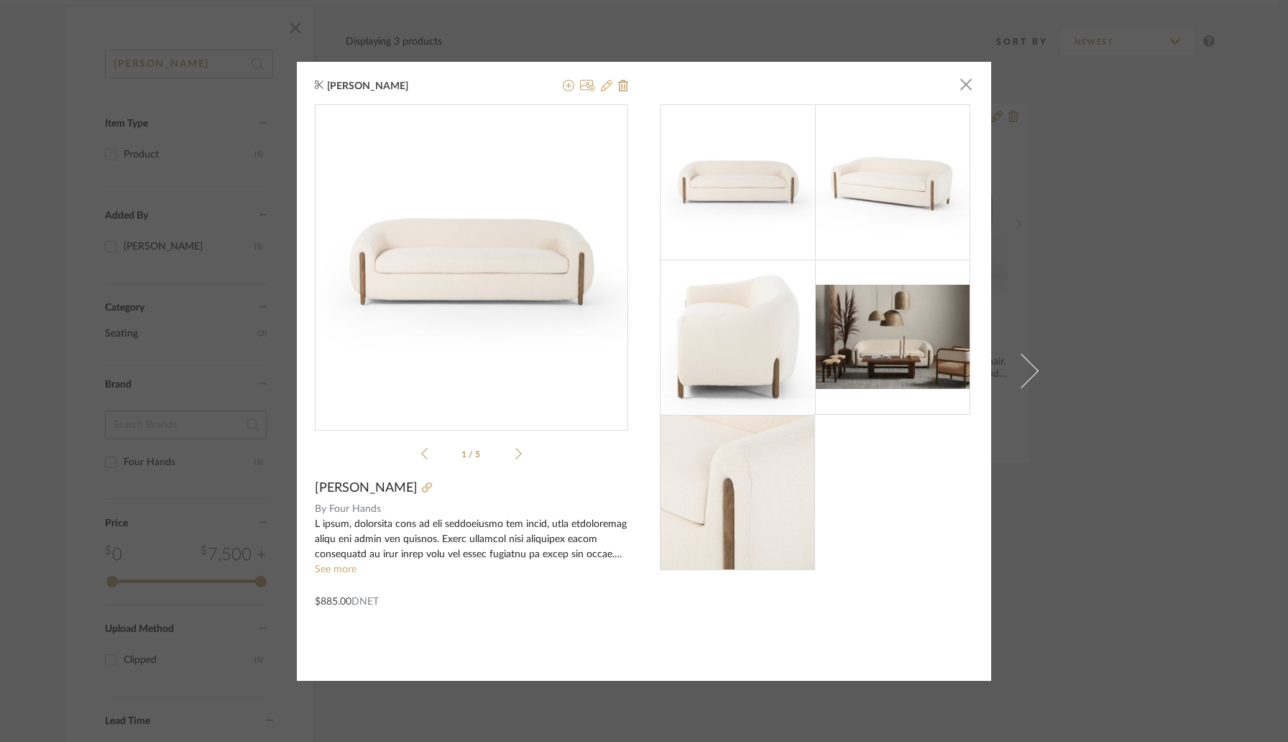
click at [604, 90] on icon at bounding box center [607, 86] width 12 height 12
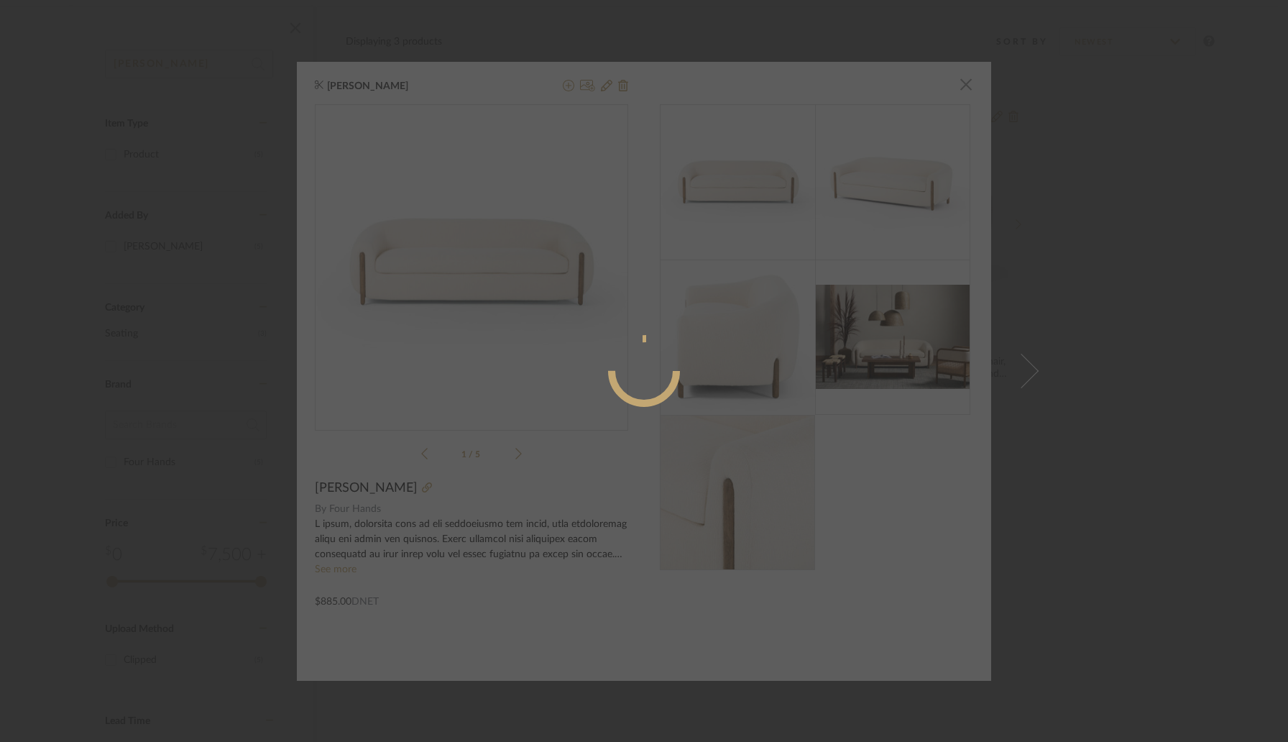
radio input "true"
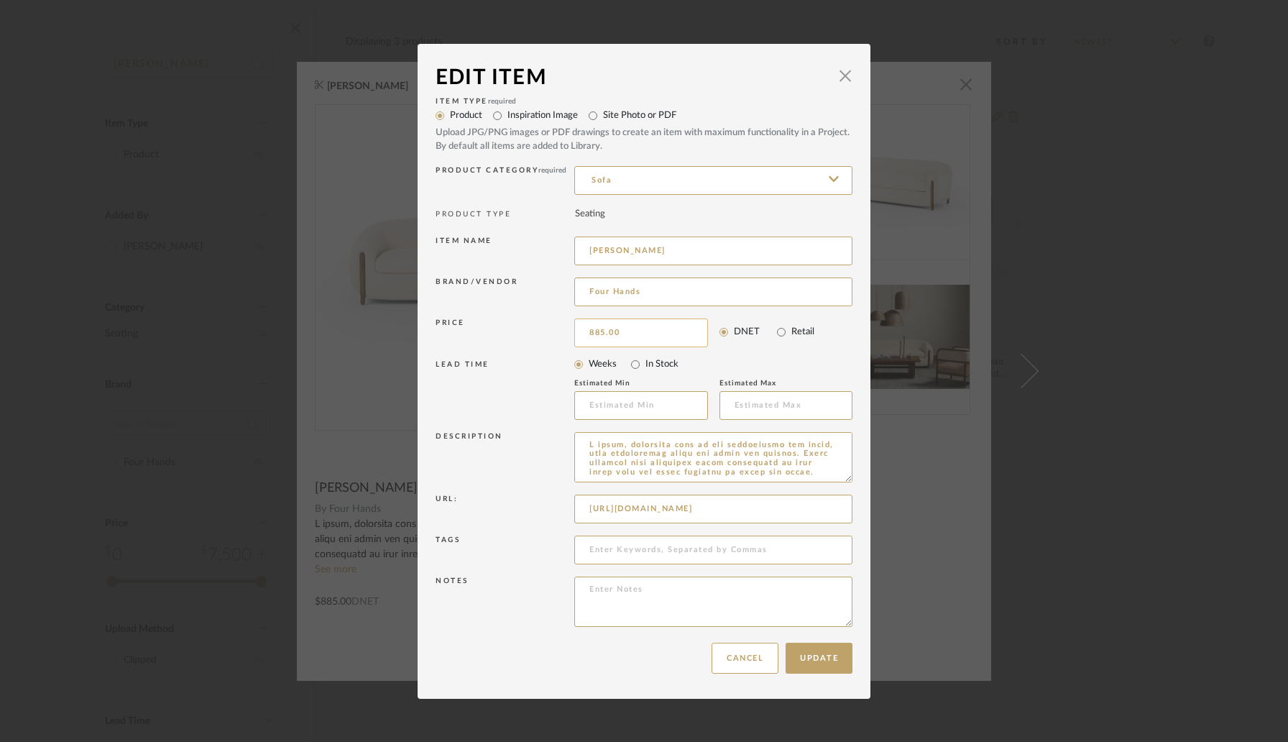
click at [644, 331] on input "885.00" at bounding box center [641, 333] width 134 height 29
paste input "1049.58"
type input "$1,049.58"
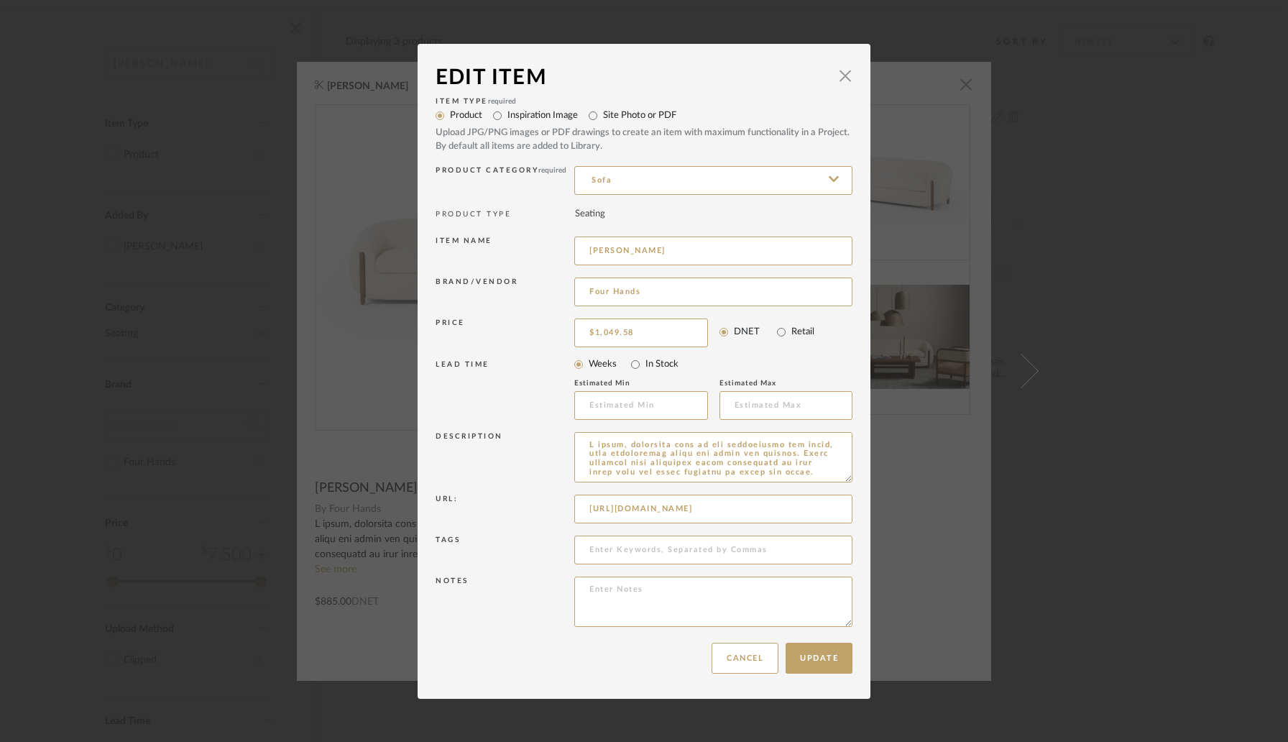
click at [544, 341] on div "Price" at bounding box center [505, 331] width 139 height 24
click at [807, 651] on button "Update" at bounding box center [819, 658] width 67 height 31
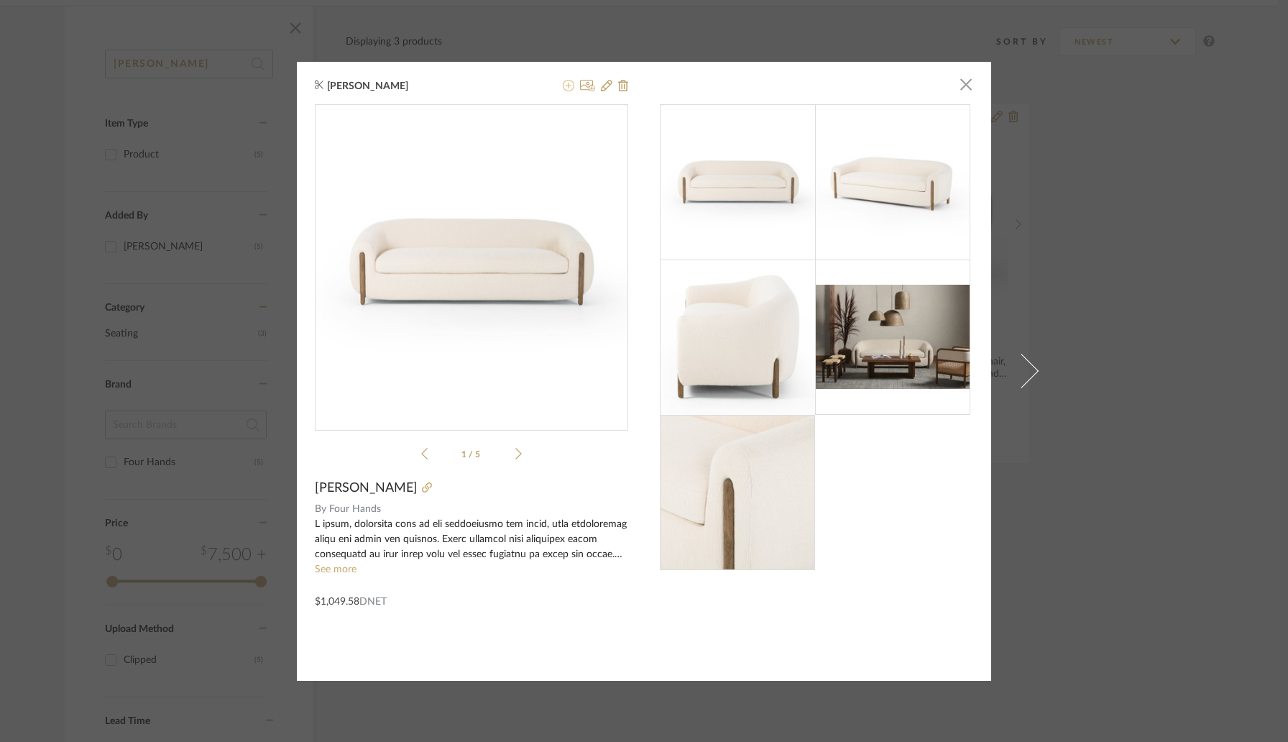
click at [563, 88] on icon at bounding box center [569, 86] width 12 height 12
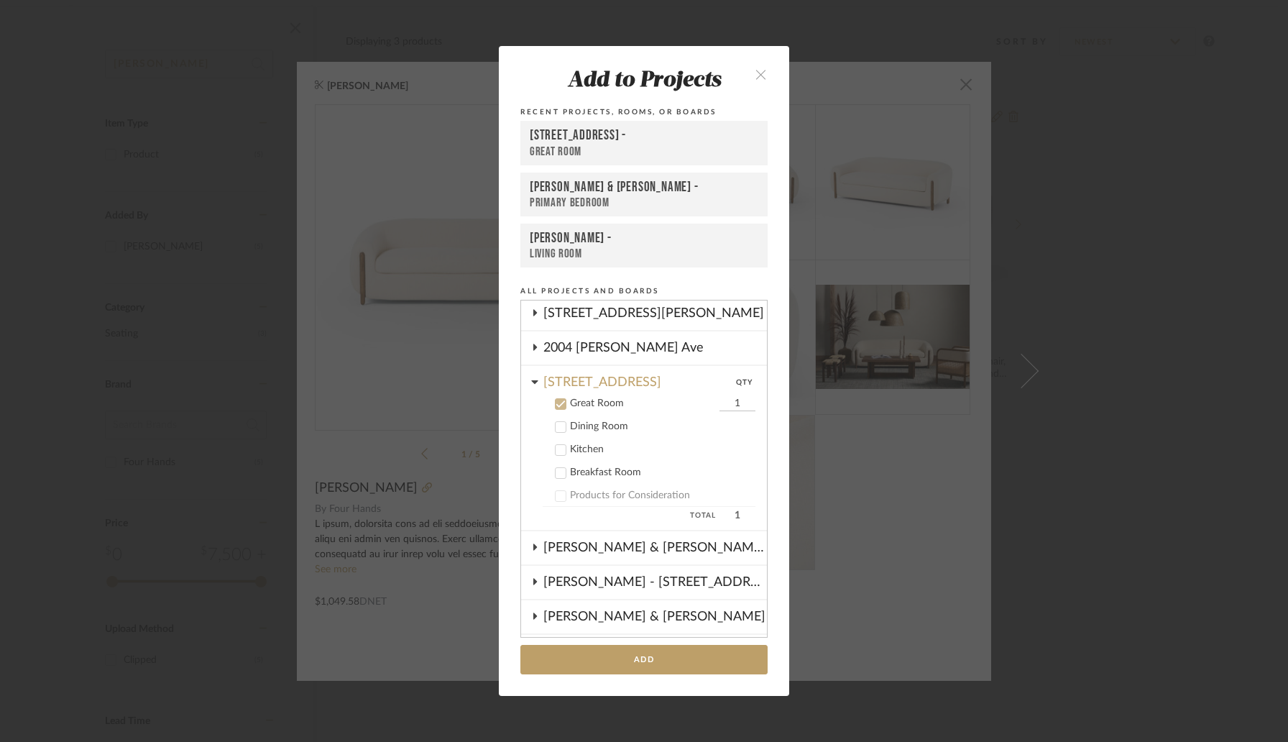
scroll to position [34, 0]
click at [557, 406] on icon at bounding box center [561, 406] width 9 height 7
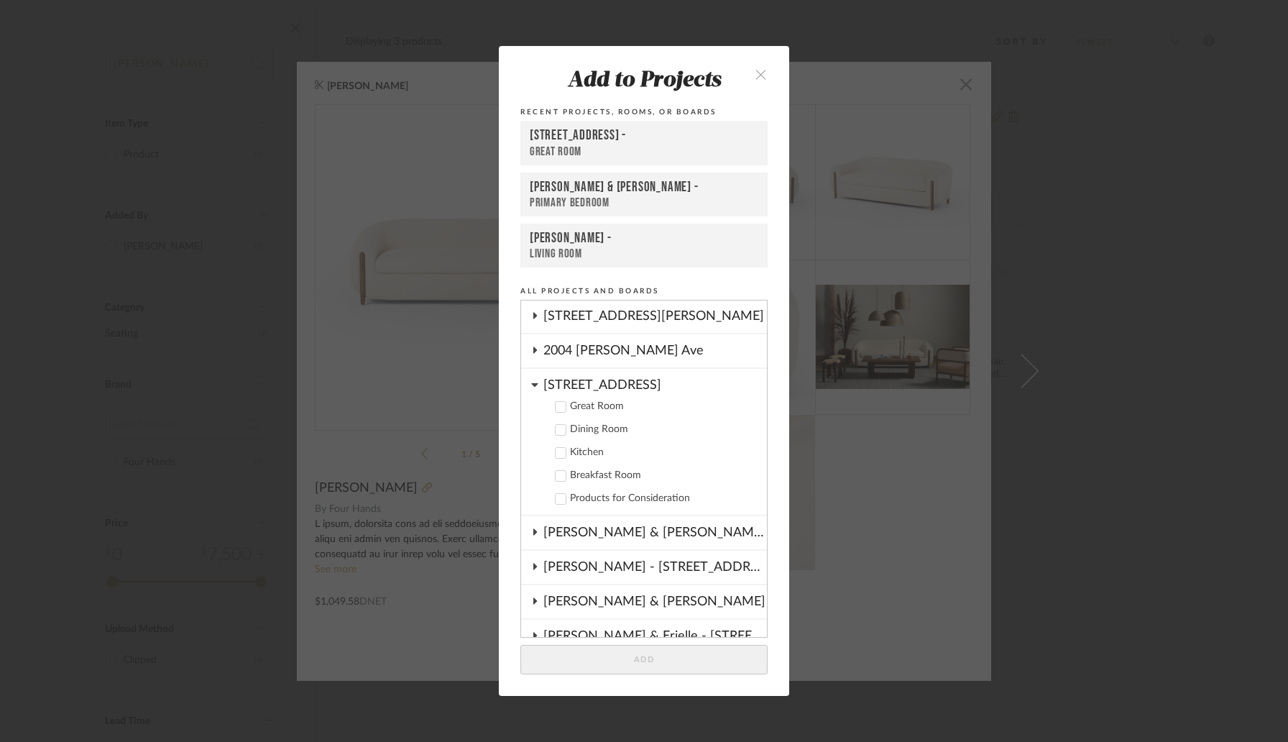
click at [531, 385] on icon at bounding box center [534, 385] width 6 height 4
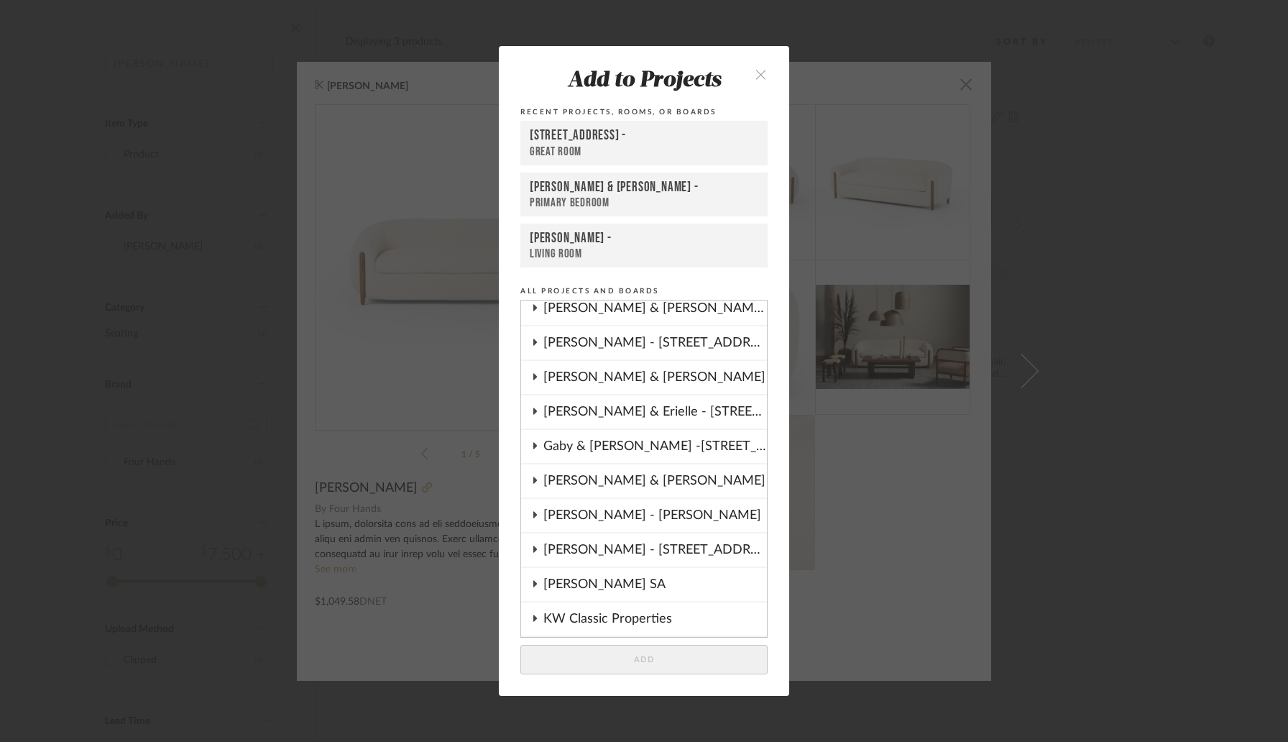
scroll to position [119, 0]
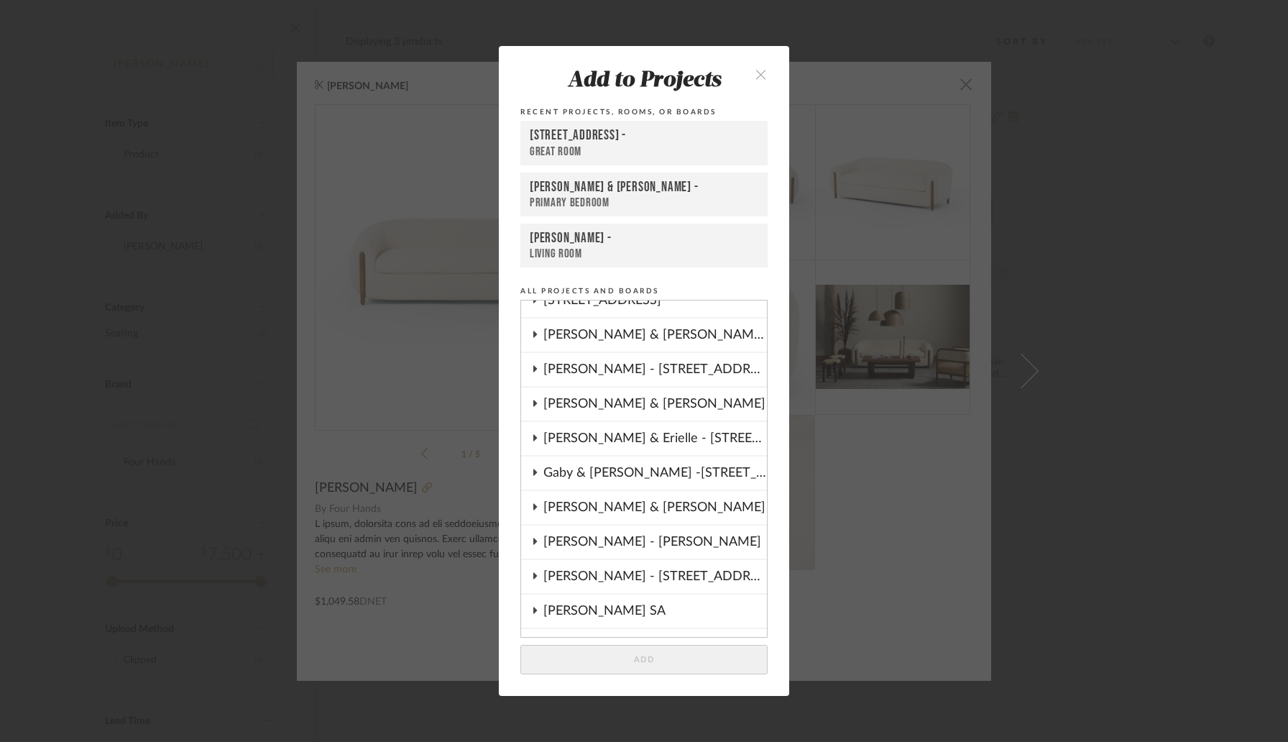
click at [621, 475] on div "Gaby & [PERSON_NAME] -[STREET_ADDRESS]" at bounding box center [656, 473] width 224 height 33
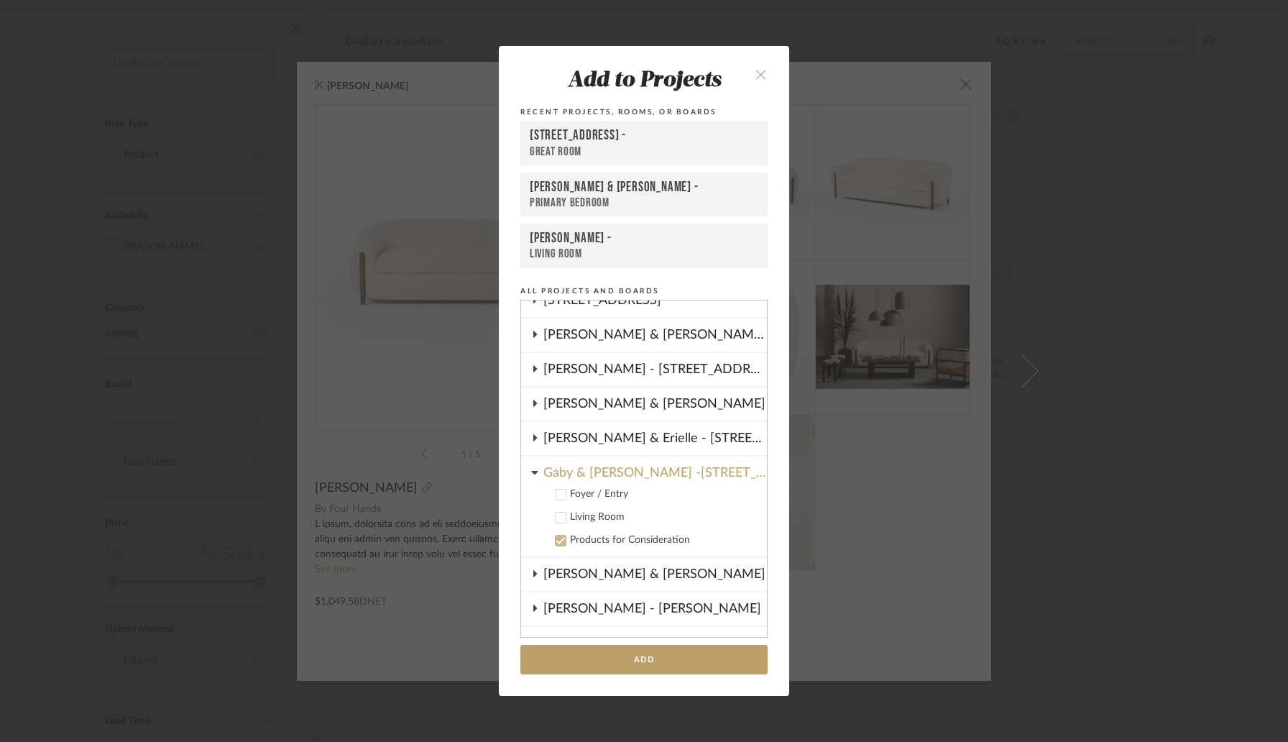
click at [572, 517] on div "Living Room" at bounding box center [663, 517] width 186 height 12
click at [720, 518] on input "1" at bounding box center [738, 518] width 36 height 14
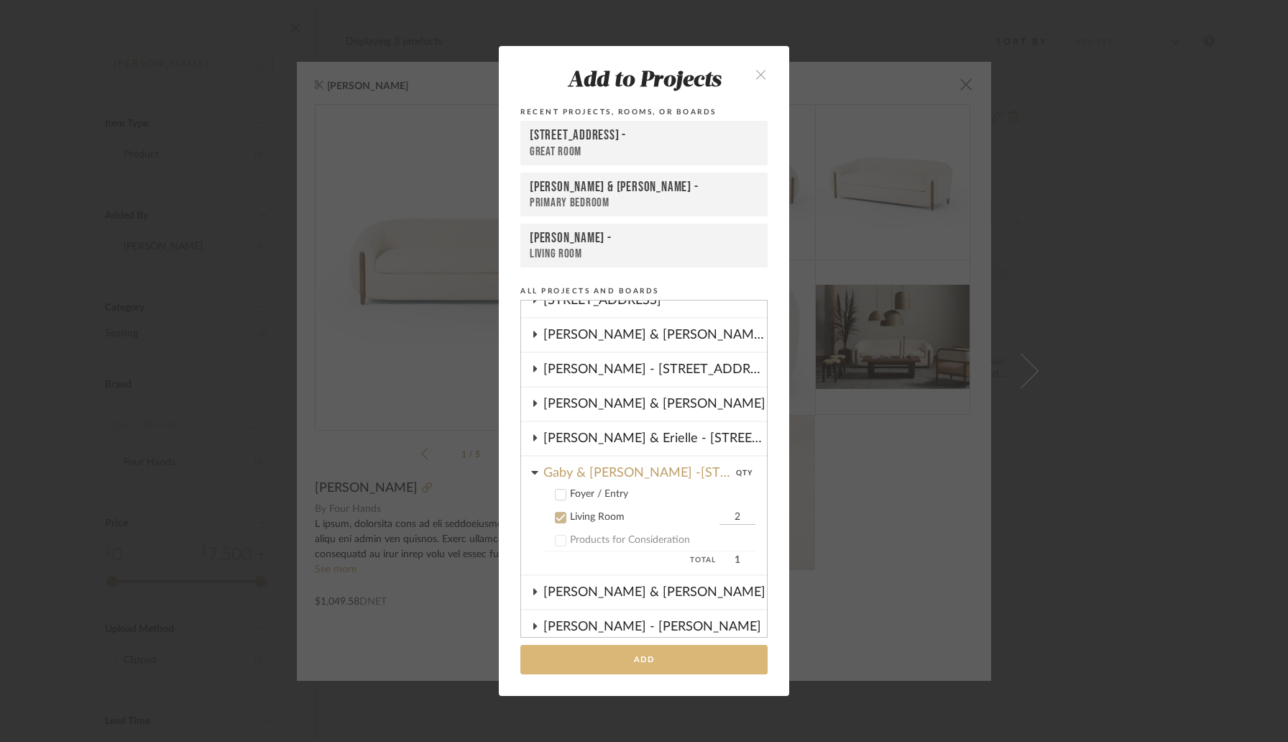
type input "2"
click at [692, 649] on button "Add" at bounding box center [644, 659] width 247 height 29
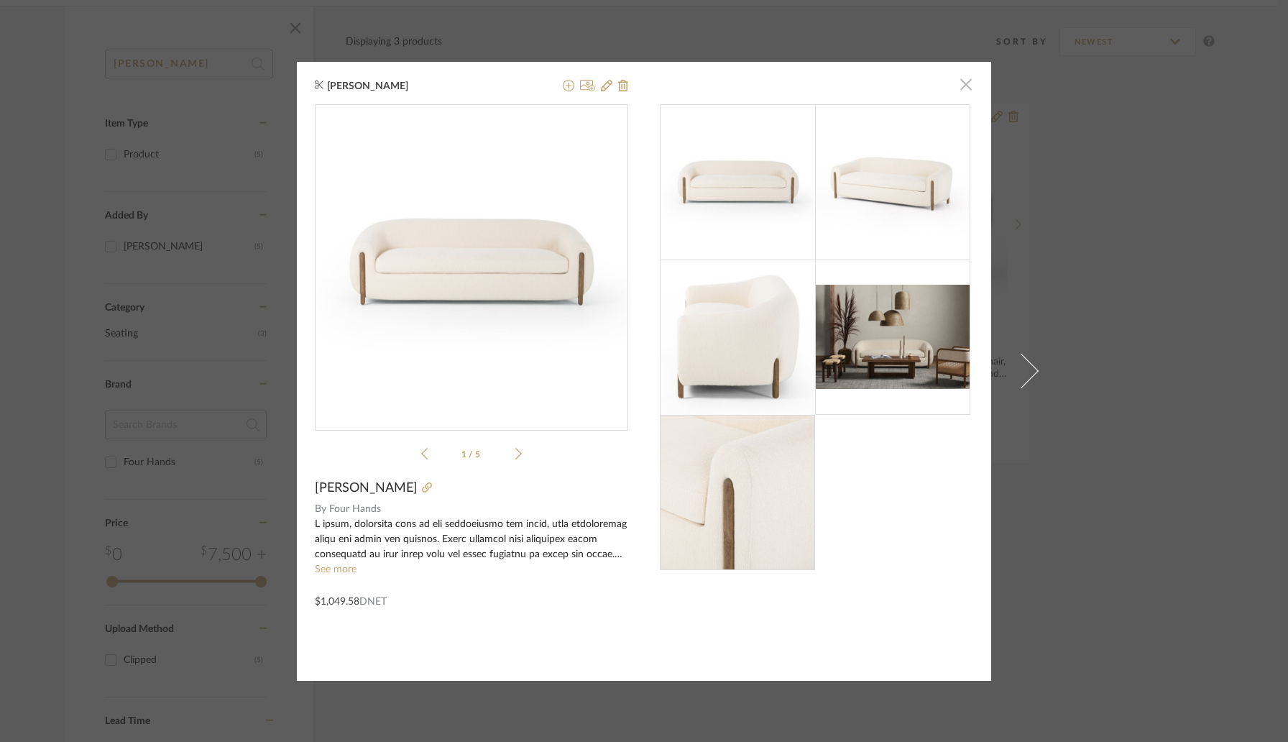
click at [962, 89] on span "button" at bounding box center [966, 84] width 29 height 29
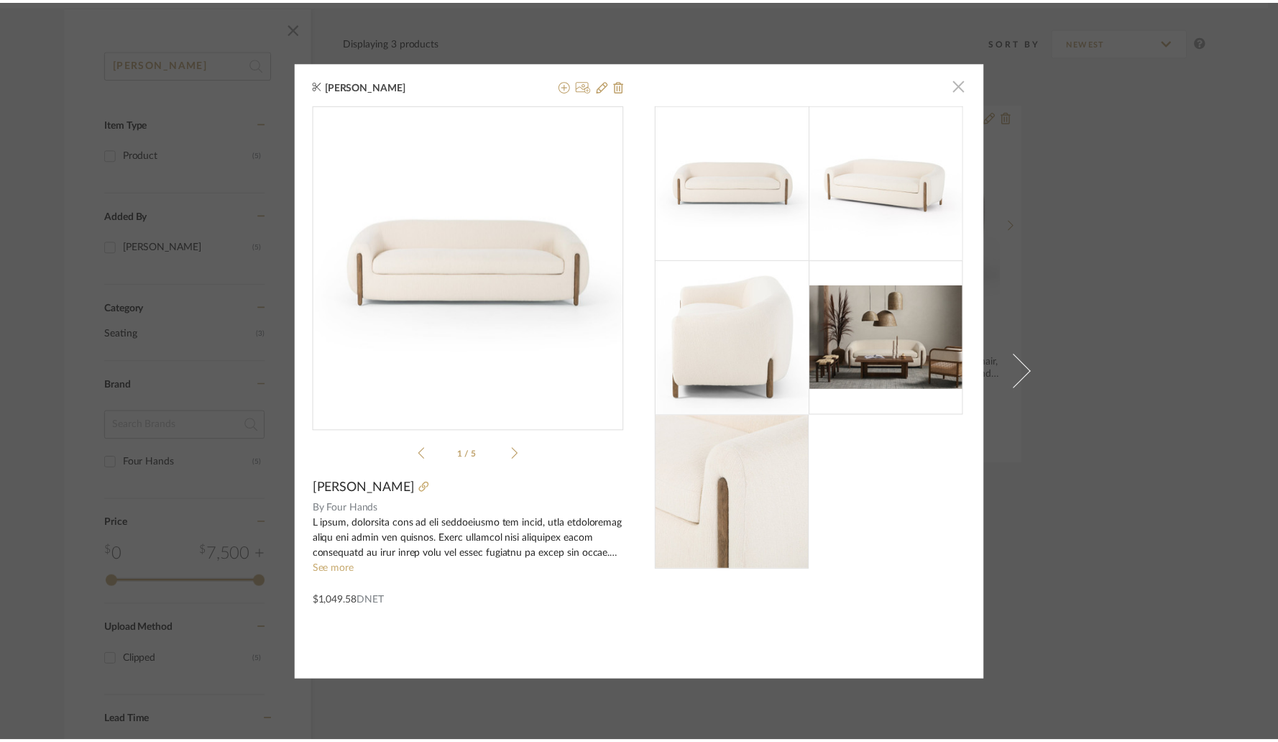
scroll to position [215, 0]
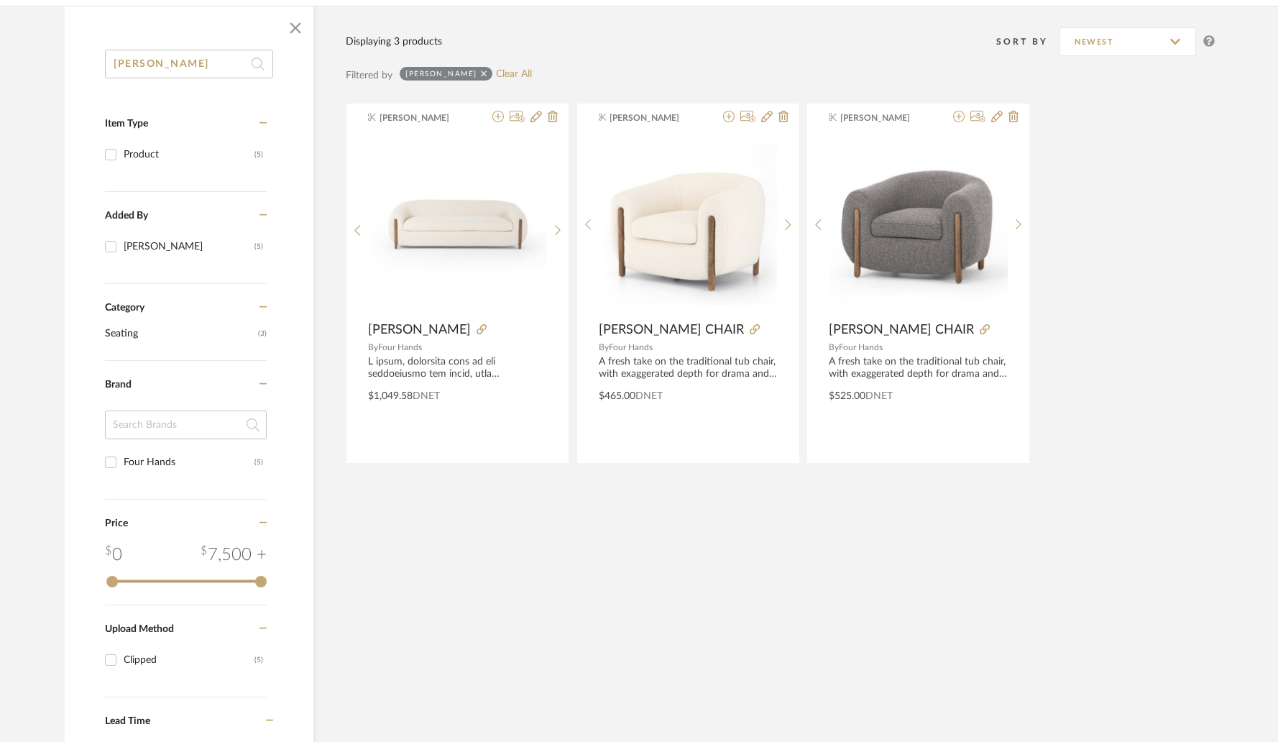
click at [209, 63] on input "lyla" at bounding box center [189, 64] width 168 height 29
paste input "Benito"
type input "Benito"
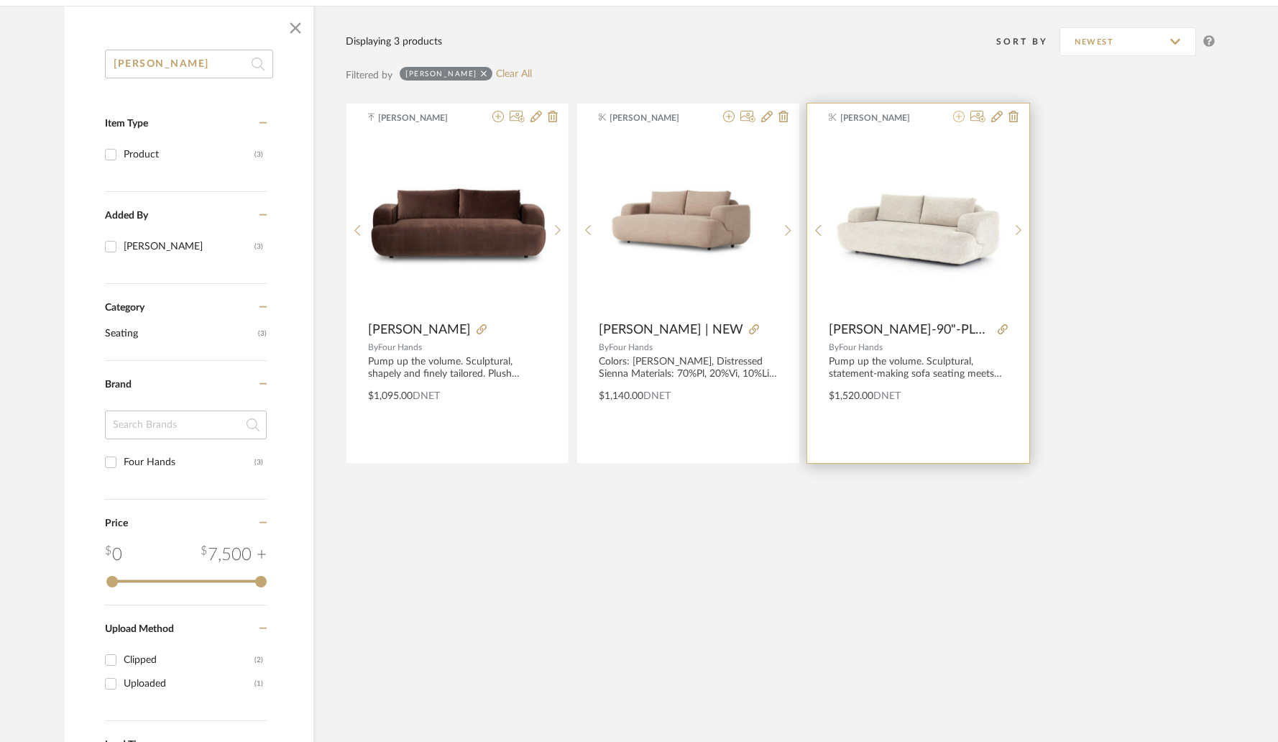
scroll to position [216, 0]
click at [934, 133] on div "Keith Benham BENITO SOFA-90"-PLUSHTONE LINEN By Four Hands Pump up the volume. …" at bounding box center [918, 283] width 222 height 360
click at [917, 244] on img "0" at bounding box center [919, 224] width 178 height 134
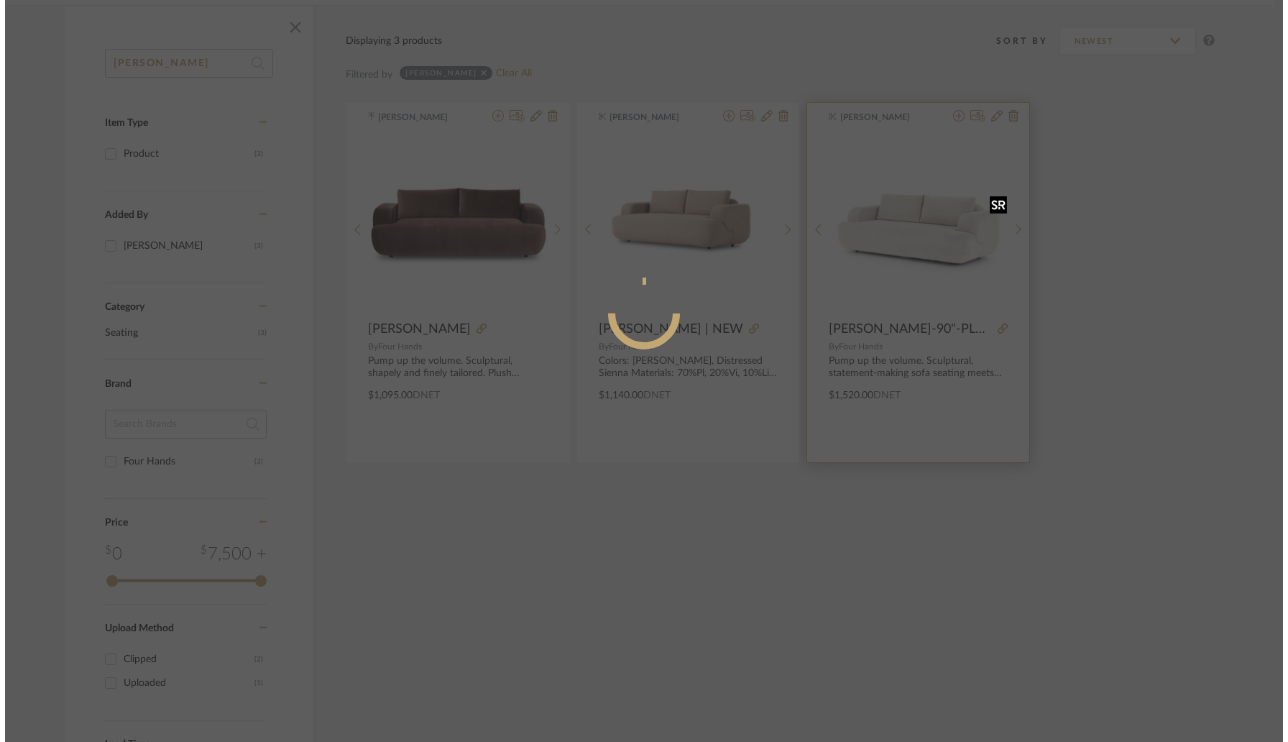
scroll to position [0, 0]
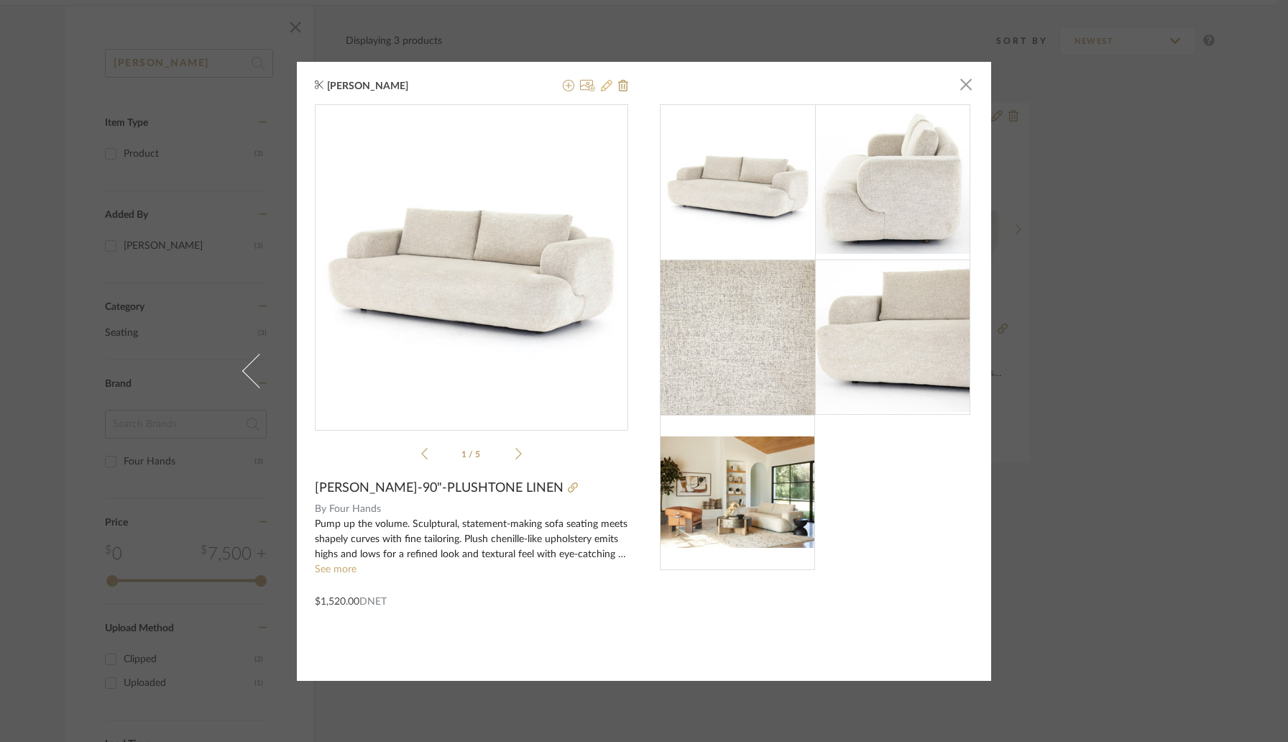
click at [601, 88] on icon at bounding box center [607, 86] width 12 height 12
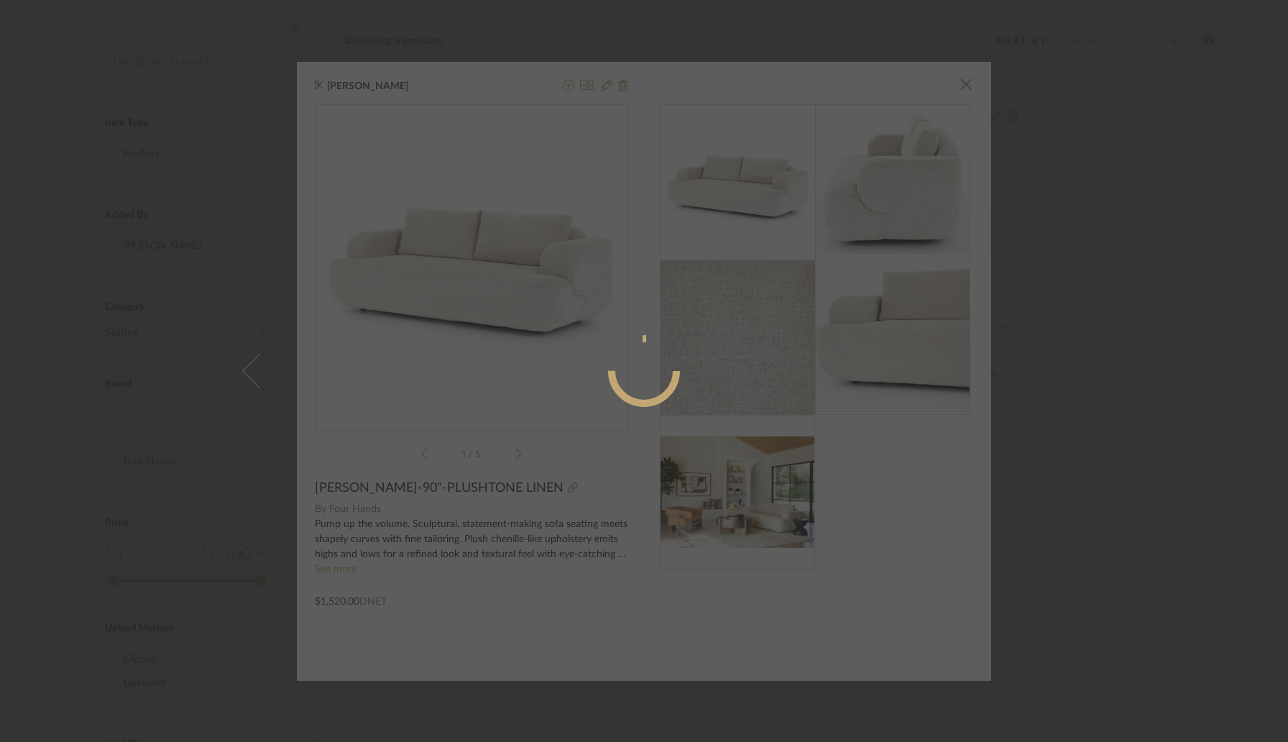
radio input "true"
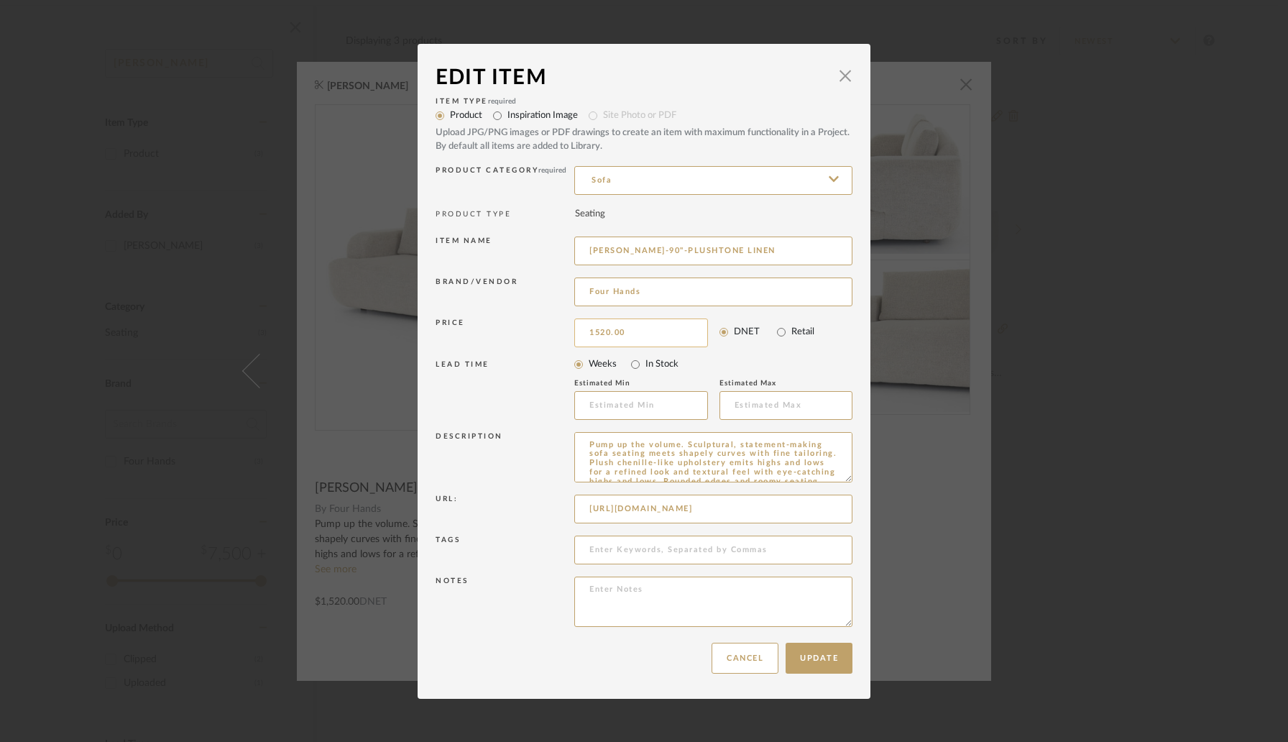
click at [646, 329] on input "1520.00" at bounding box center [641, 333] width 134 height 29
paste input "007.58"
type input "$1,007.58"
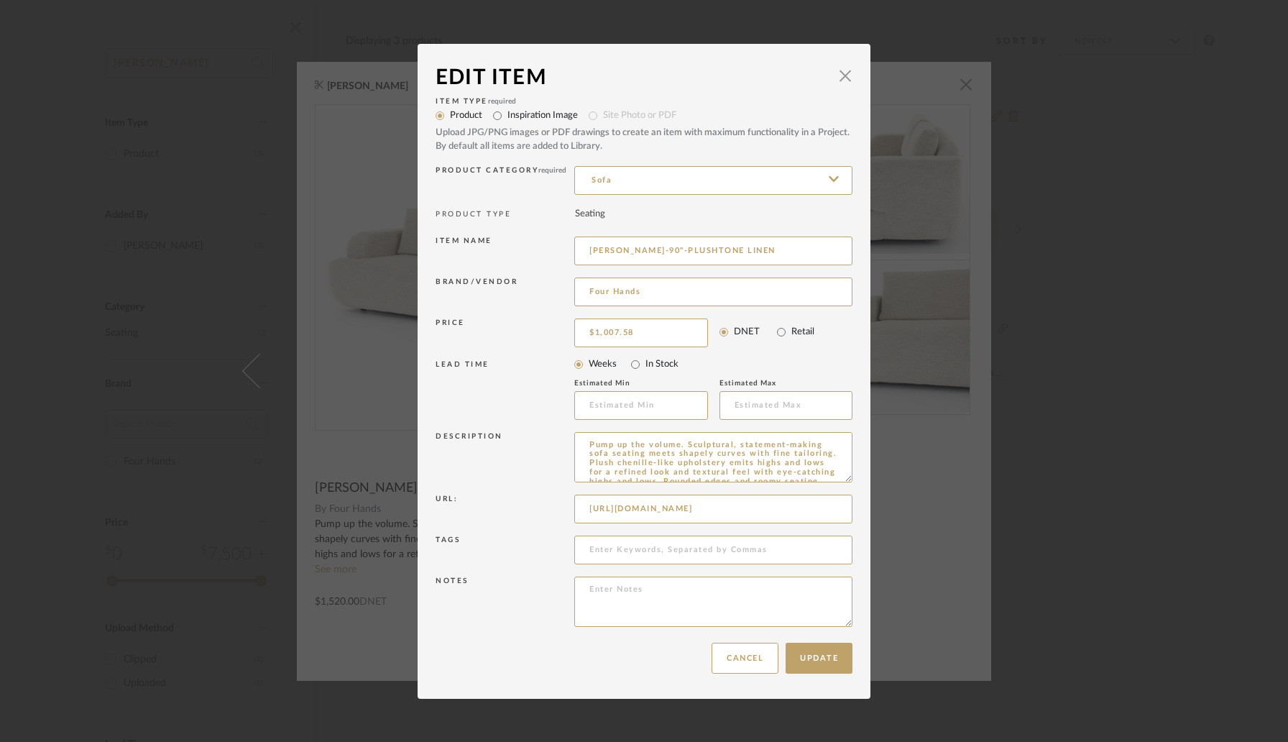
click at [808, 354] on mat-radio-group "Weeks In Stock" at bounding box center [713, 364] width 278 height 20
click at [807, 660] on button "Update" at bounding box center [819, 658] width 67 height 31
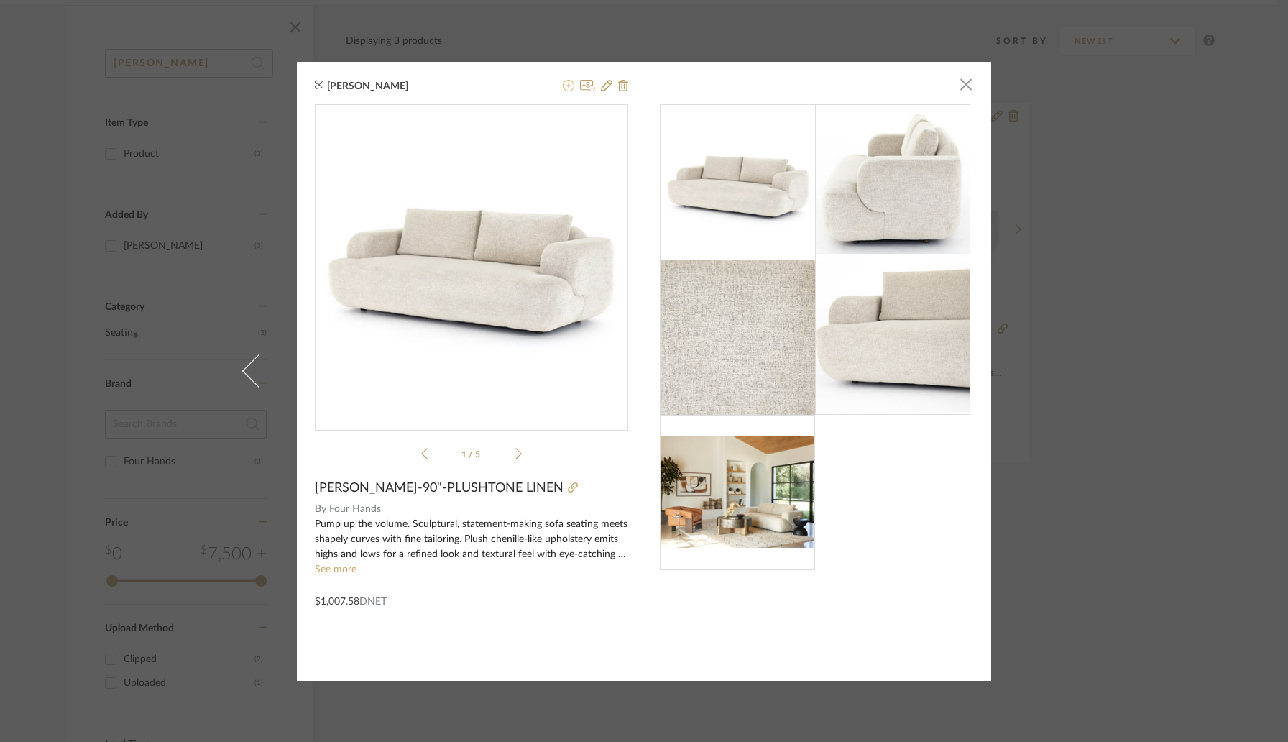
click at [563, 89] on icon at bounding box center [569, 86] width 12 height 12
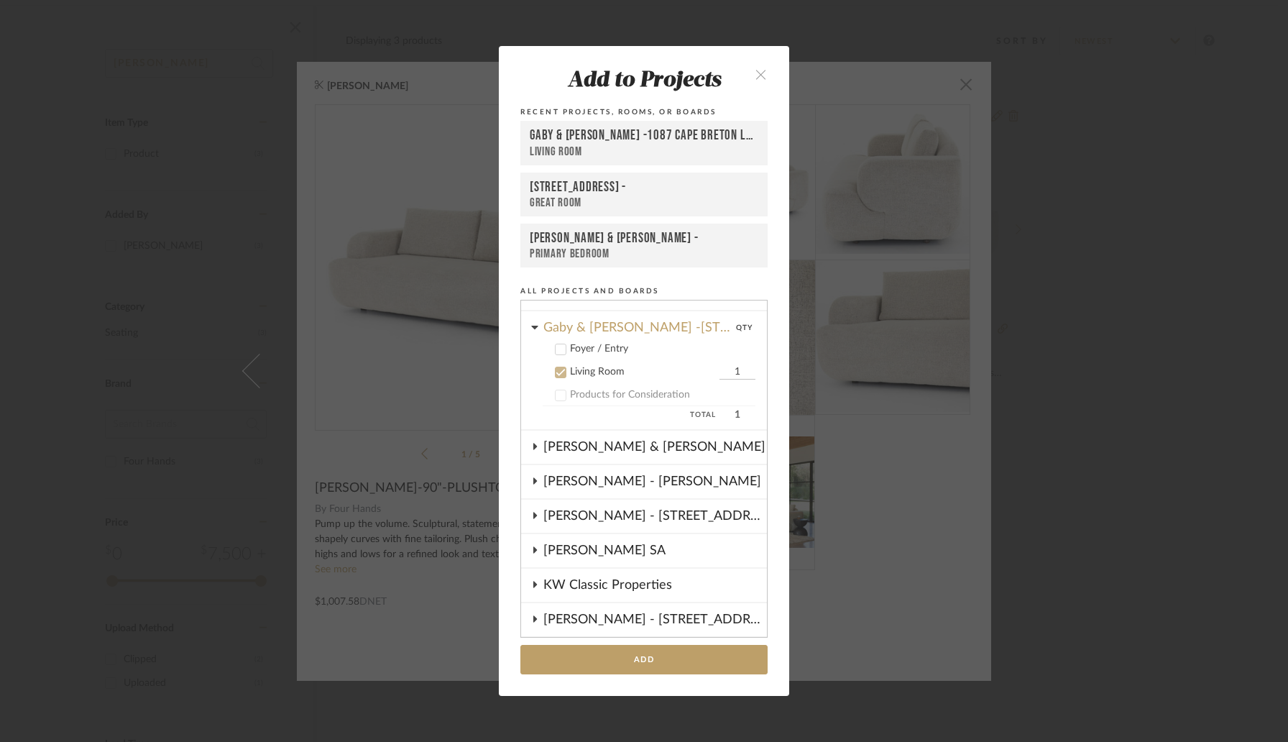
scroll to position [260, 0]
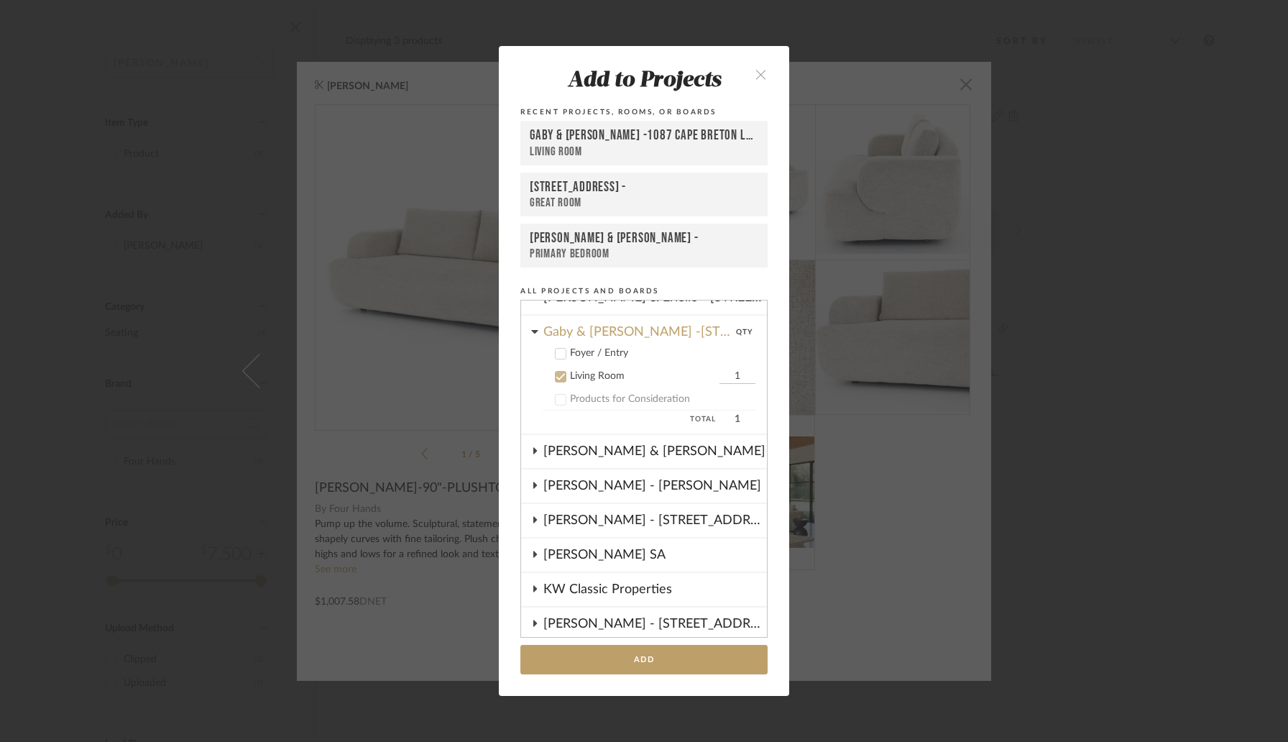
click at [720, 381] on input "1" at bounding box center [738, 377] width 36 height 14
type input "2"
click at [637, 669] on button "Add" at bounding box center [644, 659] width 247 height 29
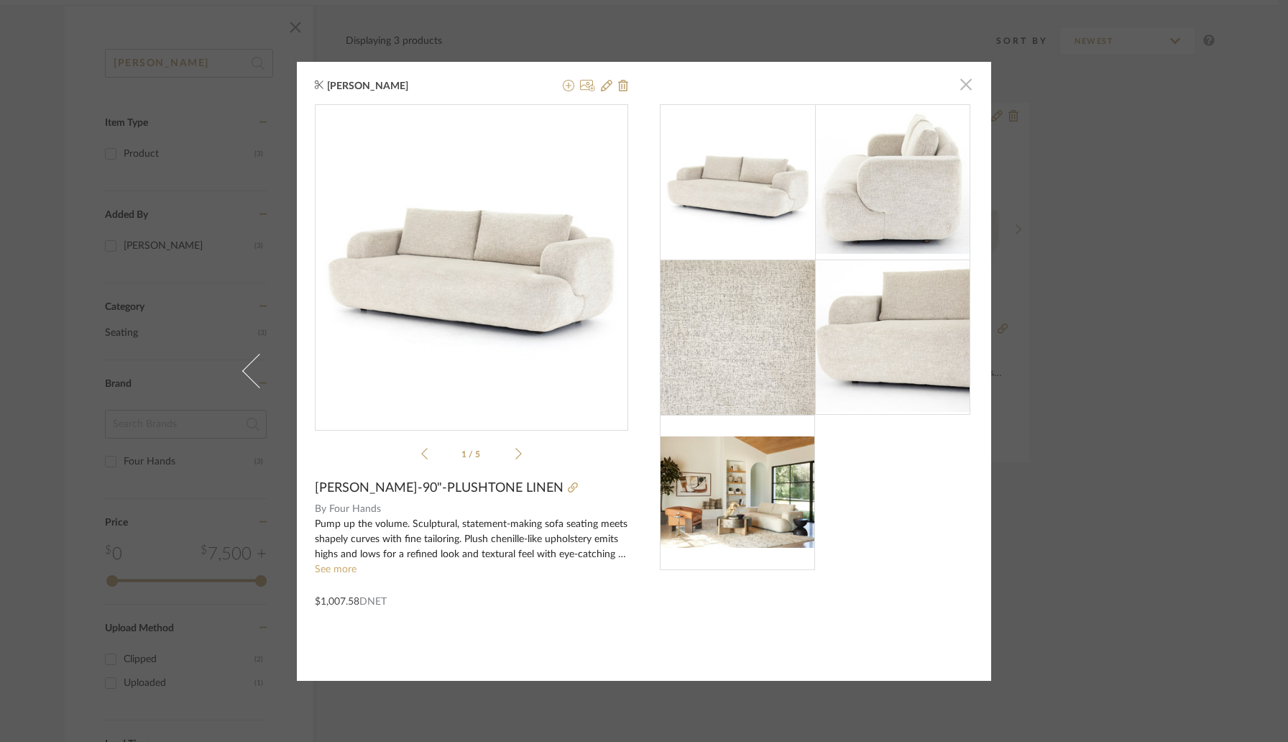
click at [959, 91] on span "button" at bounding box center [966, 84] width 29 height 29
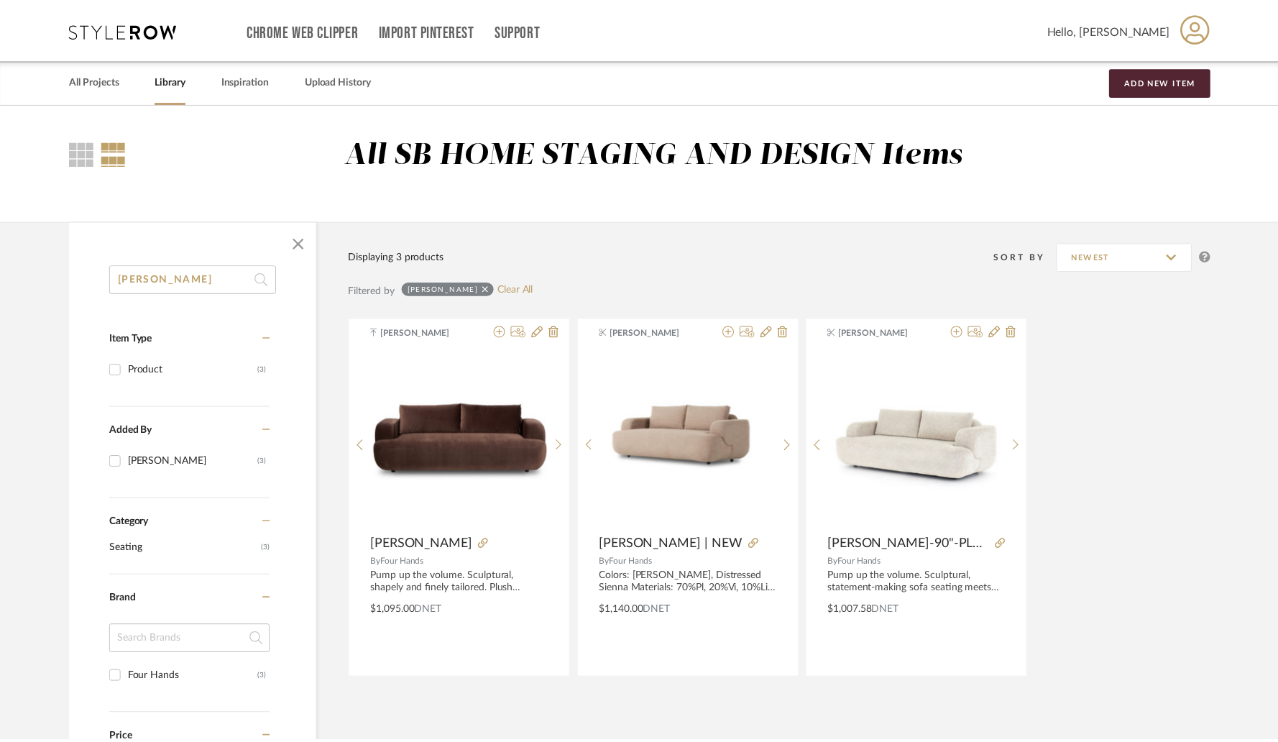
scroll to position [216, 0]
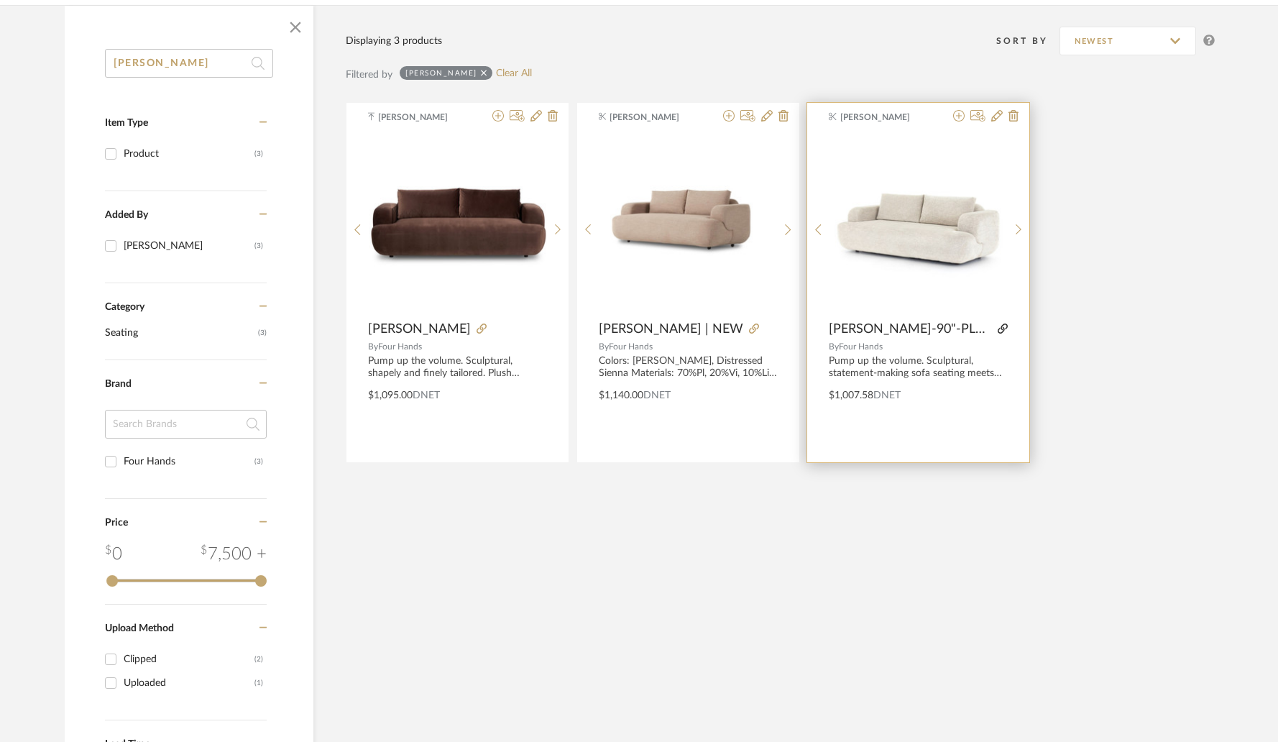
click at [1002, 326] on icon at bounding box center [1003, 329] width 10 height 10
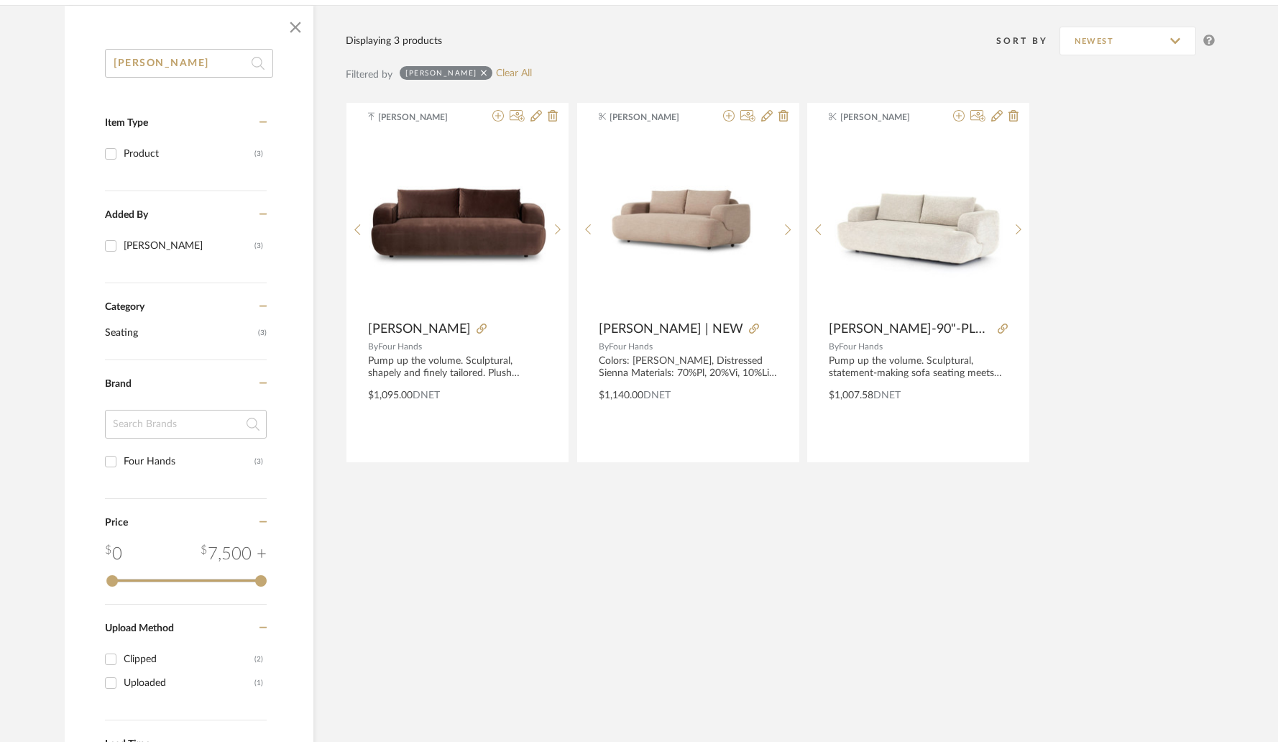
scroll to position [0, 0]
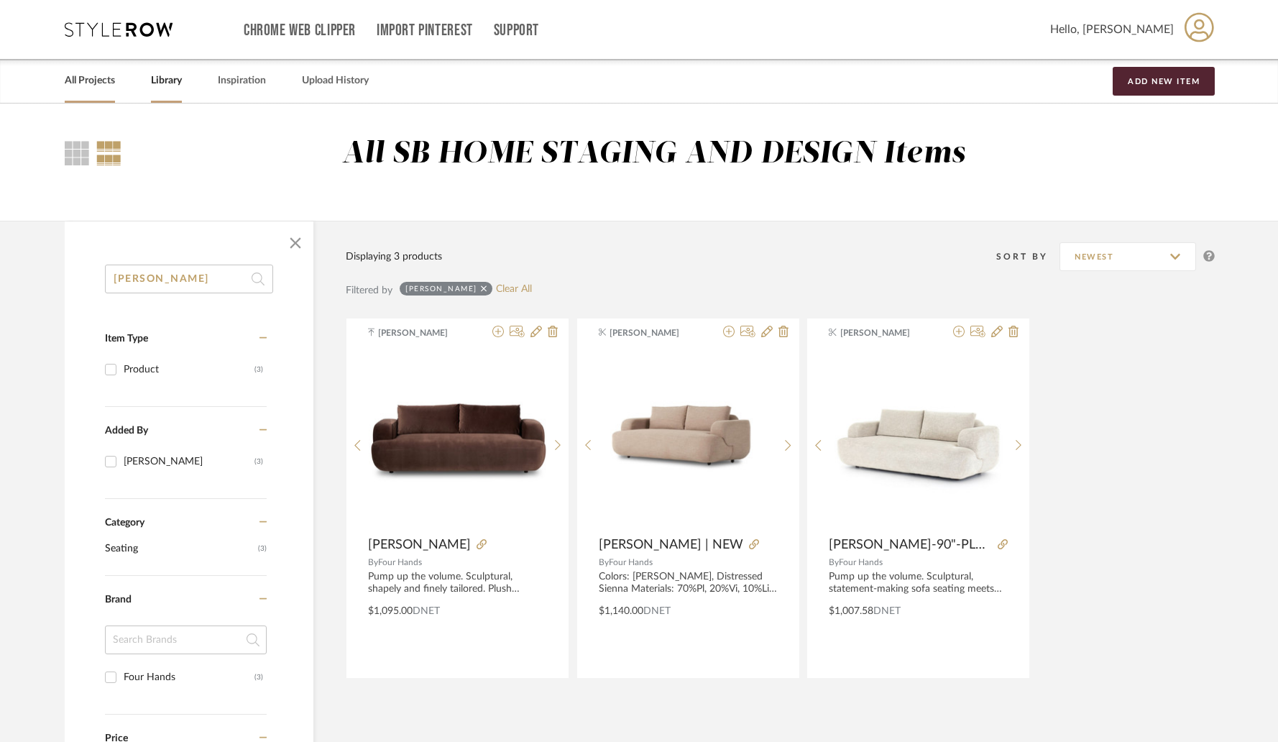
click at [110, 80] on link "All Projects" at bounding box center [90, 80] width 50 height 19
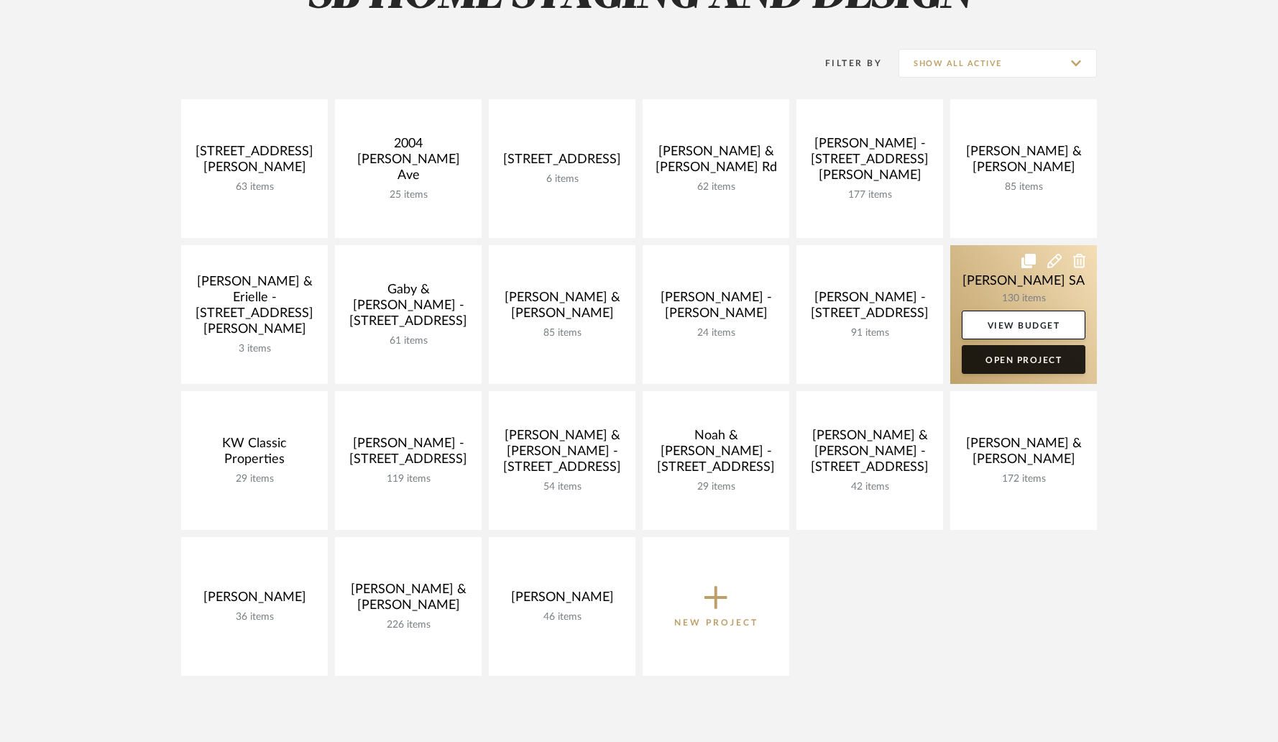
scroll to position [184, 0]
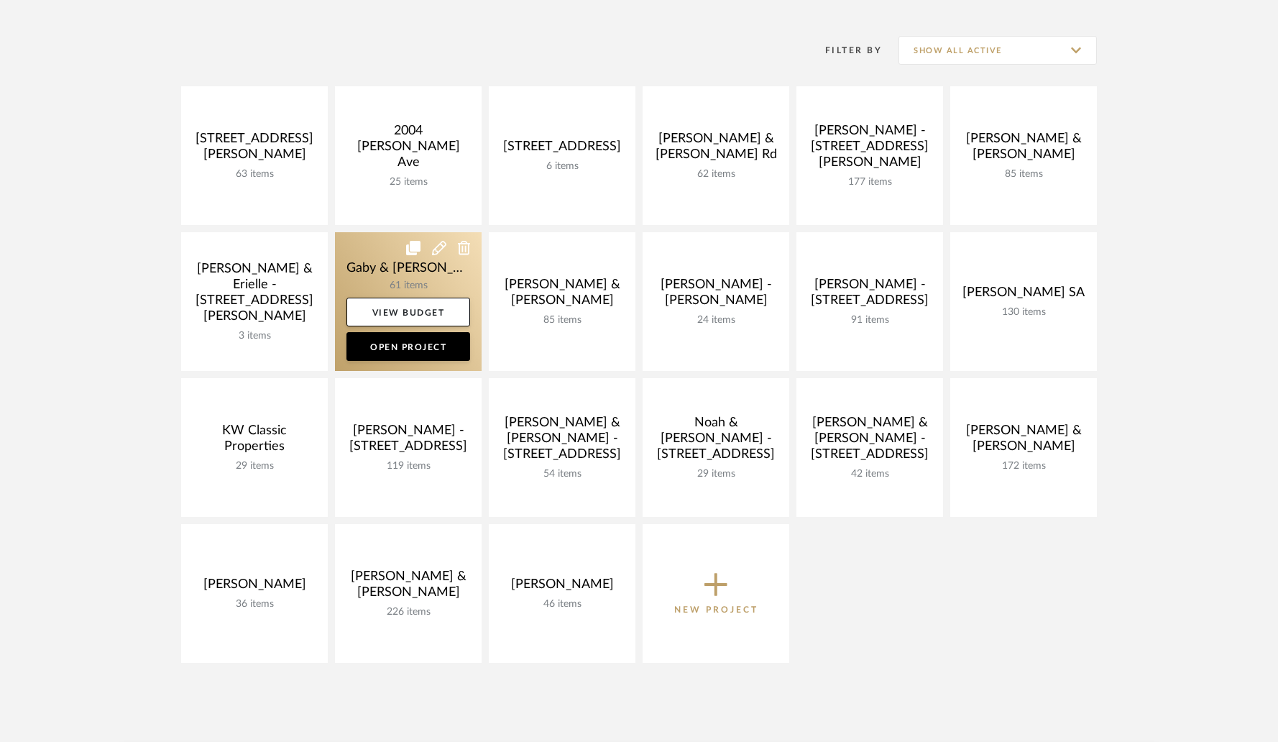
click at [397, 283] on link at bounding box center [408, 301] width 147 height 139
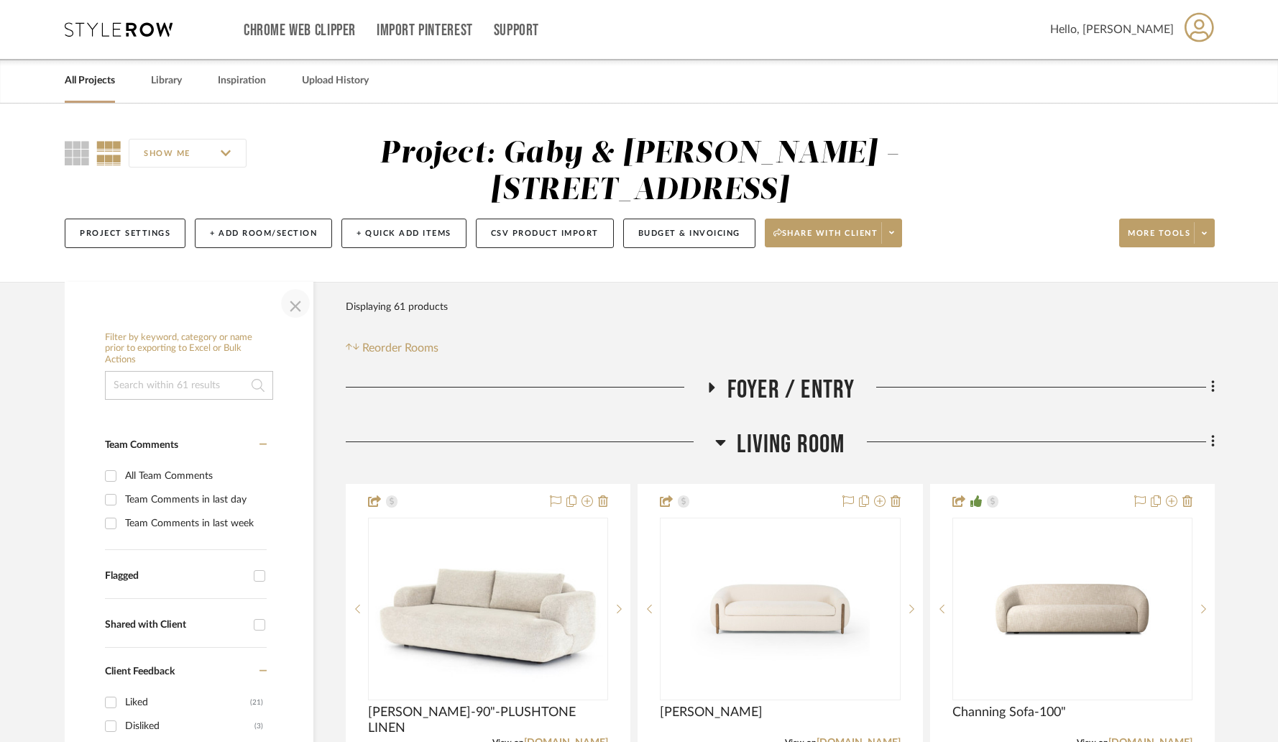
click at [304, 307] on span "button" at bounding box center [295, 303] width 35 height 35
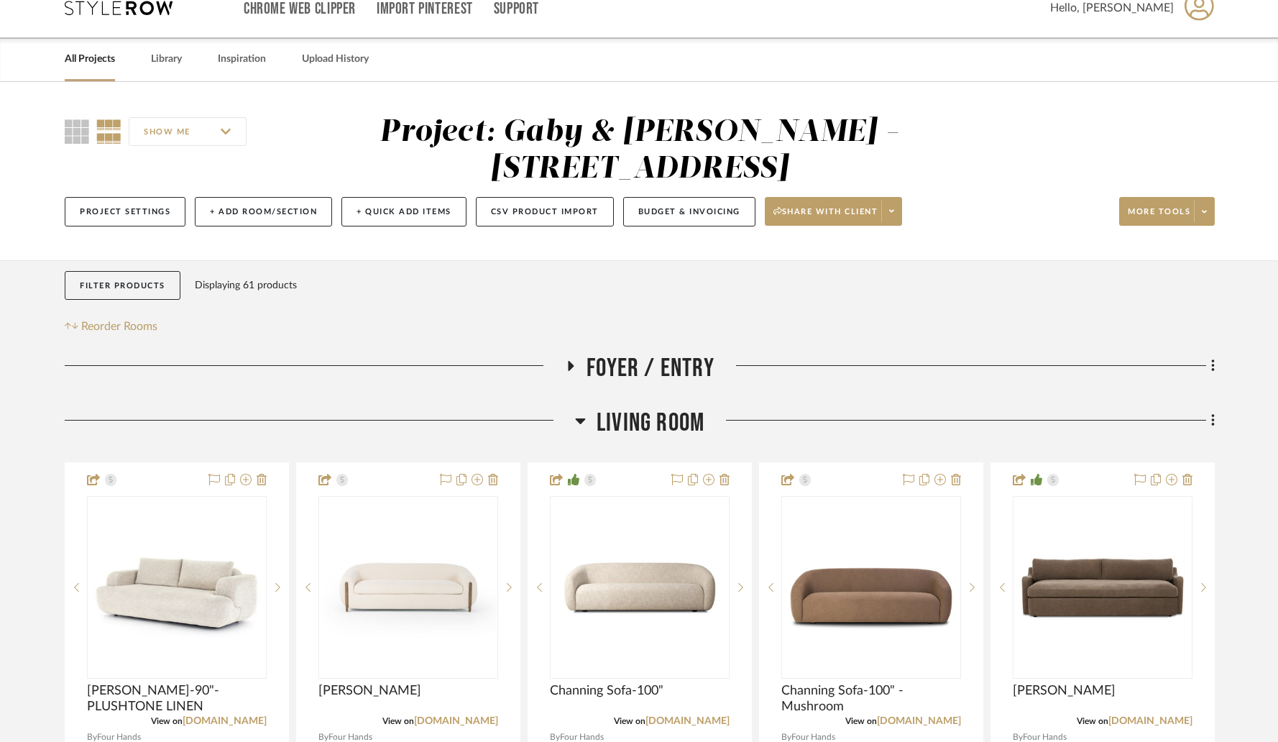
scroll to position [525, 0]
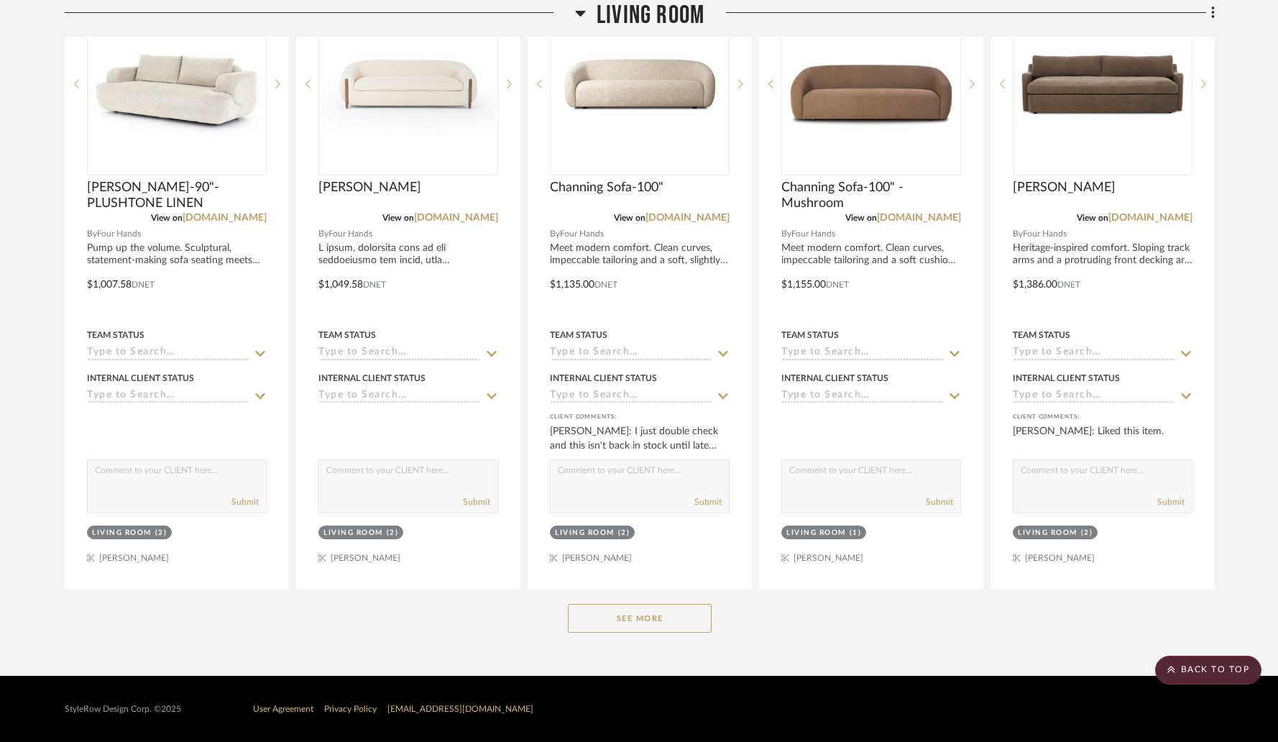
click at [644, 631] on button "See More" at bounding box center [640, 618] width 144 height 29
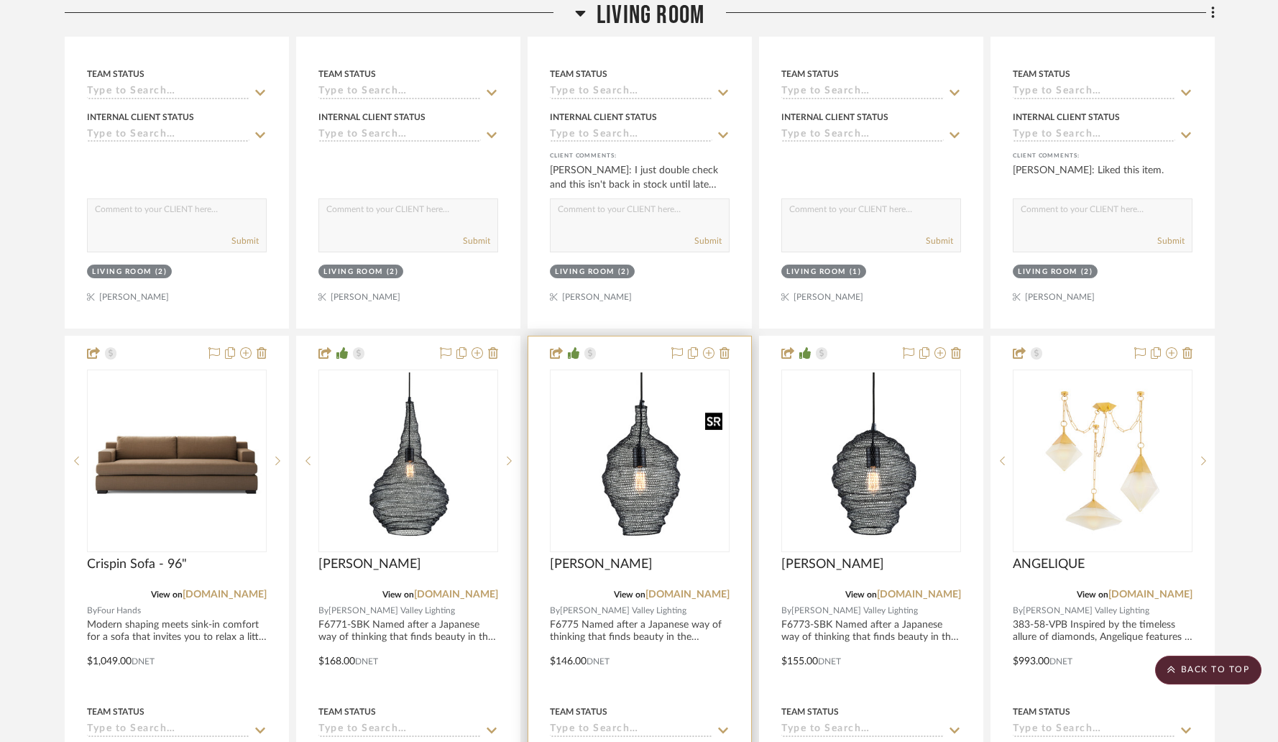
scroll to position [860, 0]
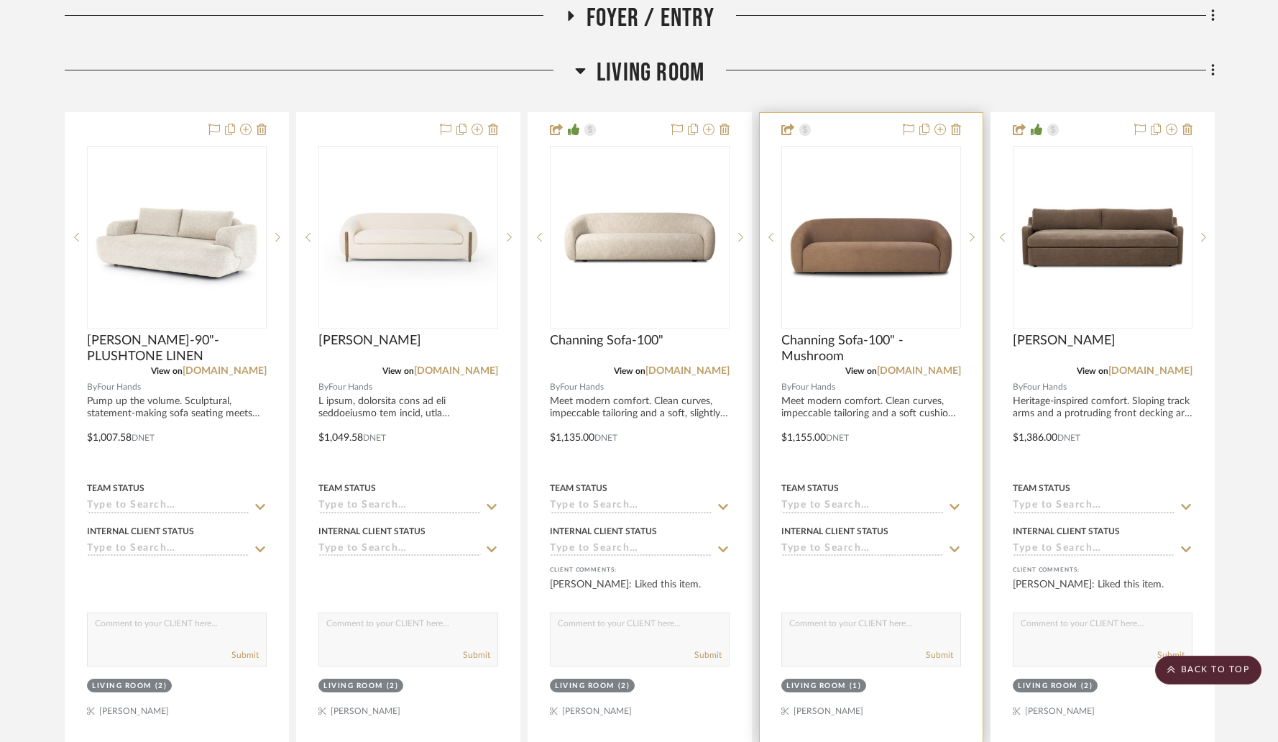
scroll to position [375, 0]
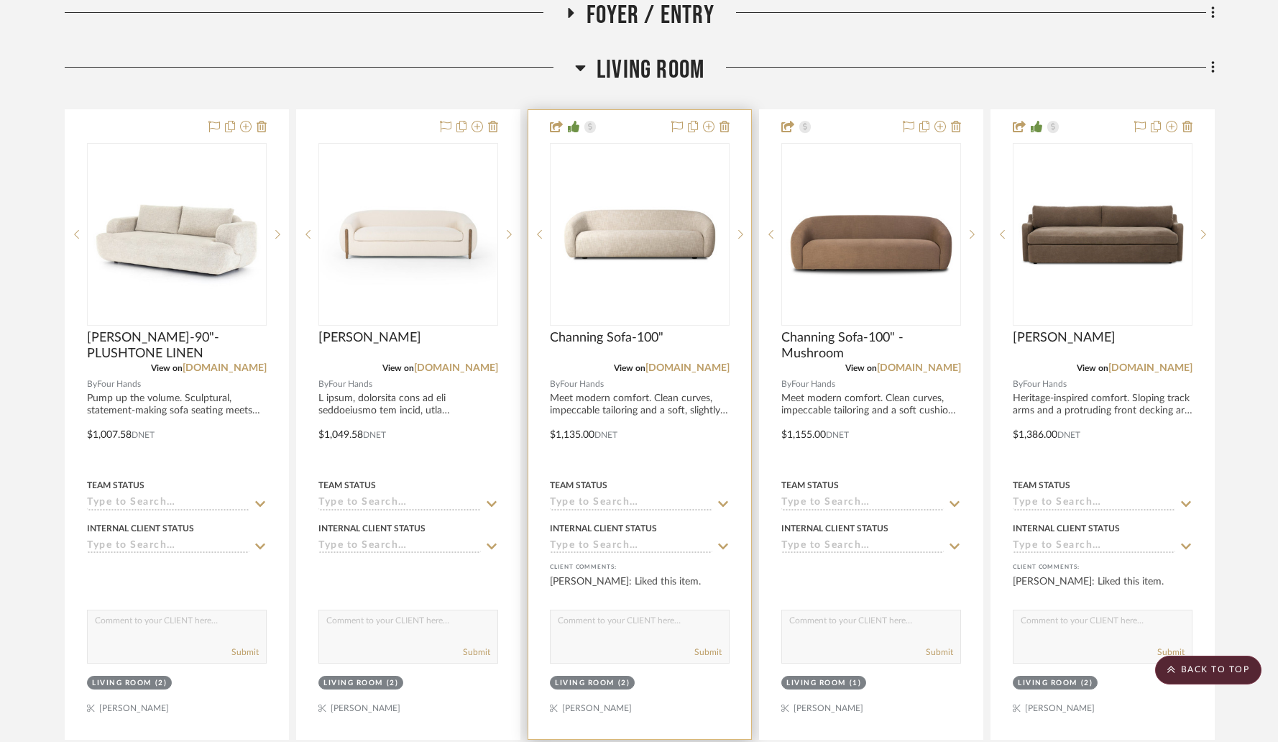
click at [633, 623] on textarea at bounding box center [640, 623] width 178 height 27
type textarea "I just double check and this isn't back in stock until late December. I add two…"
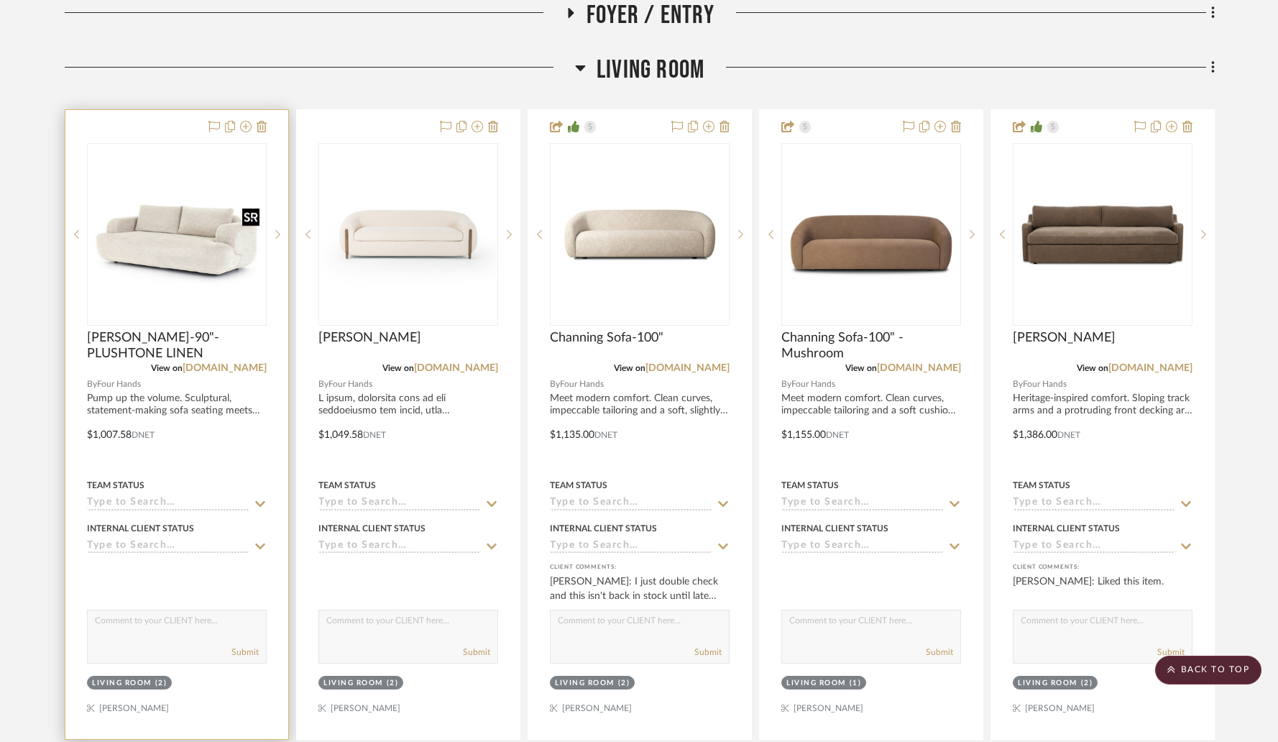
click at [0, 0] on img at bounding box center [0, 0] width 0 height 0
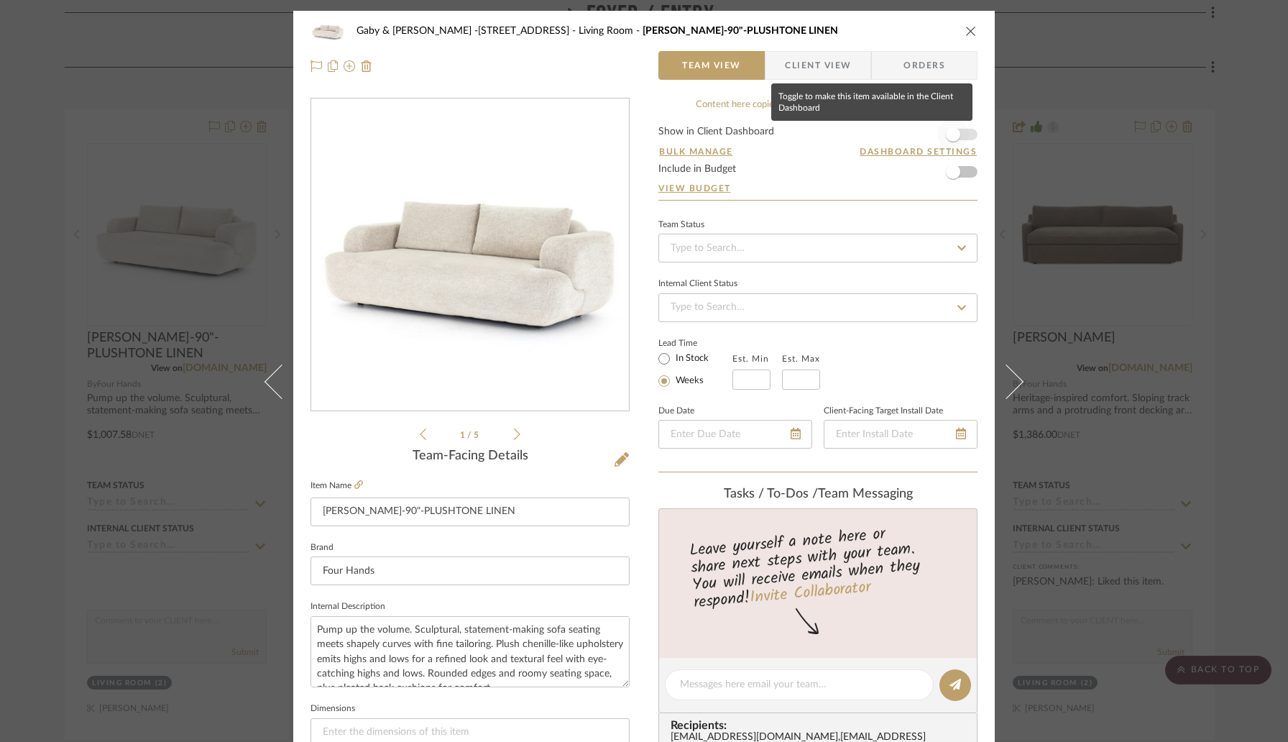
click at [953, 134] on span "button" at bounding box center [953, 134] width 14 height 14
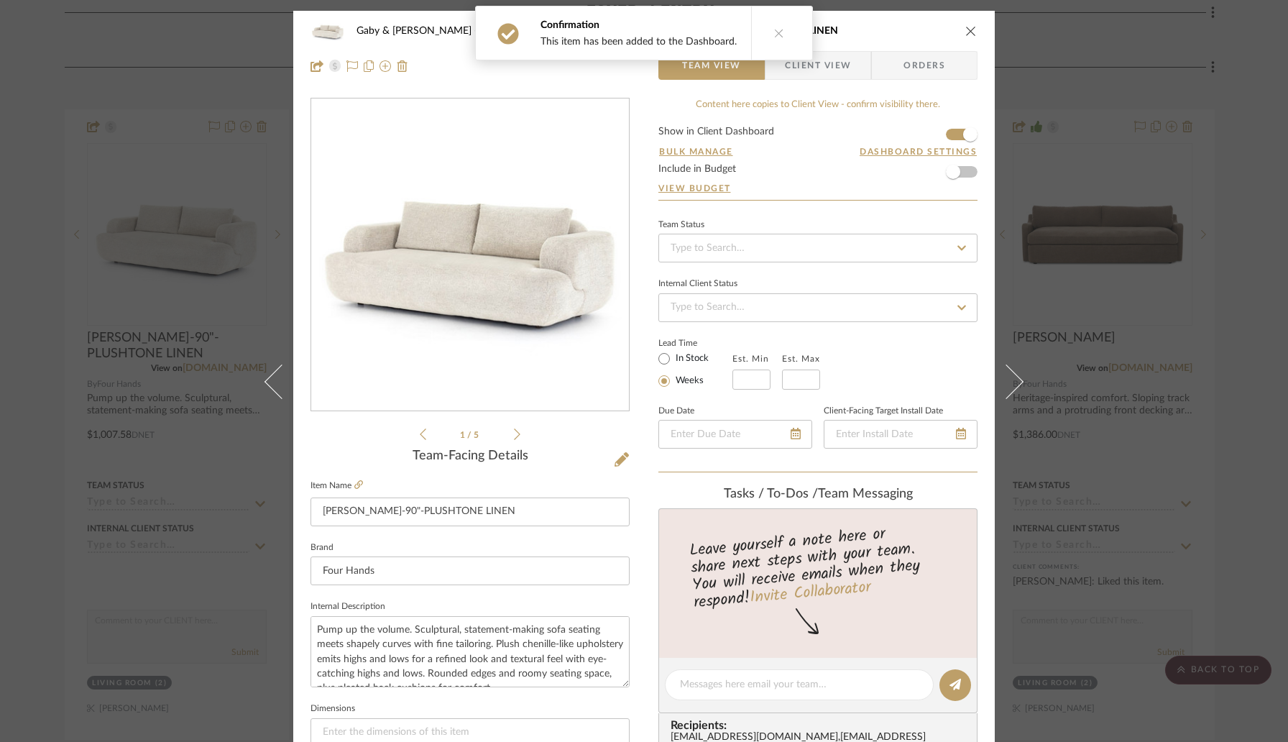
click at [1006, 382] on icon at bounding box center [1006, 382] width 35 height 35
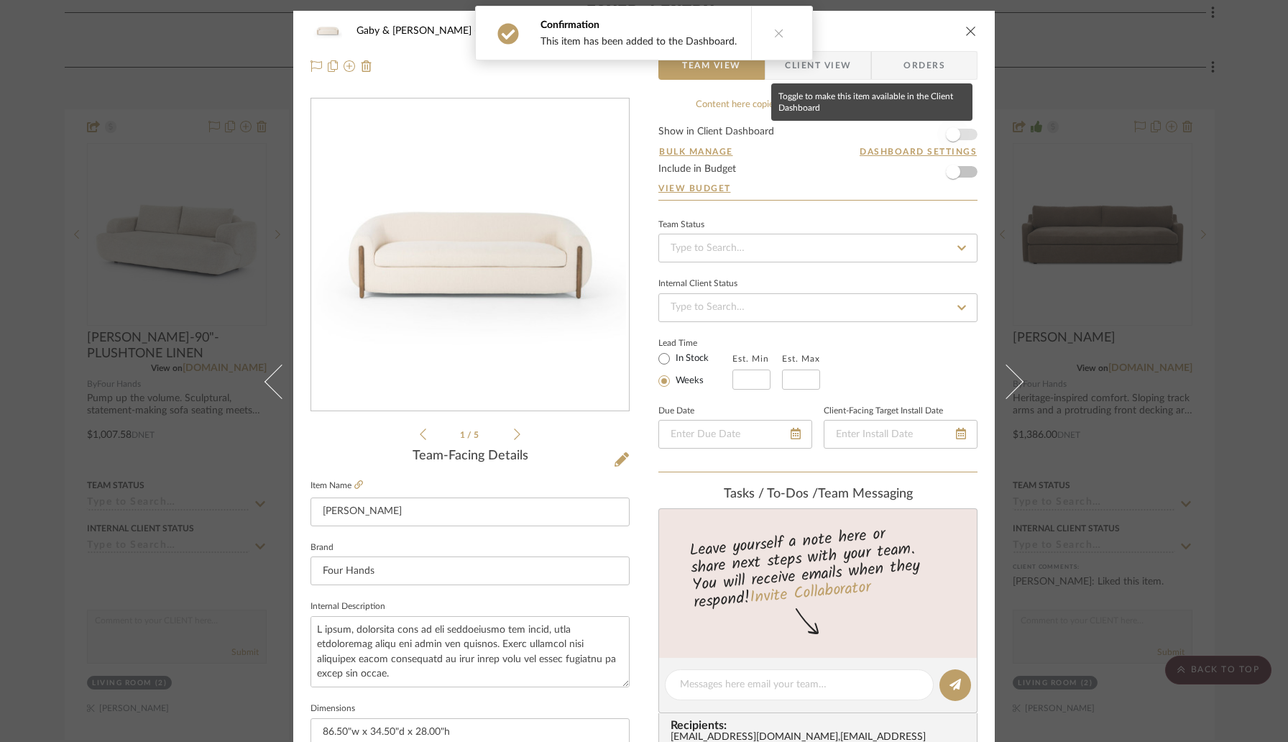
click at [957, 132] on span "button" at bounding box center [954, 135] width 32 height 32
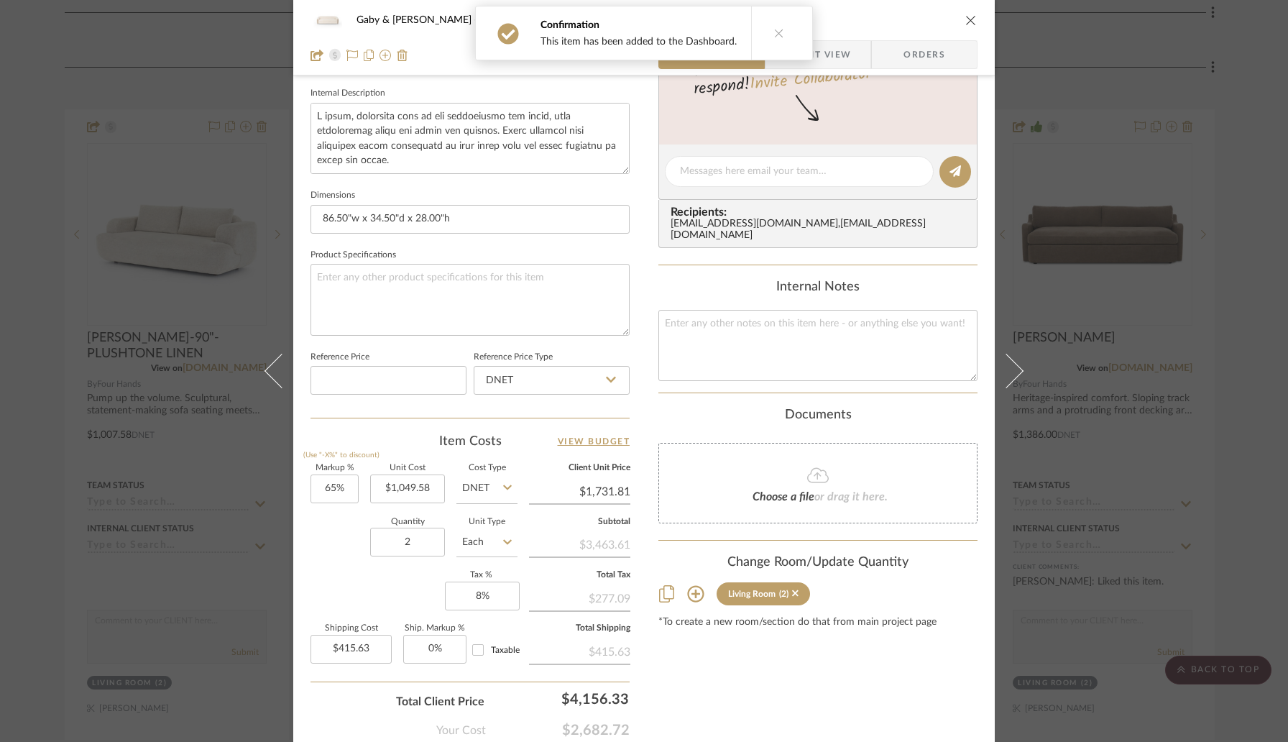
scroll to position [555, 0]
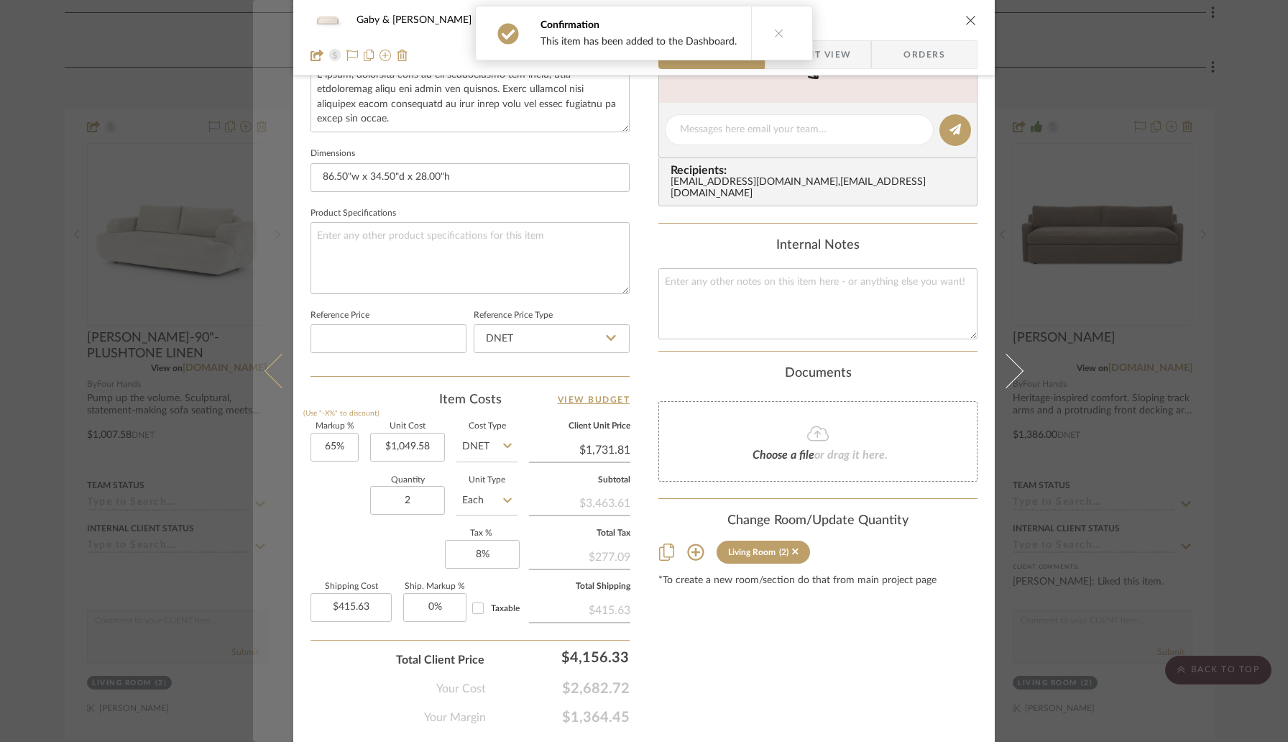
click at [270, 376] on icon at bounding box center [282, 371] width 35 height 35
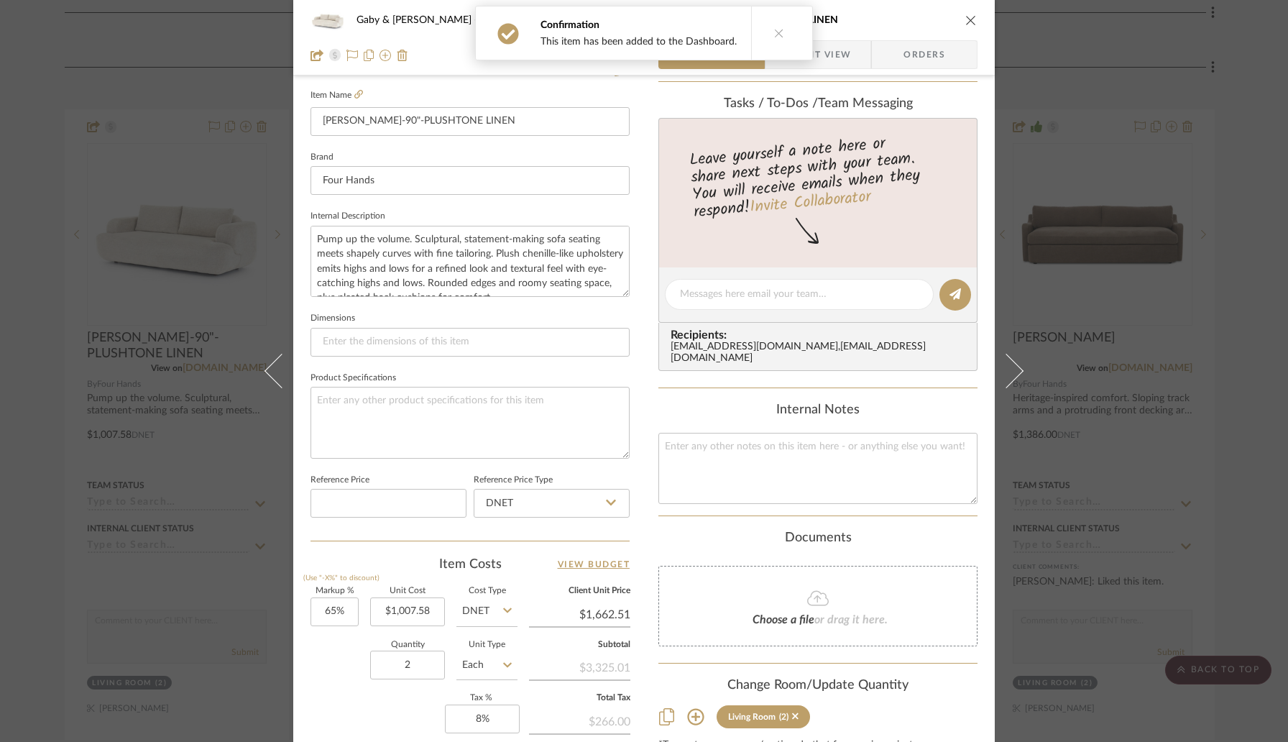
scroll to position [421, 0]
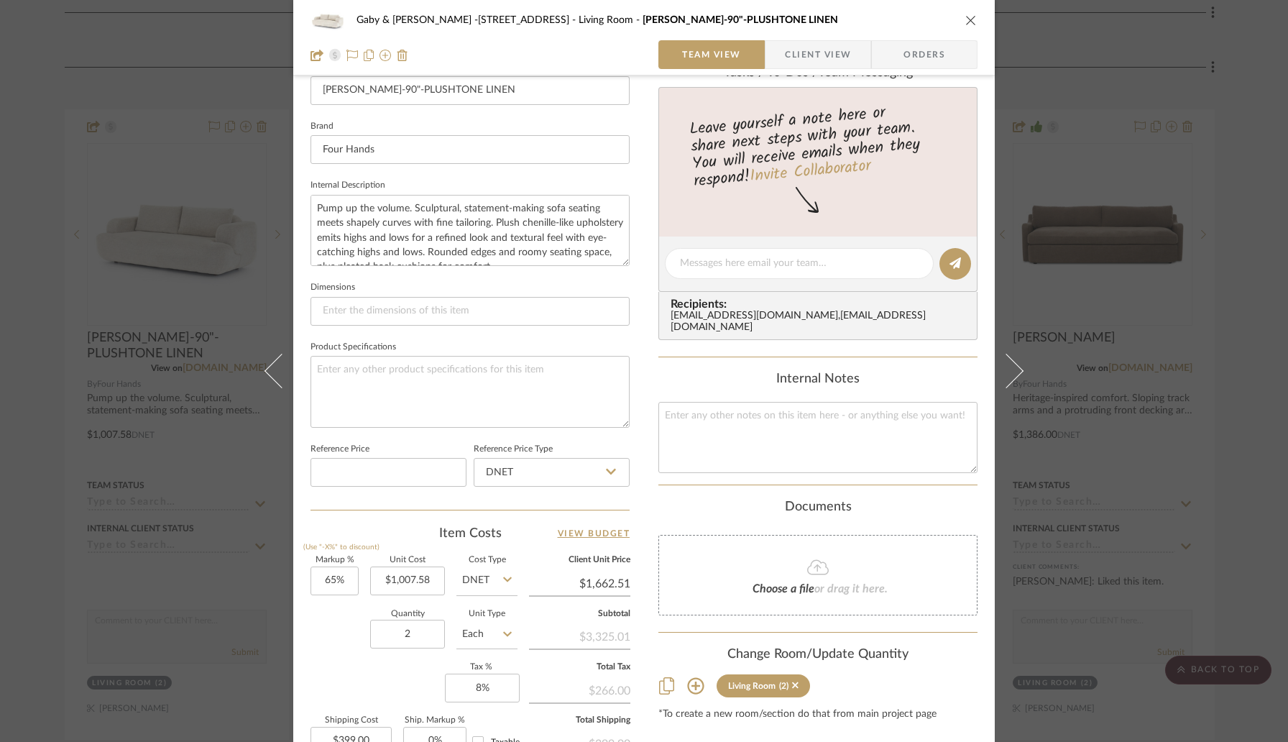
click at [966, 17] on icon "close" at bounding box center [972, 20] width 12 height 12
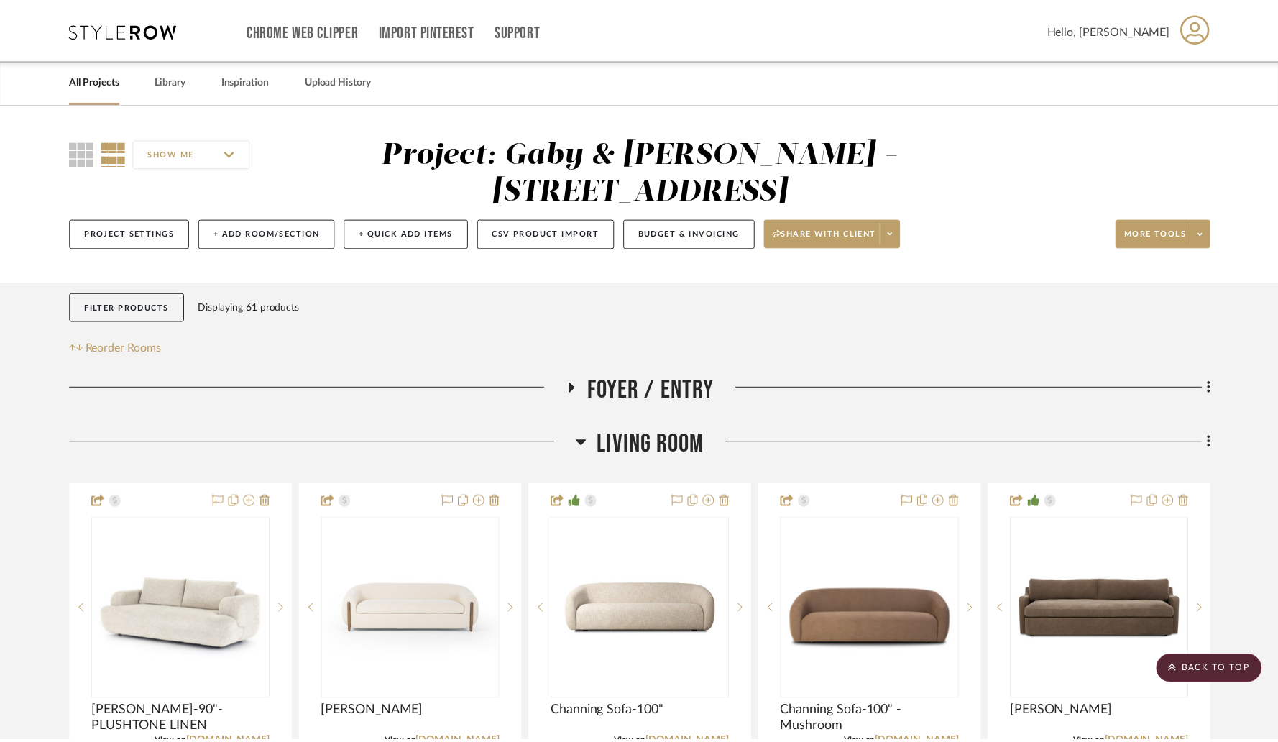
scroll to position [375, 0]
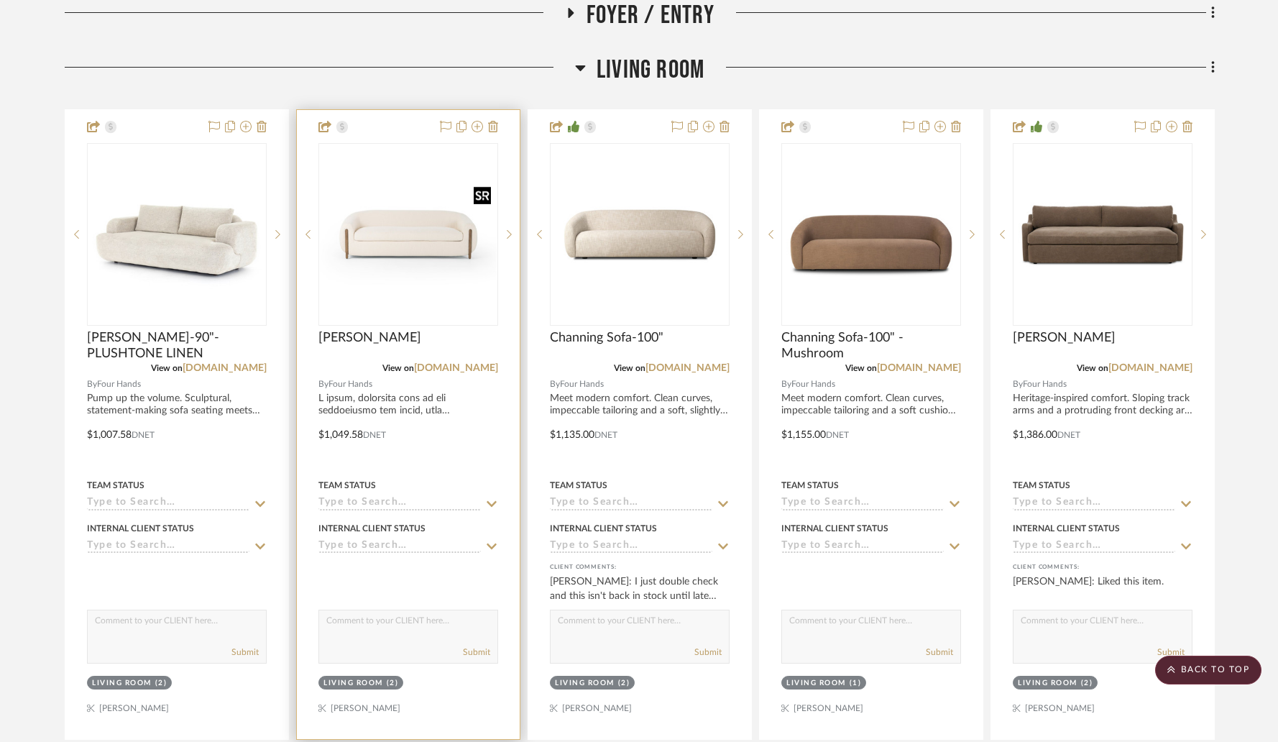
click at [409, 259] on img "0" at bounding box center [408, 234] width 177 height 177
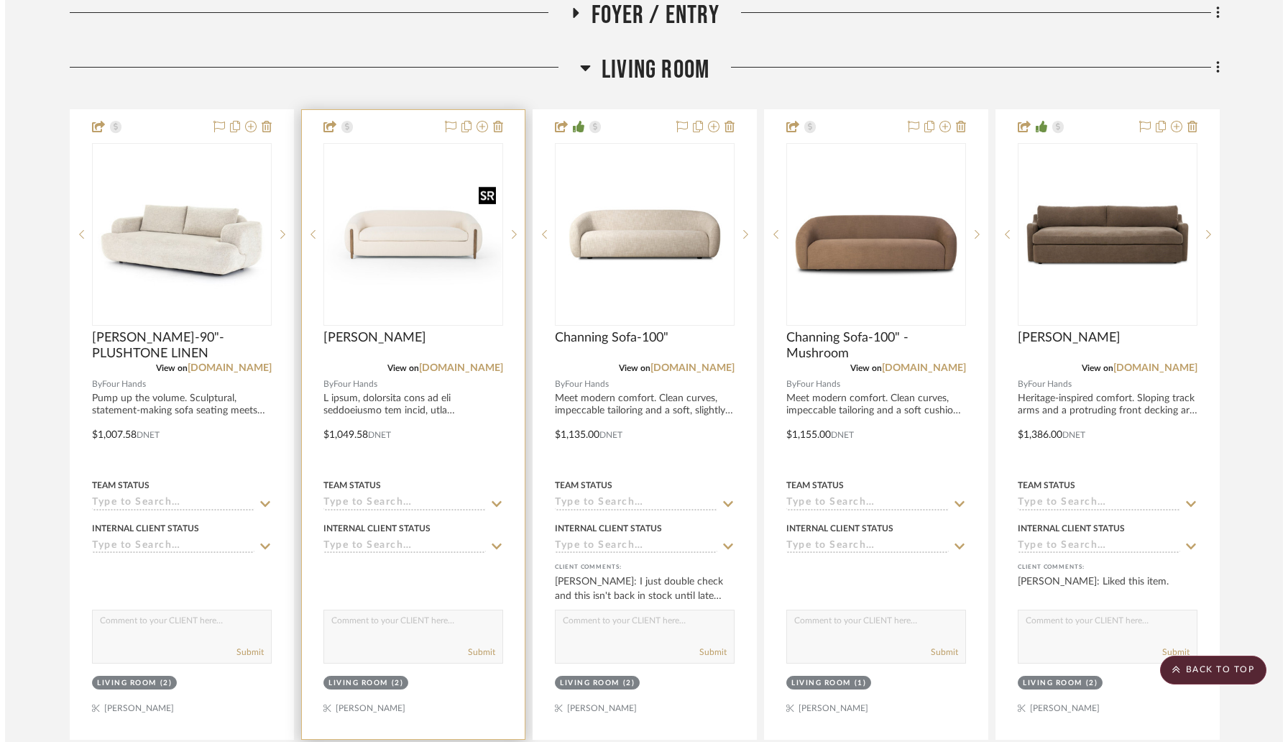
scroll to position [0, 0]
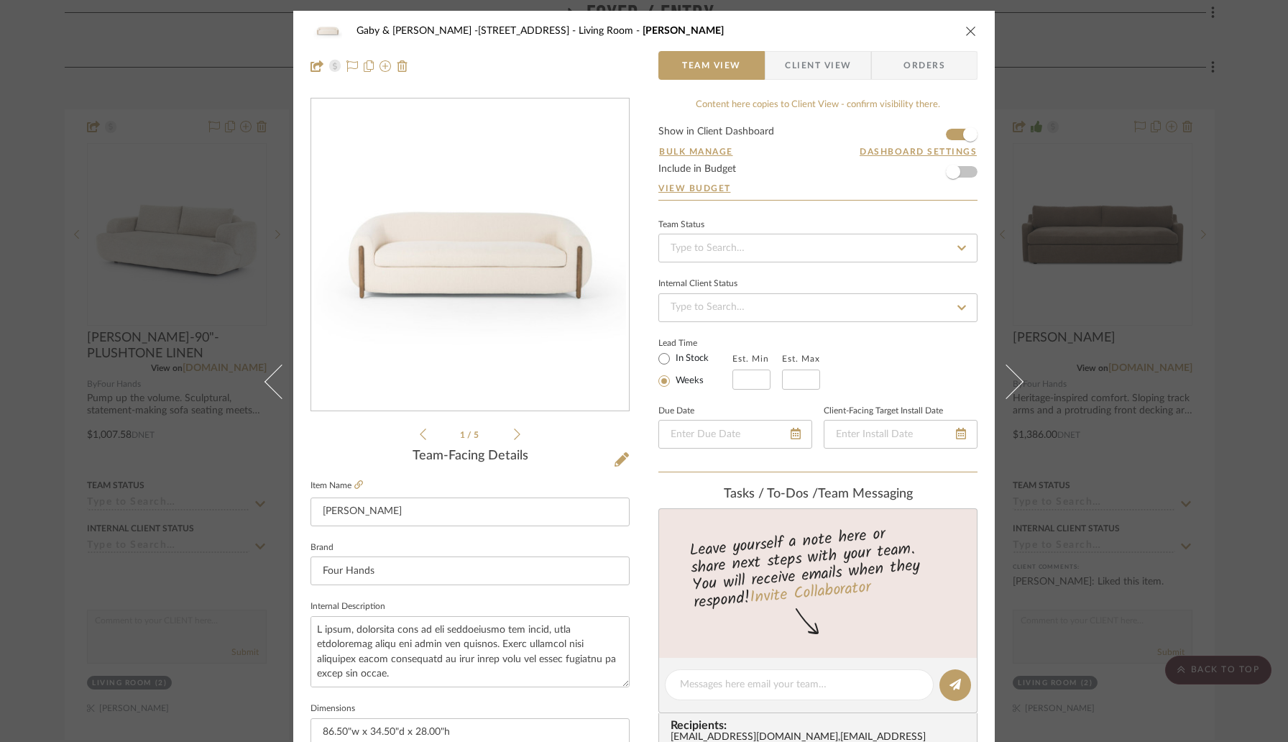
click at [439, 344] on img "0" at bounding box center [470, 255] width 312 height 312
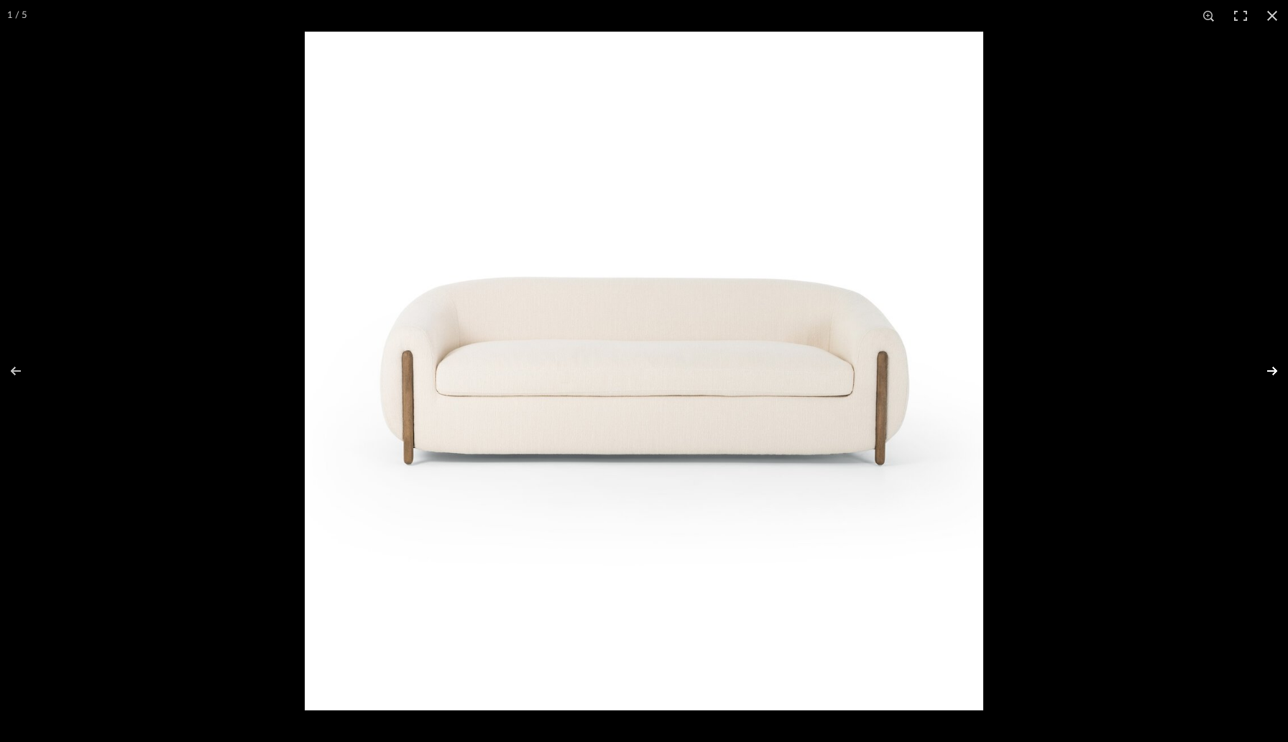
click at [1268, 372] on button at bounding box center [1263, 371] width 50 height 72
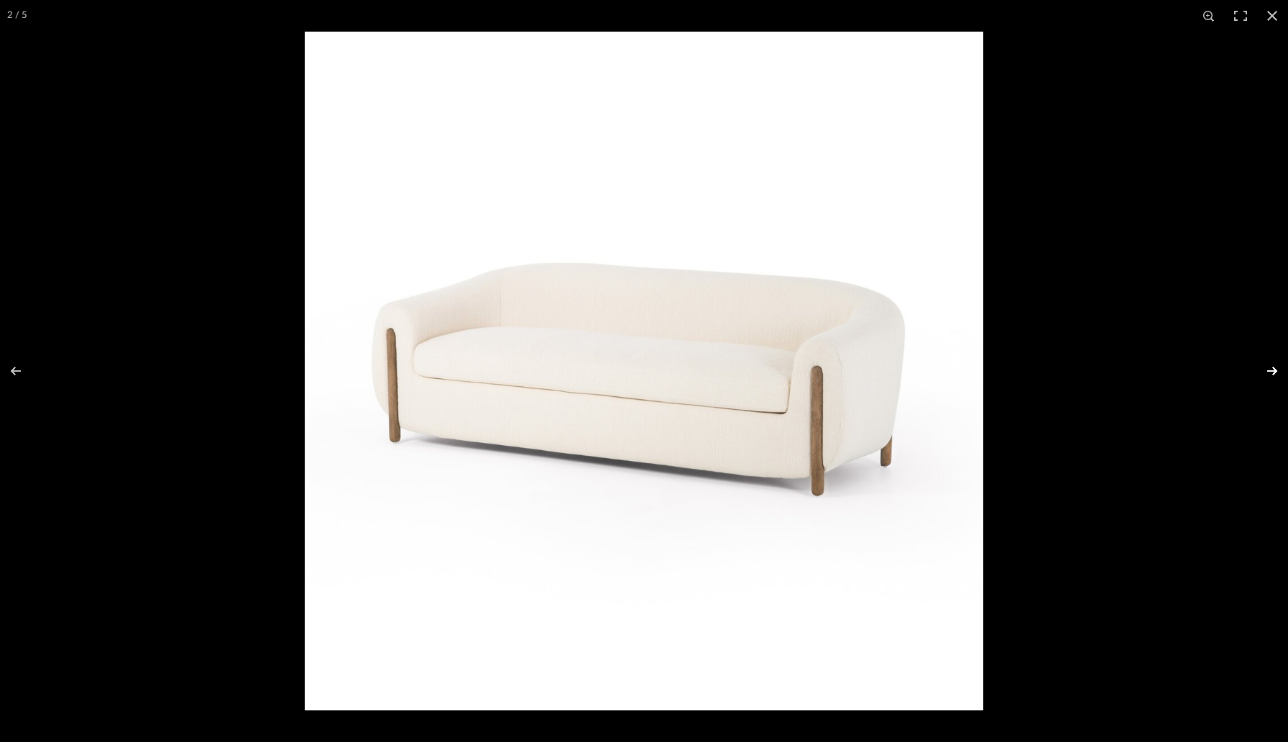
click at [1273, 373] on button at bounding box center [1263, 371] width 50 height 72
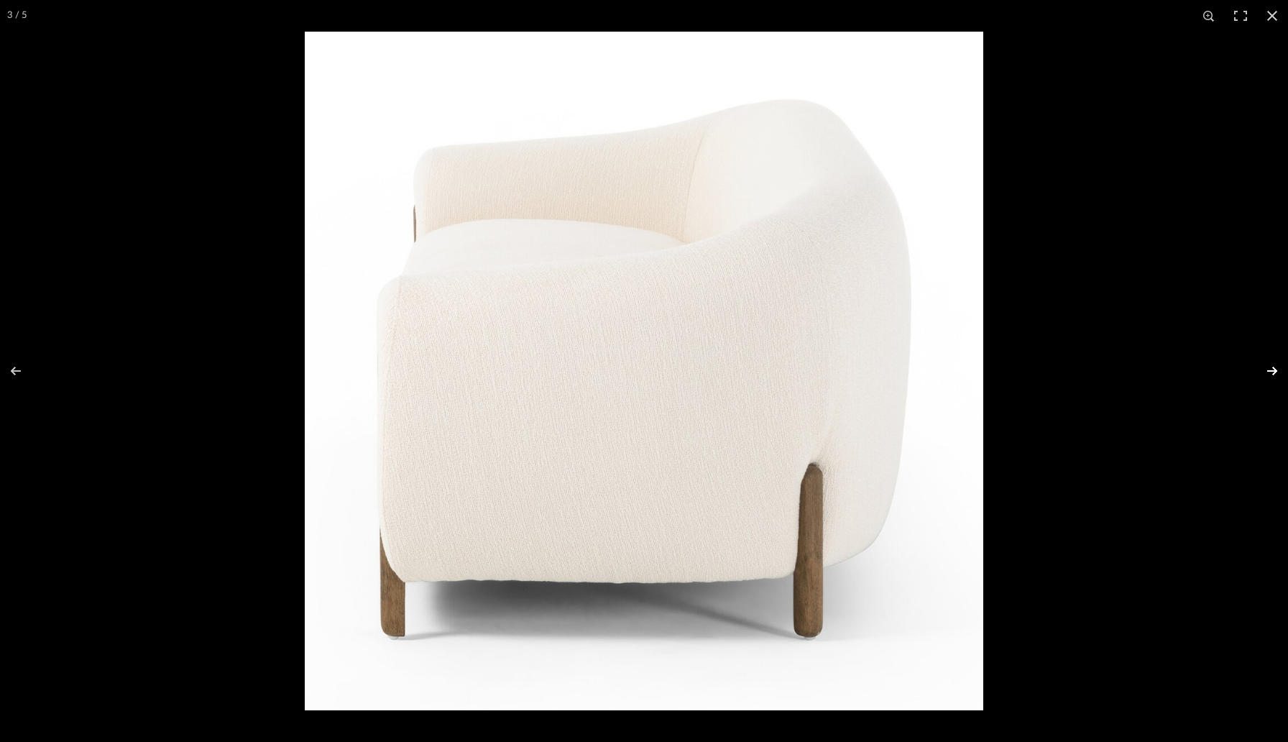
click at [1273, 373] on button at bounding box center [1263, 371] width 50 height 72
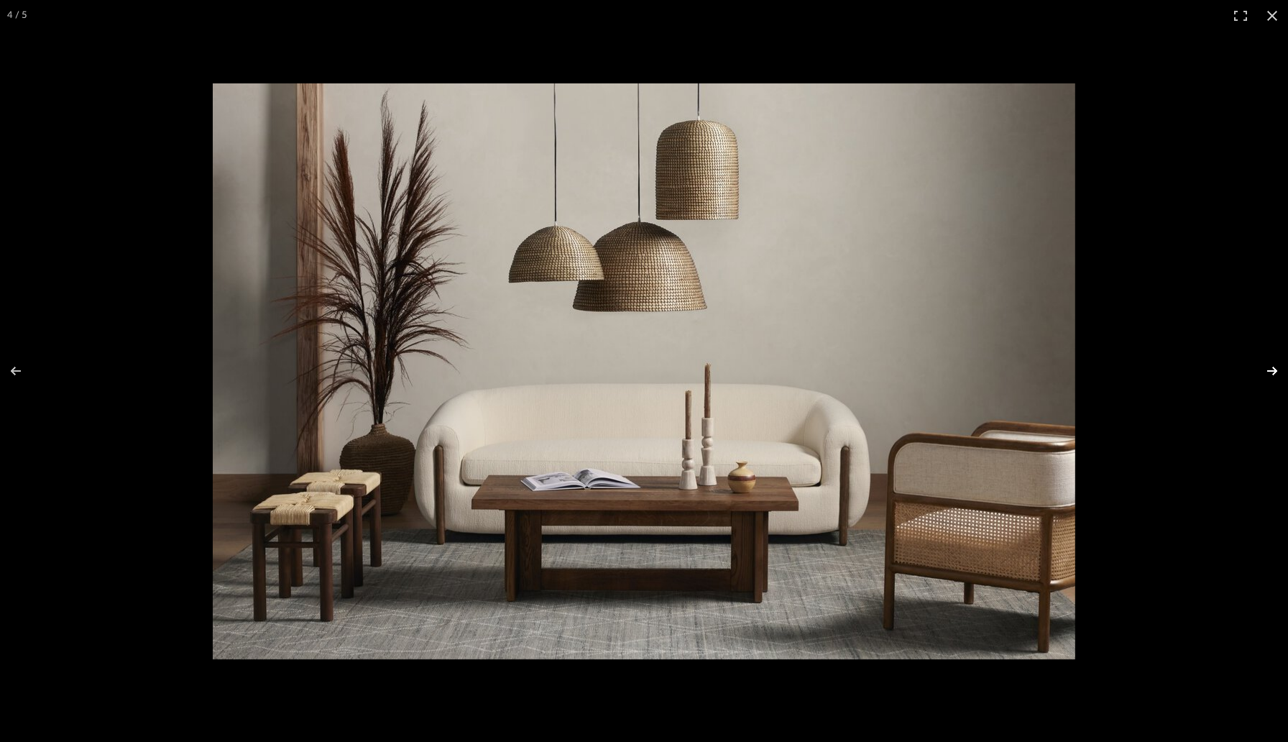
click at [1273, 373] on button at bounding box center [1263, 371] width 50 height 72
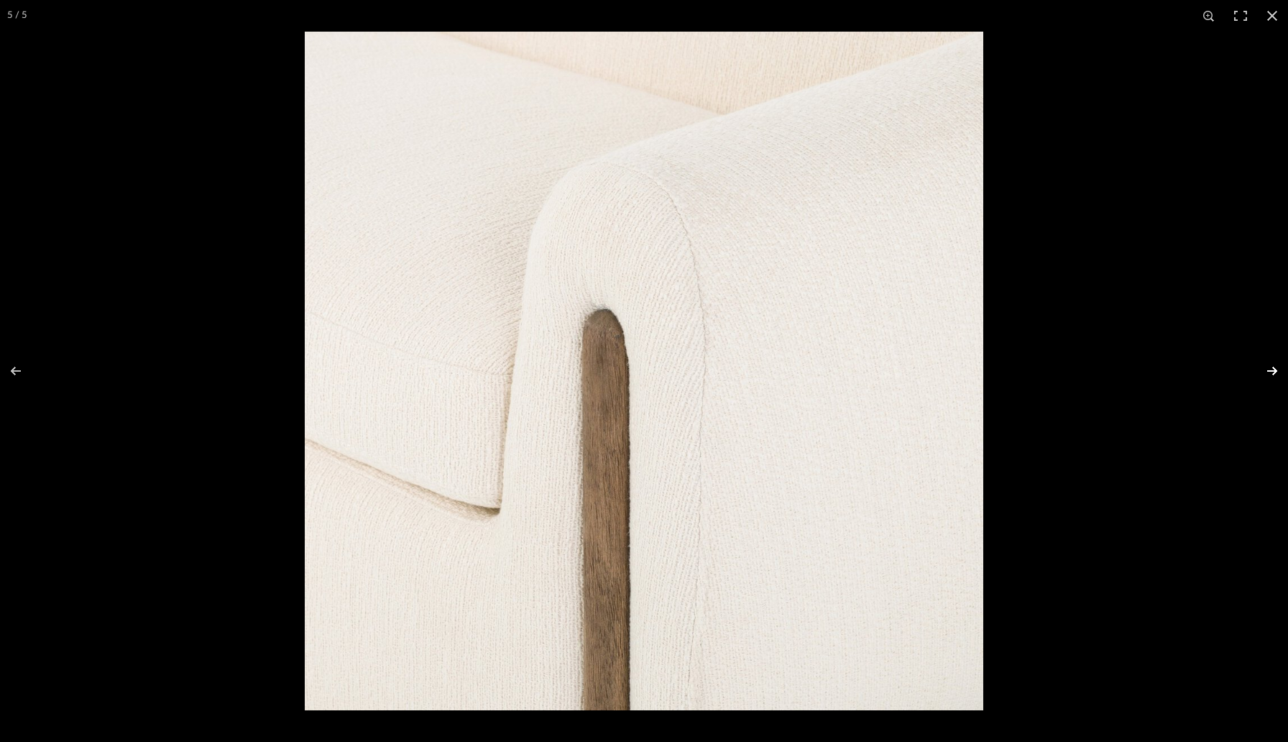
click at [1273, 373] on button at bounding box center [1263, 371] width 50 height 72
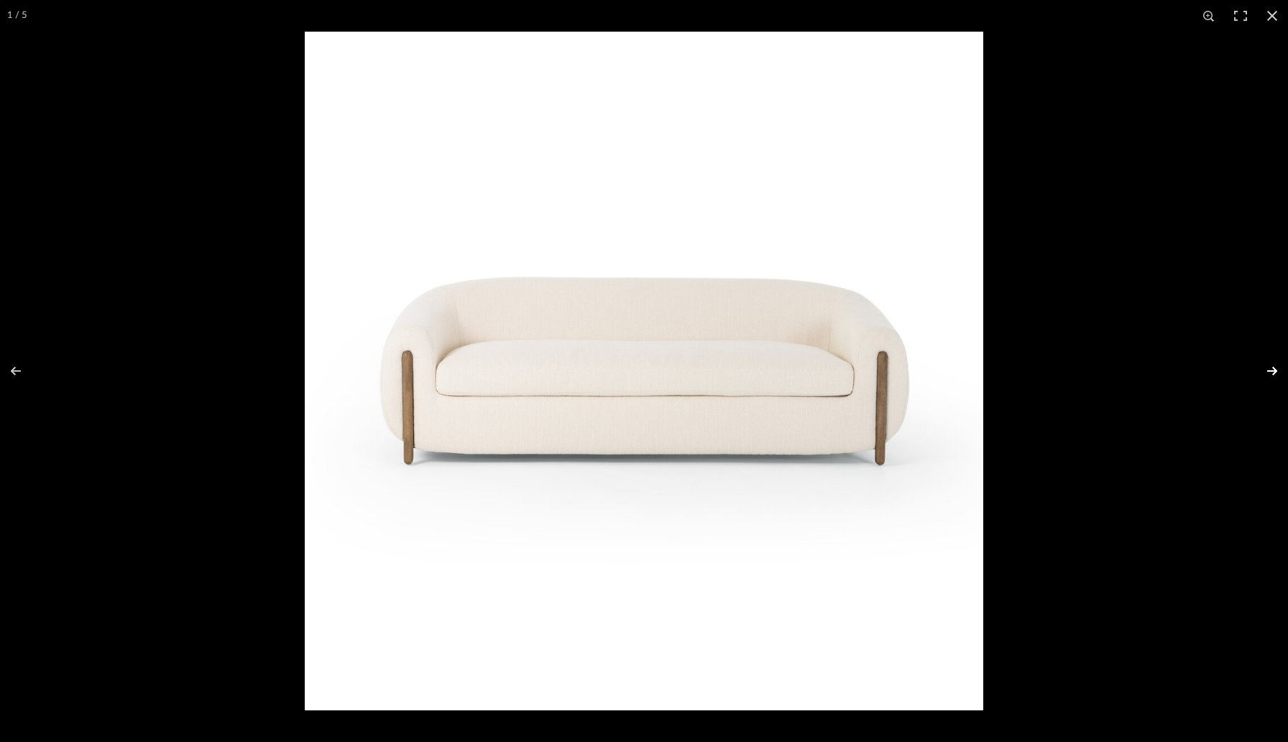
click at [1273, 373] on button at bounding box center [1263, 371] width 50 height 72
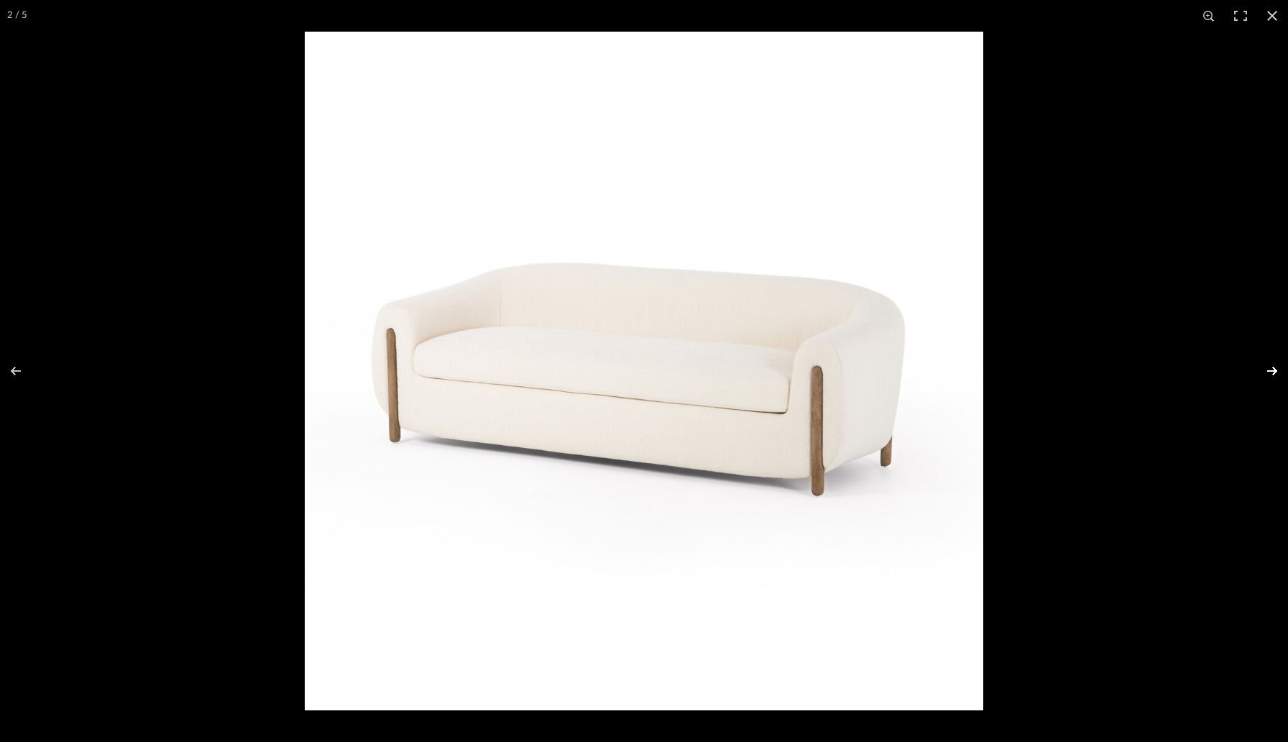
click at [1273, 373] on button at bounding box center [1263, 371] width 50 height 72
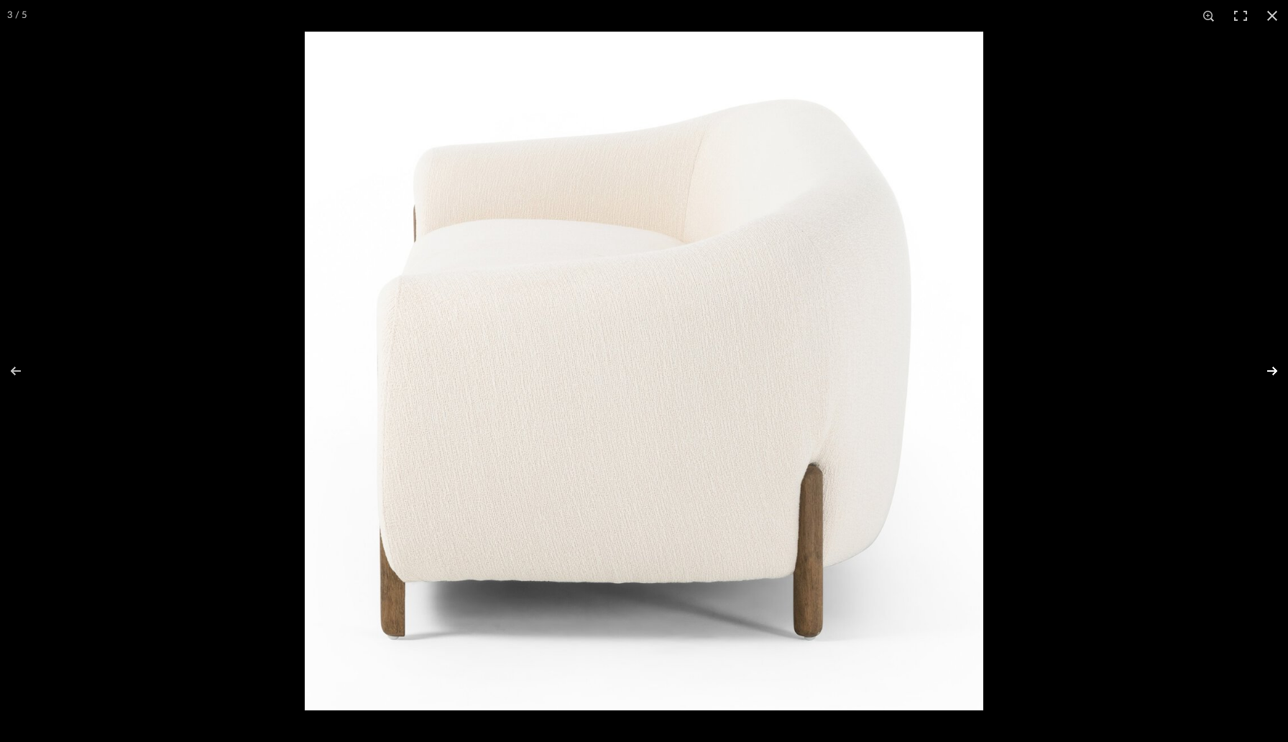
click at [1273, 373] on button at bounding box center [1263, 371] width 50 height 72
